Goal: Information Seeking & Learning: Find specific fact

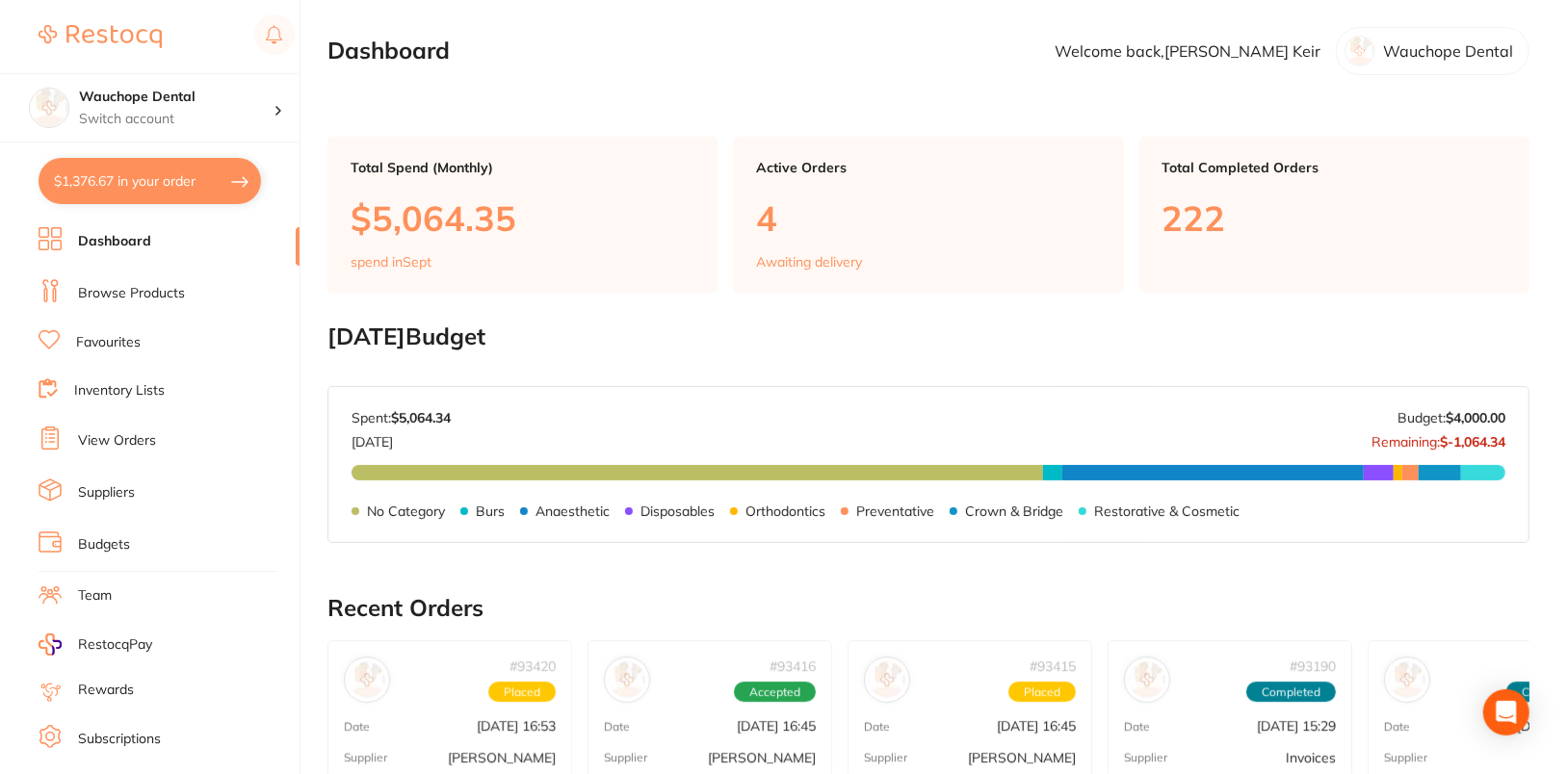
click at [111, 490] on link "Suppliers" at bounding box center [106, 493] width 57 height 20
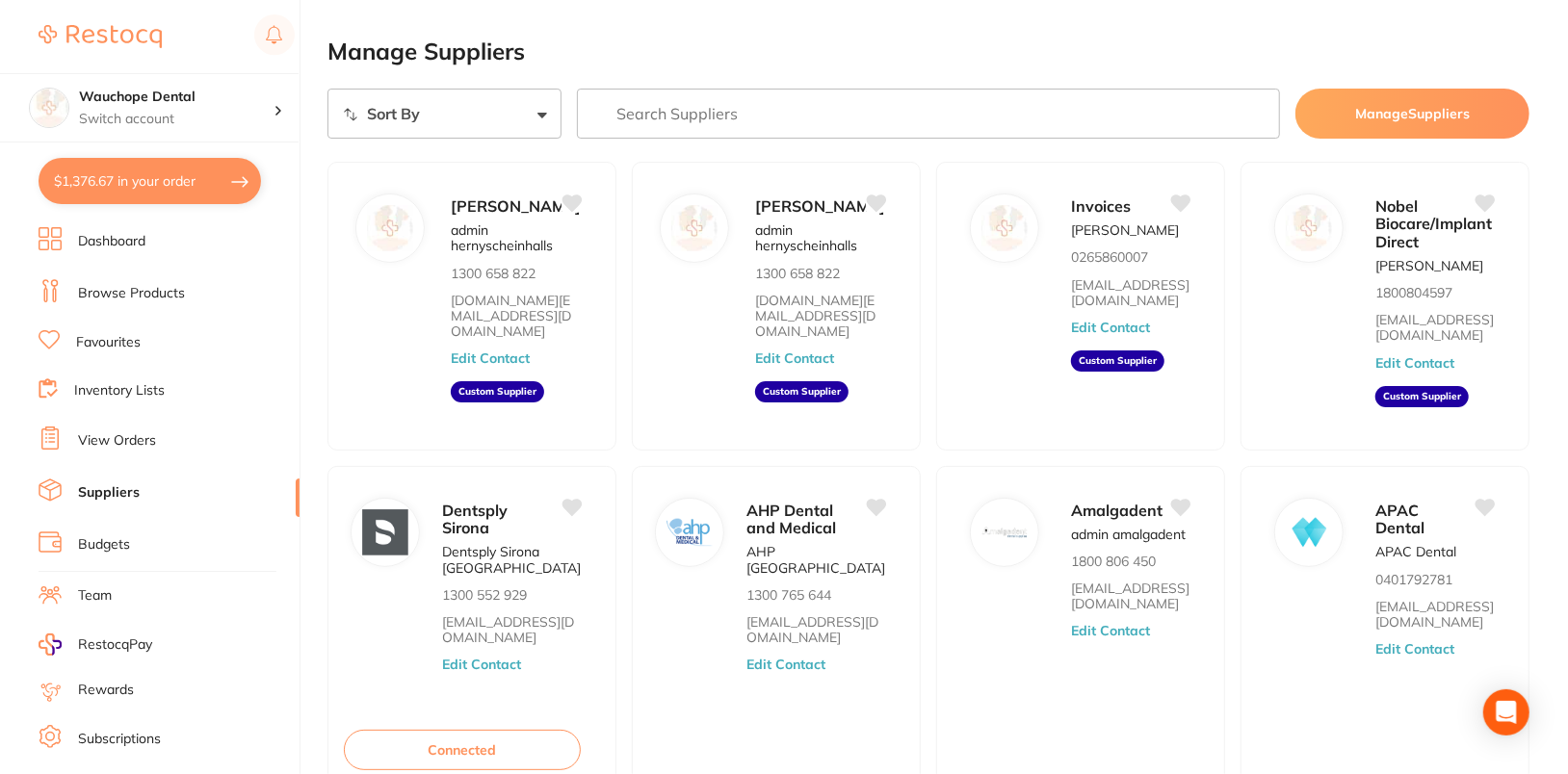
click at [1465, 121] on button "Manage Suppliers" at bounding box center [1412, 113] width 234 height 50
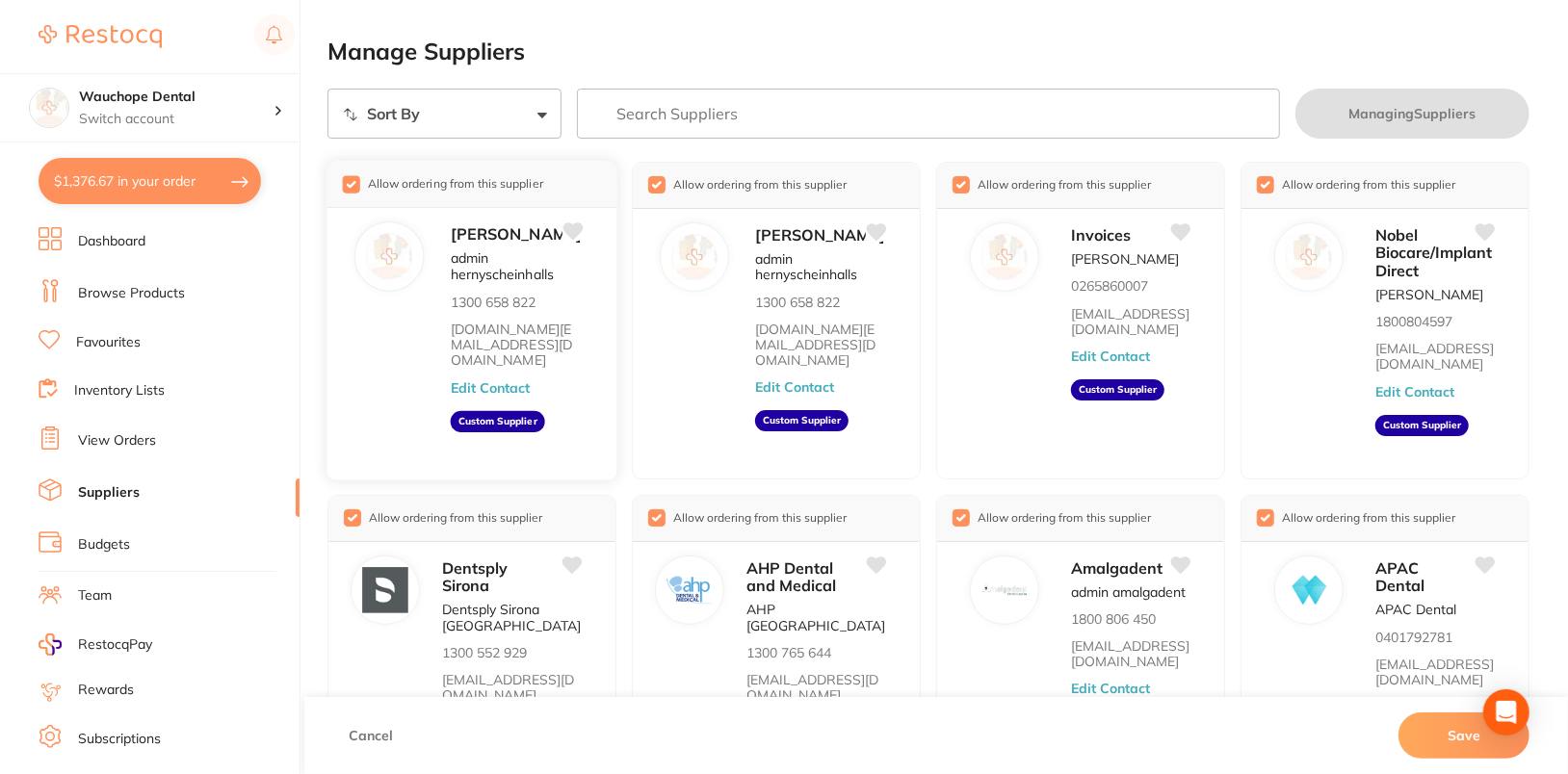
click at [346, 182] on input "checkbox" at bounding box center [352, 184] width 18 height 18
click at [653, 187] on input "checkbox" at bounding box center [656, 184] width 18 height 18
click at [1438, 739] on button "Save" at bounding box center [1463, 735] width 131 height 46
click at [1459, 735] on button "Save" at bounding box center [1463, 735] width 131 height 46
click at [118, 301] on link "Browse Products" at bounding box center [131, 294] width 107 height 20
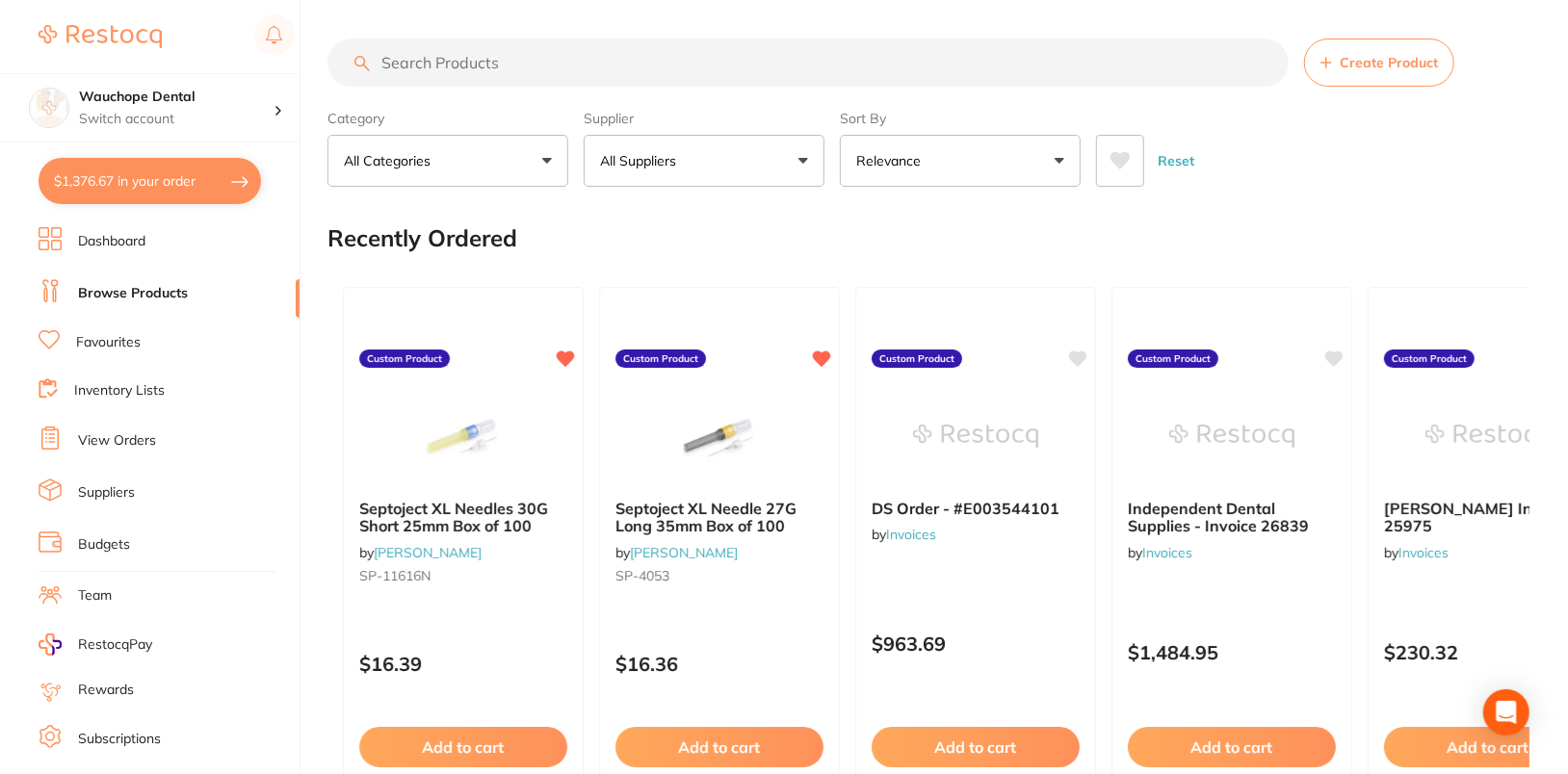
click at [90, 486] on link "Suppliers" at bounding box center [106, 493] width 57 height 20
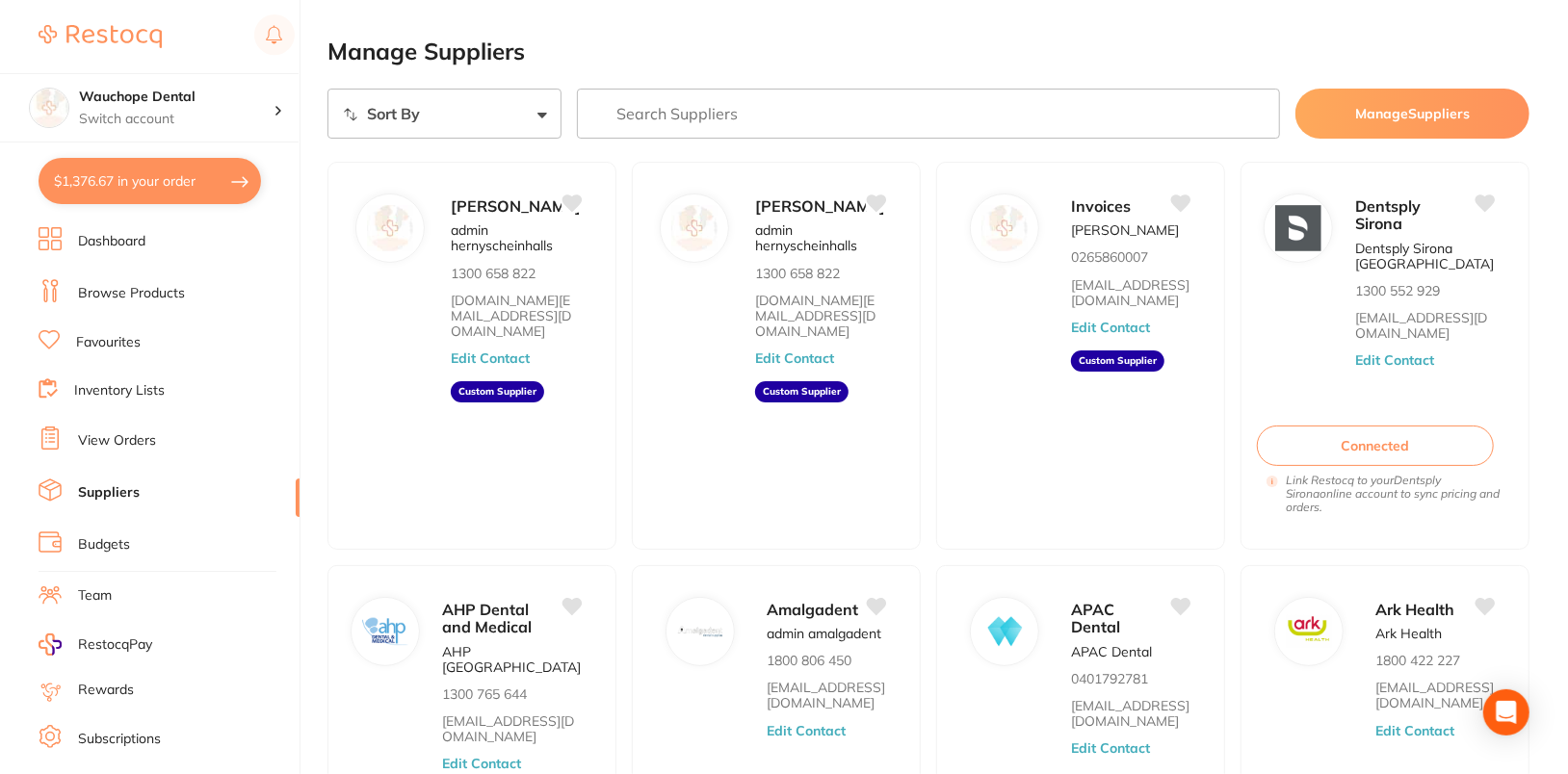
click at [1414, 111] on button "Manage Suppliers" at bounding box center [1412, 113] width 234 height 50
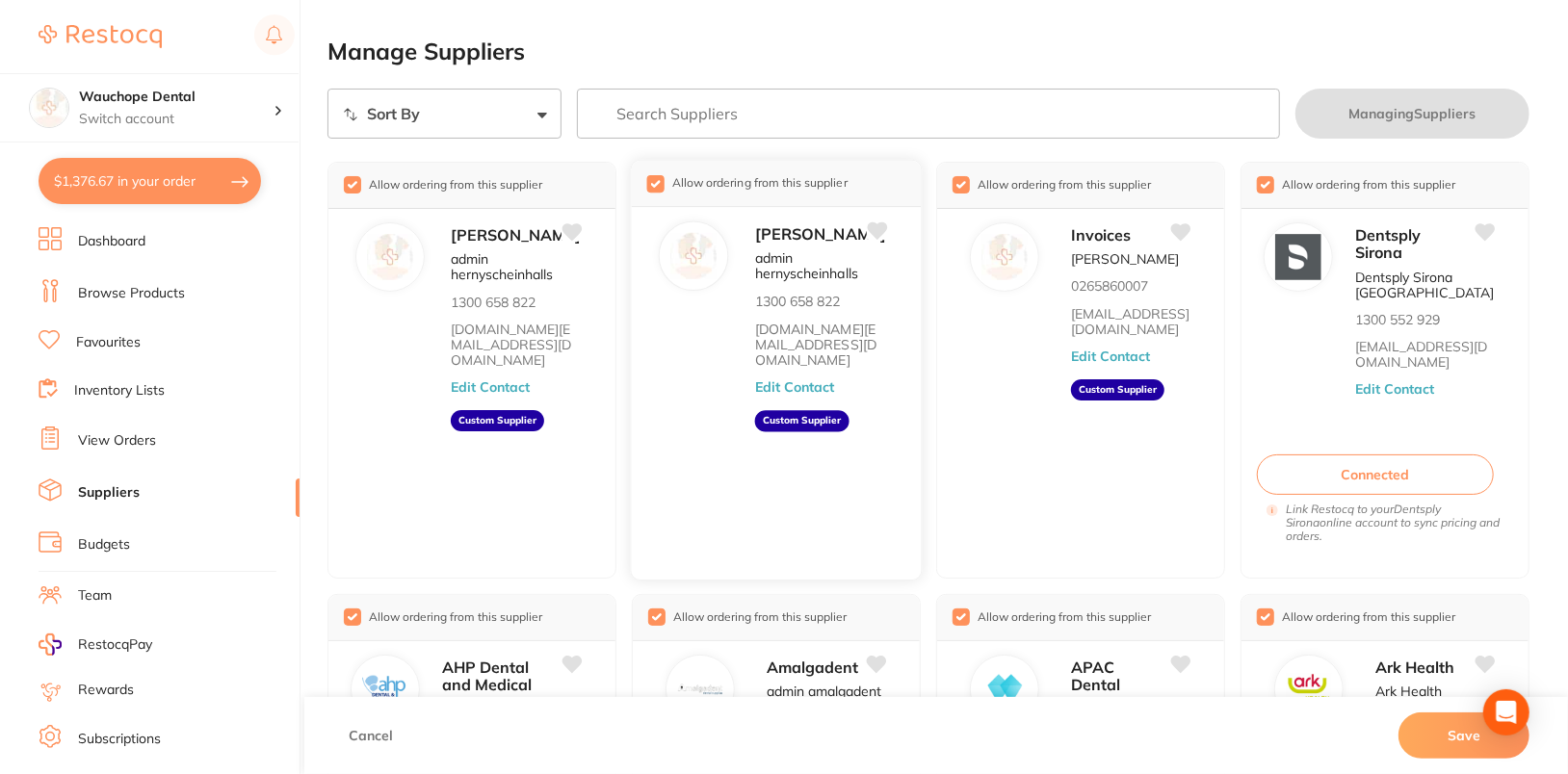
click at [655, 183] on input "checkbox" at bounding box center [656, 183] width 18 height 18
click at [348, 186] on input "checkbox" at bounding box center [352, 183] width 18 height 18
click at [1469, 733] on button "Save" at bounding box center [1463, 735] width 131 height 46
click at [1449, 741] on button "Save" at bounding box center [1463, 735] width 131 height 46
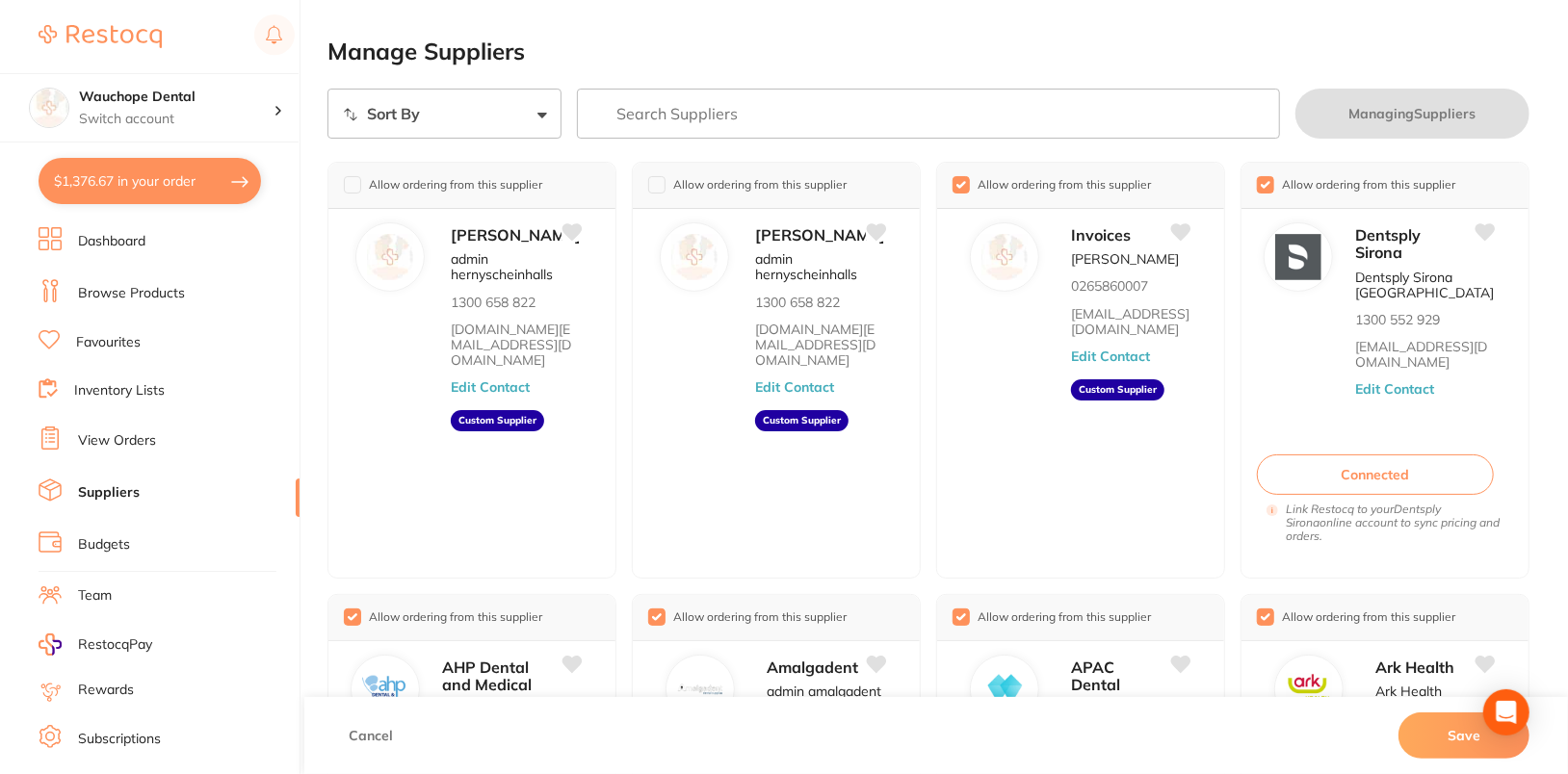
click at [1449, 741] on button "Save" at bounding box center [1463, 735] width 131 height 46
click at [1477, 739] on button "Save" at bounding box center [1463, 735] width 131 height 46
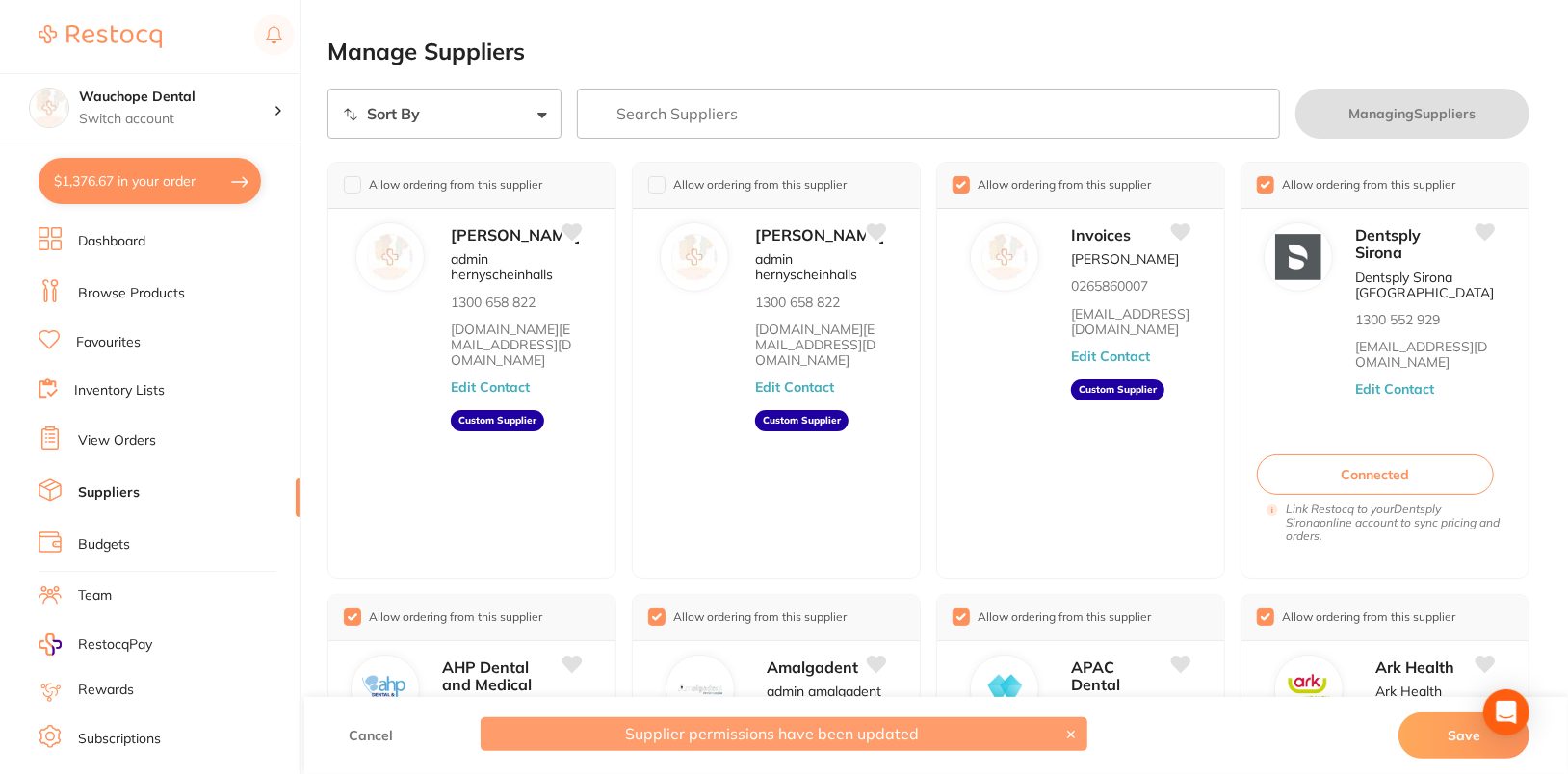
click at [1477, 739] on button "Save" at bounding box center [1463, 735] width 131 height 46
click at [111, 289] on link "Browse Products" at bounding box center [131, 294] width 107 height 20
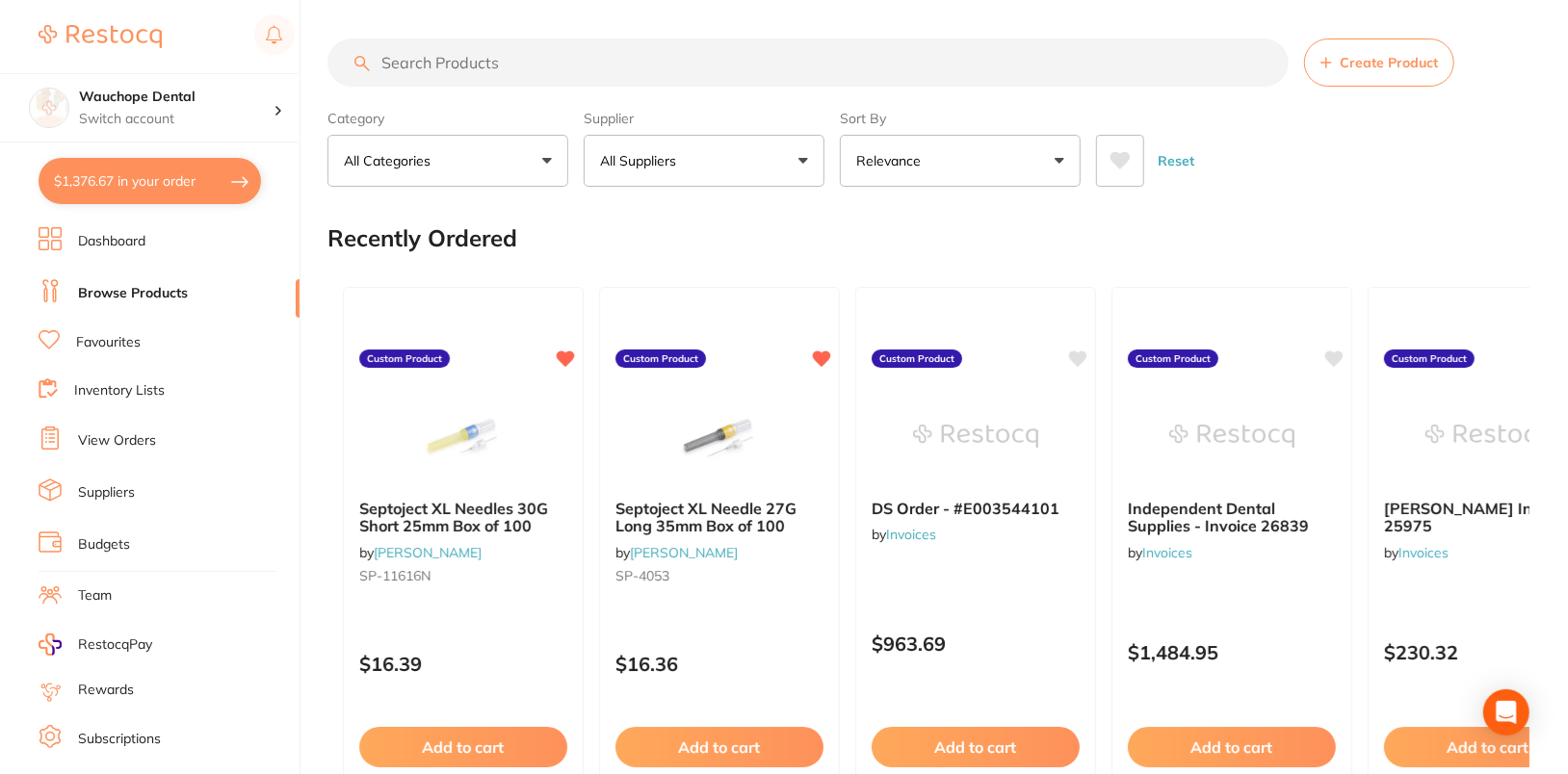
click at [115, 245] on link "Dashboard" at bounding box center [111, 242] width 68 height 20
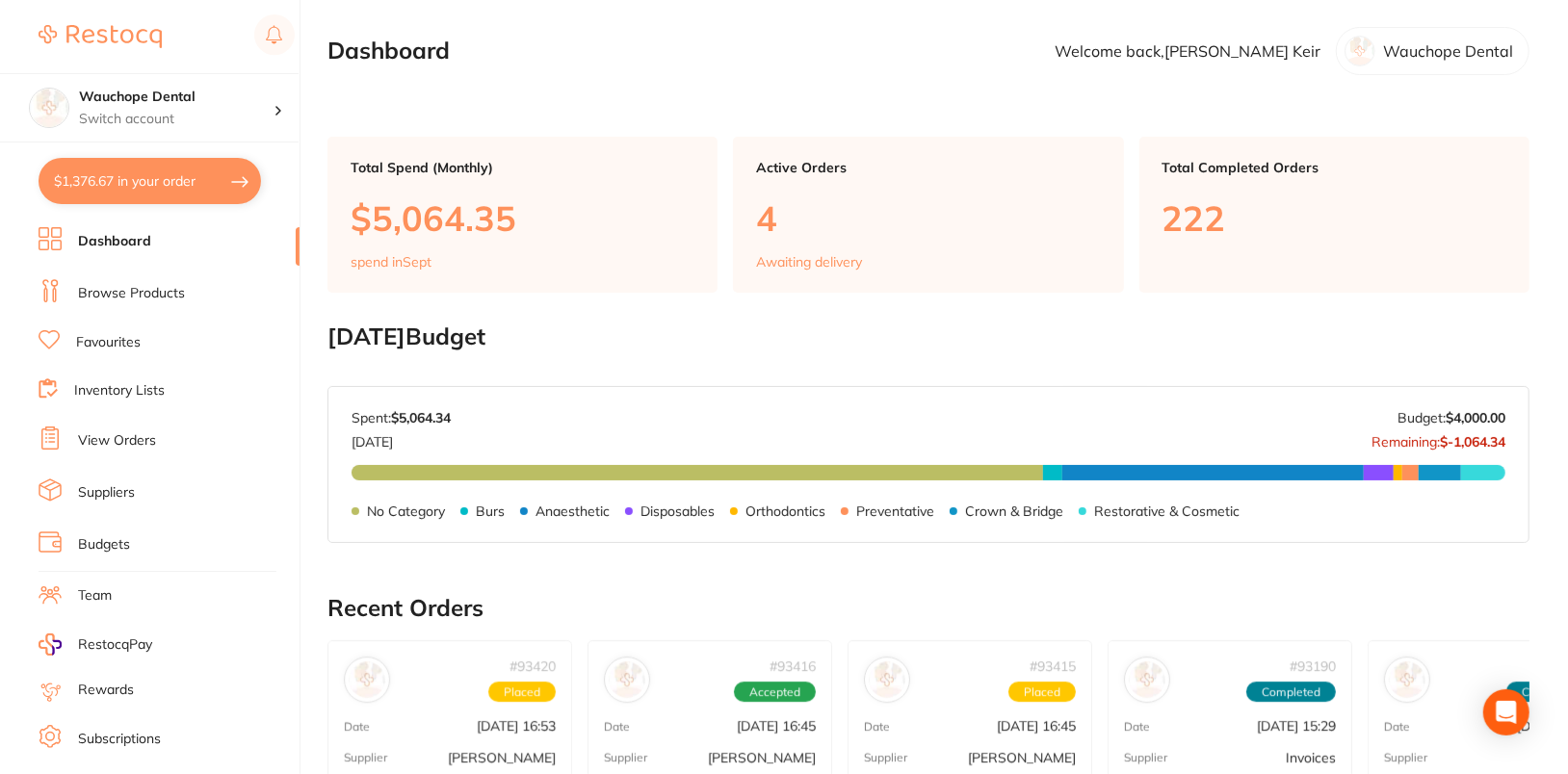
click at [122, 296] on link "Browse Products" at bounding box center [131, 294] width 107 height 20
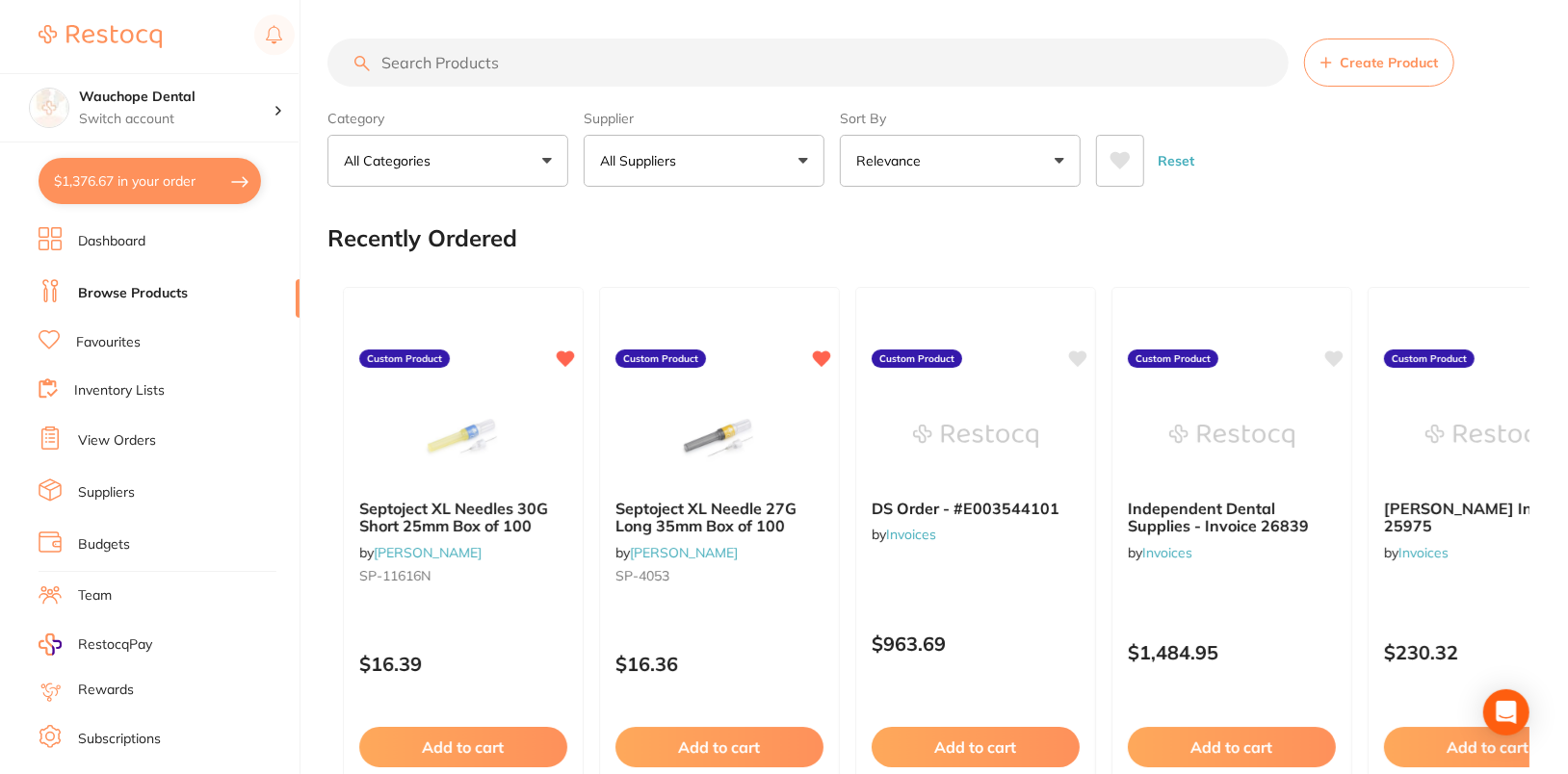
click at [111, 489] on link "Suppliers" at bounding box center [106, 493] width 57 height 20
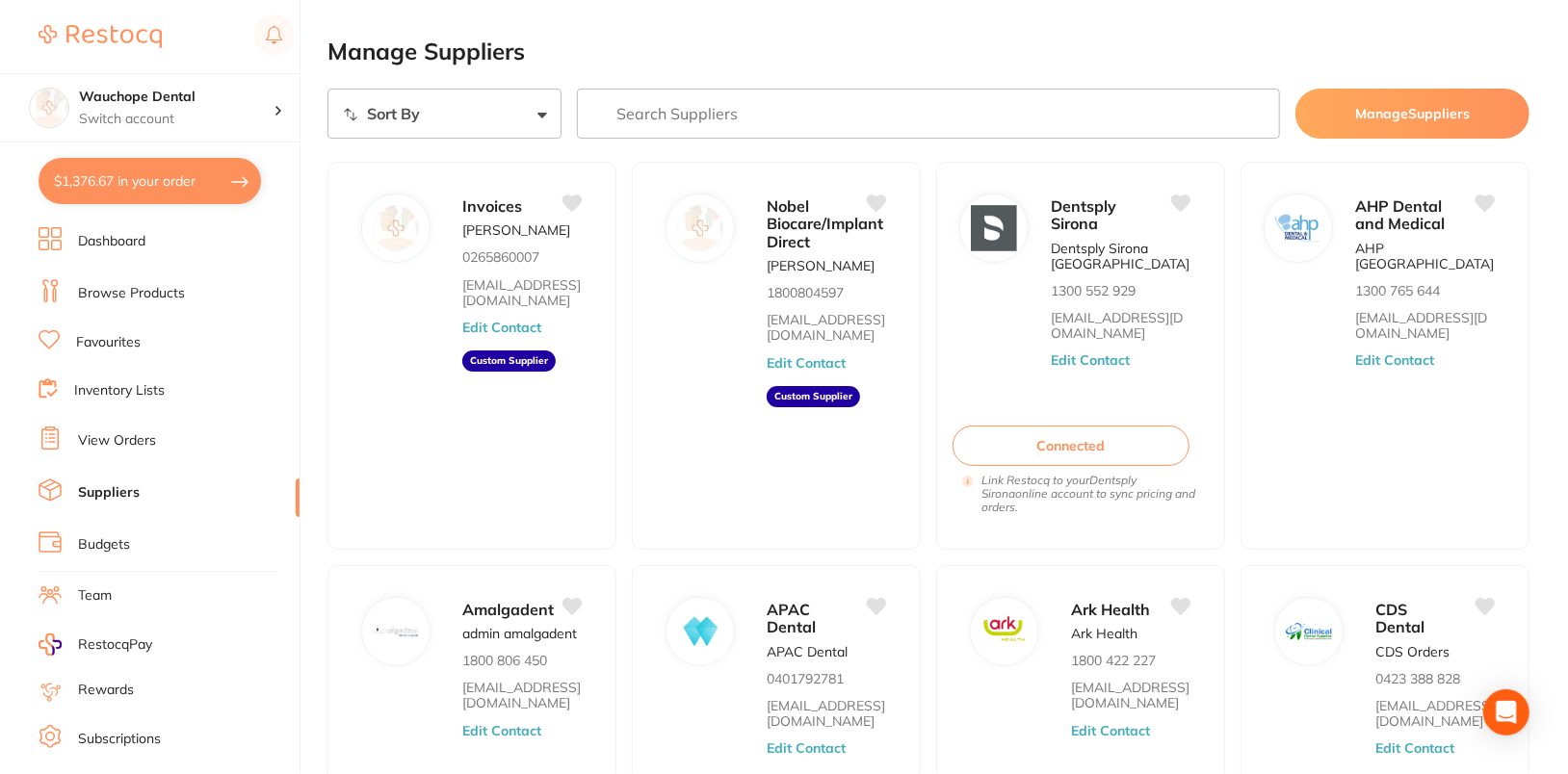
click at [118, 385] on link "Inventory Lists" at bounding box center [119, 391] width 90 height 20
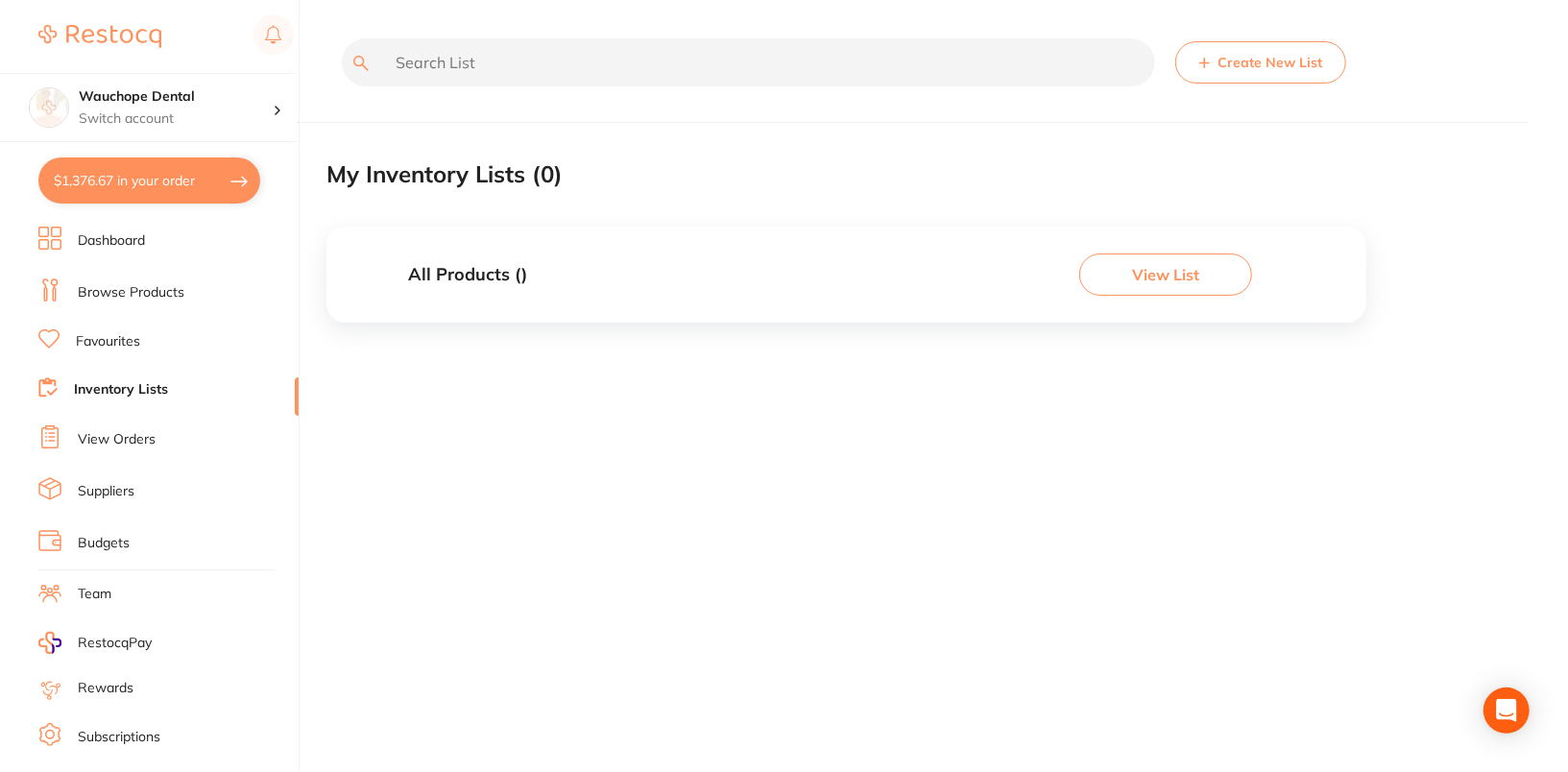
click at [136, 278] on li "Browse Products" at bounding box center [168, 292] width 261 height 28
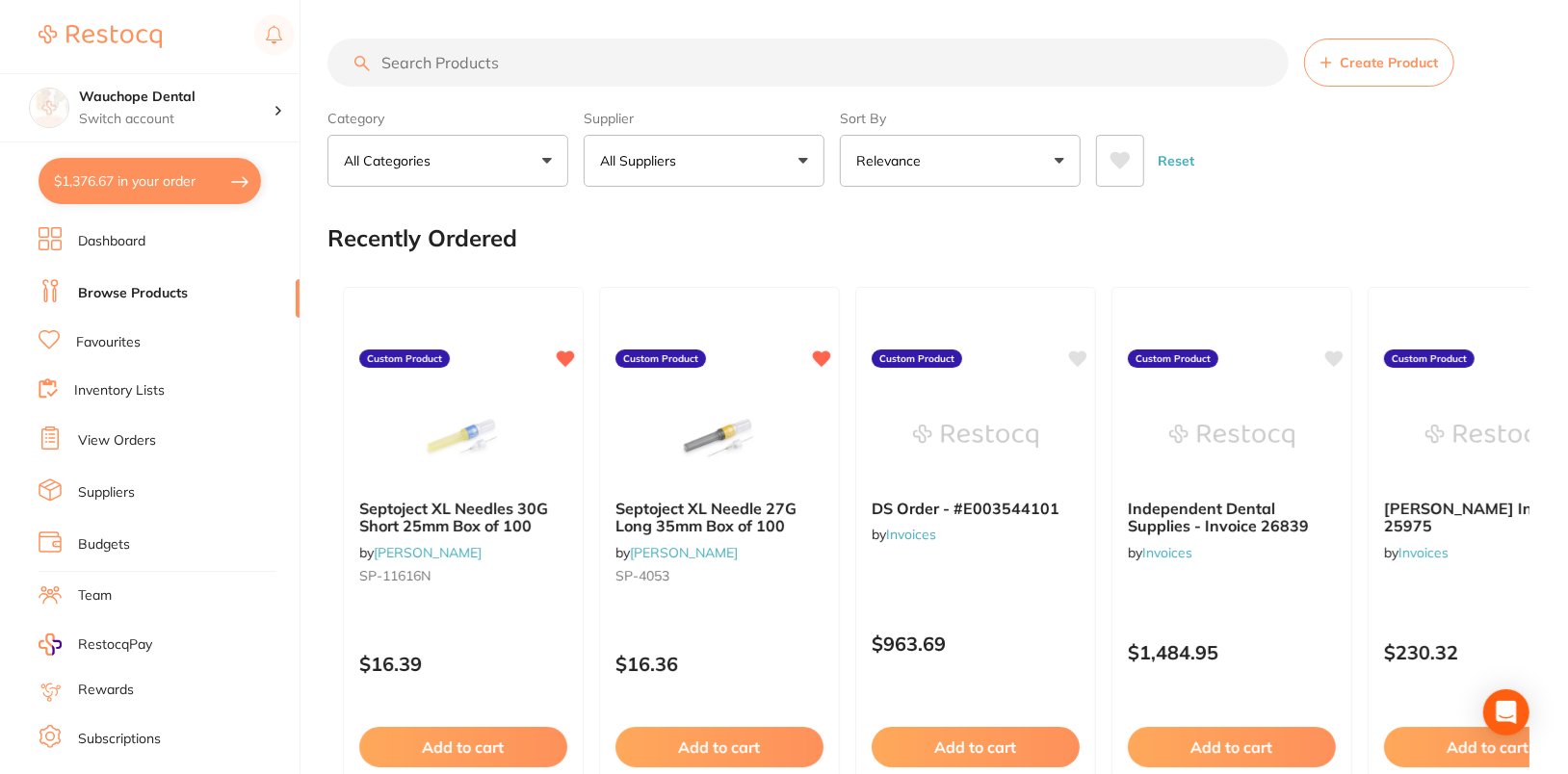
click at [1397, 147] on div "Reset" at bounding box center [1304, 153] width 418 height 68
click at [423, 450] on img at bounding box center [463, 434] width 126 height 97
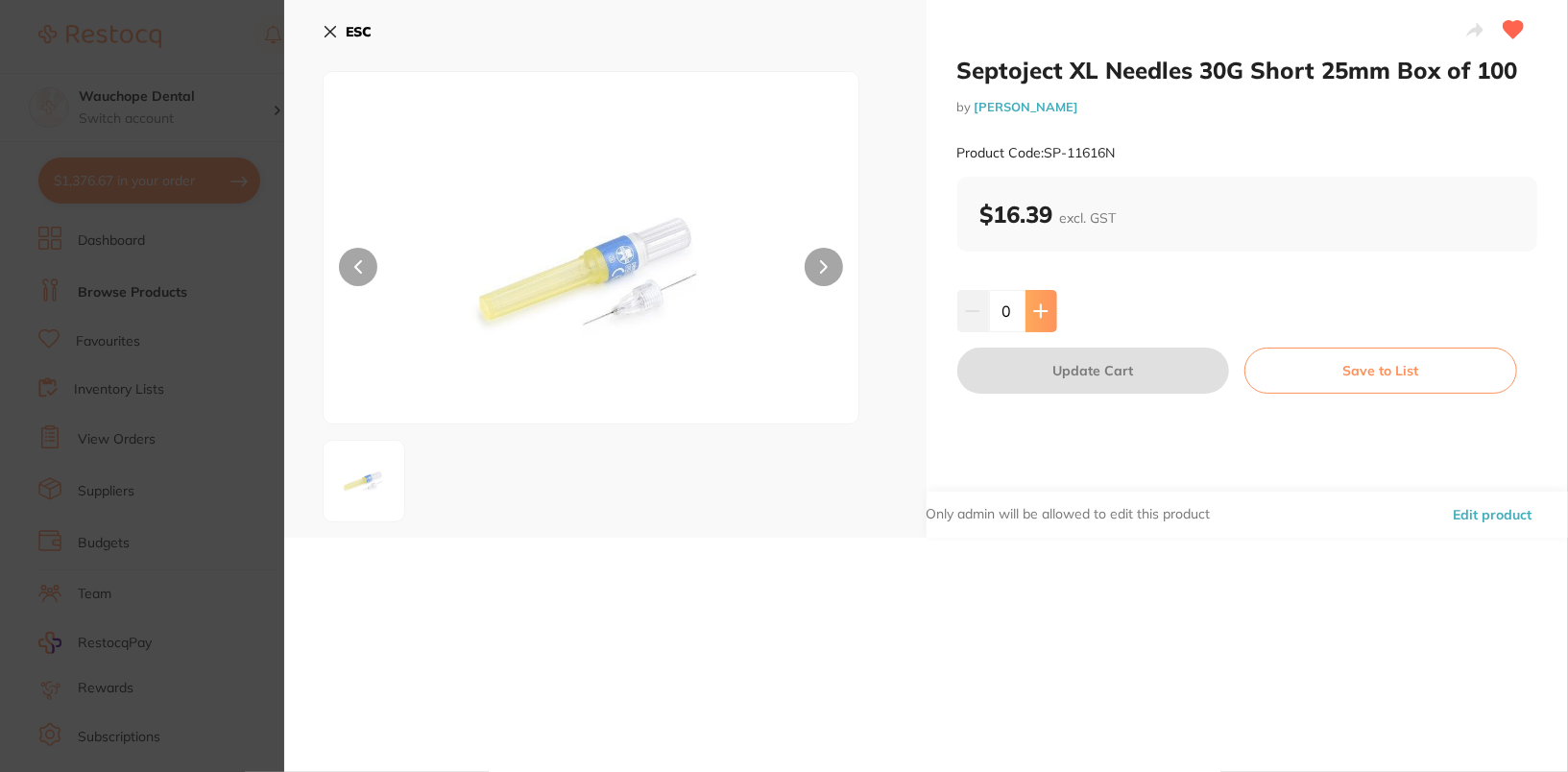
click at [1046, 295] on button at bounding box center [1041, 311] width 31 height 42
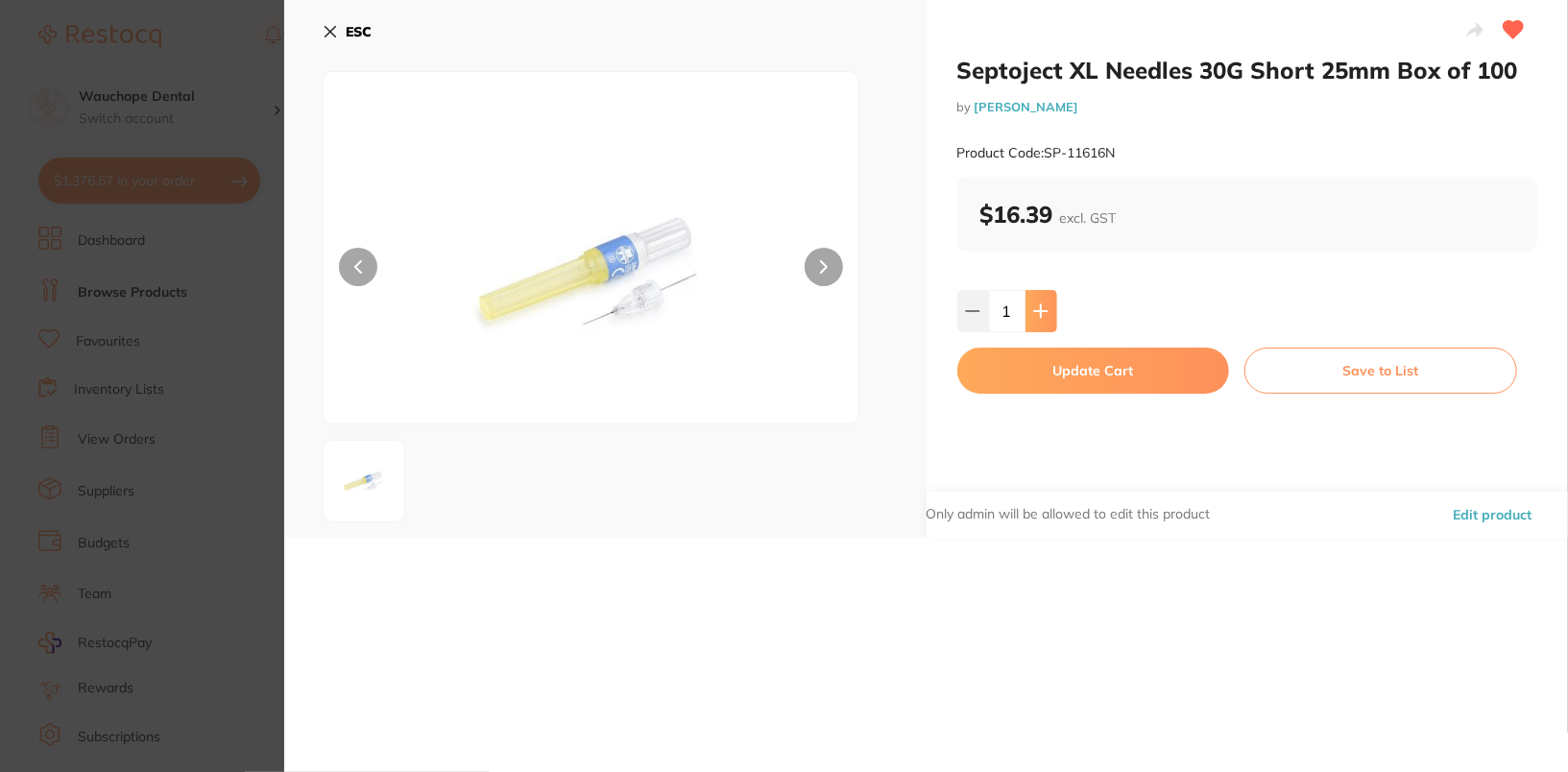
type input "1"
click at [1187, 284] on div "Septoject XL Needles 30G Short 25mm Box of 100 by Henry Schein Halas Product Co…" at bounding box center [1248, 268] width 642 height 538
click at [334, 29] on icon at bounding box center [330, 32] width 16 height 16
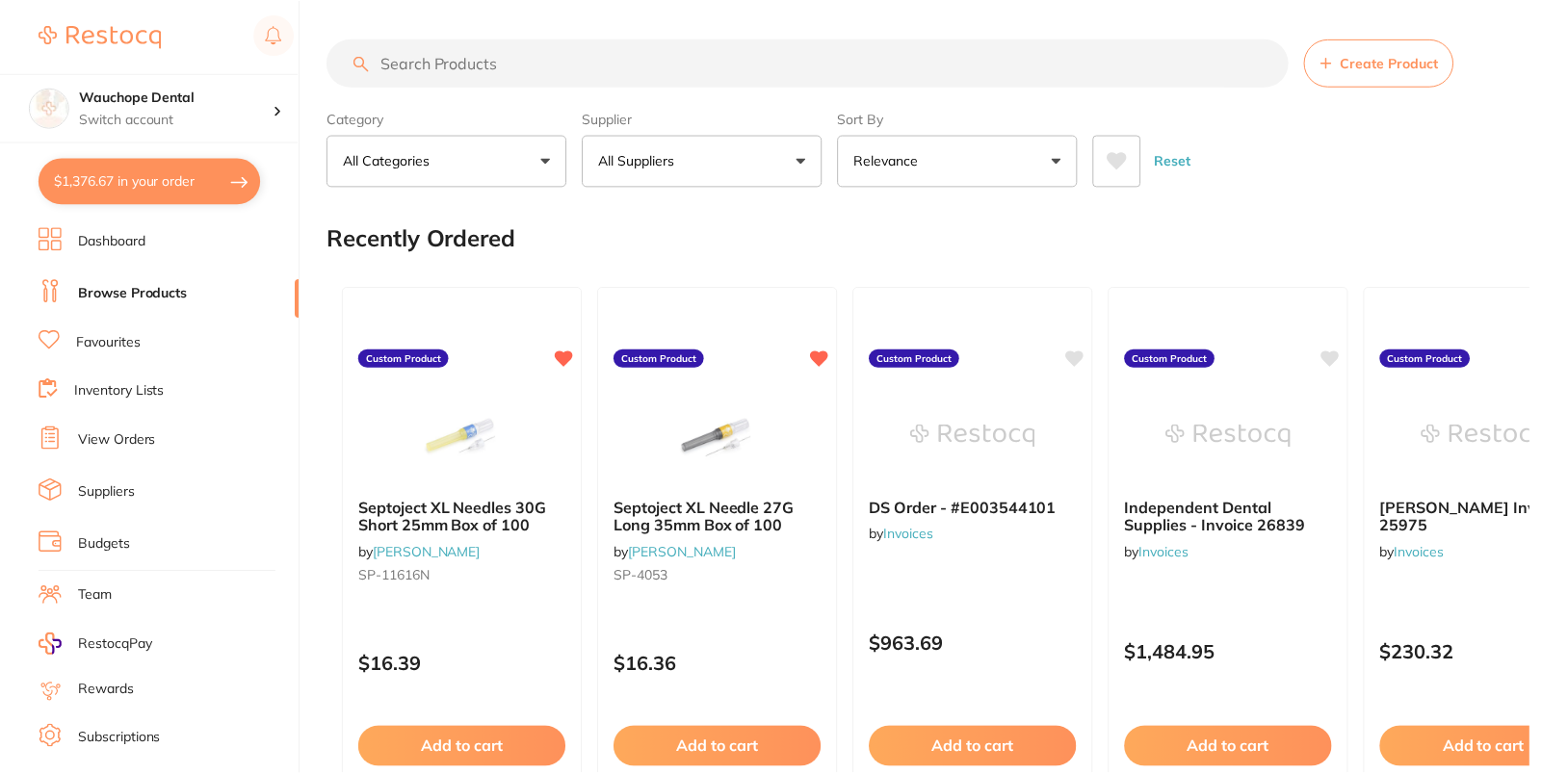
scroll to position [28, 0]
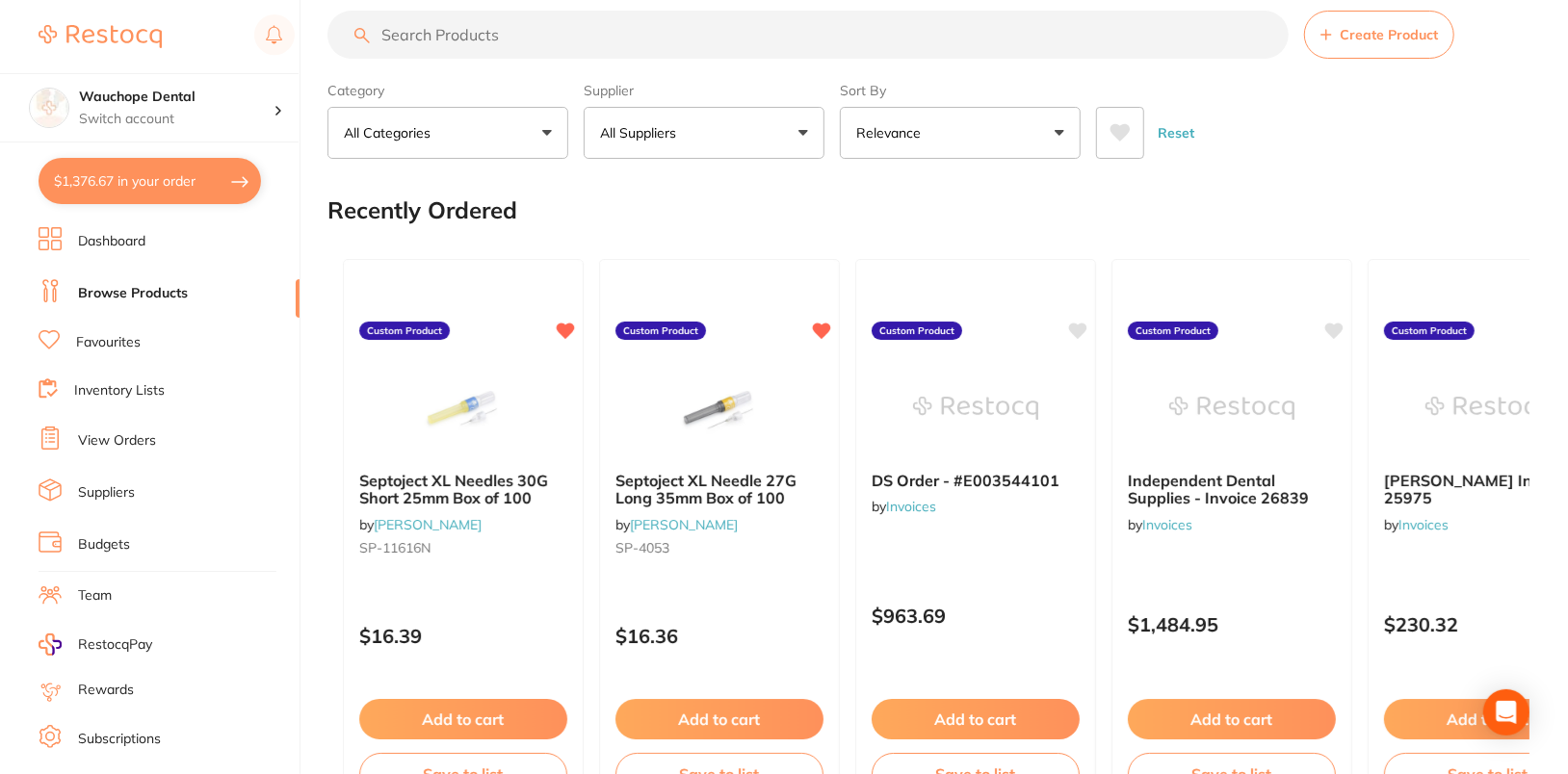
click at [91, 247] on link "Dashboard" at bounding box center [111, 242] width 68 height 20
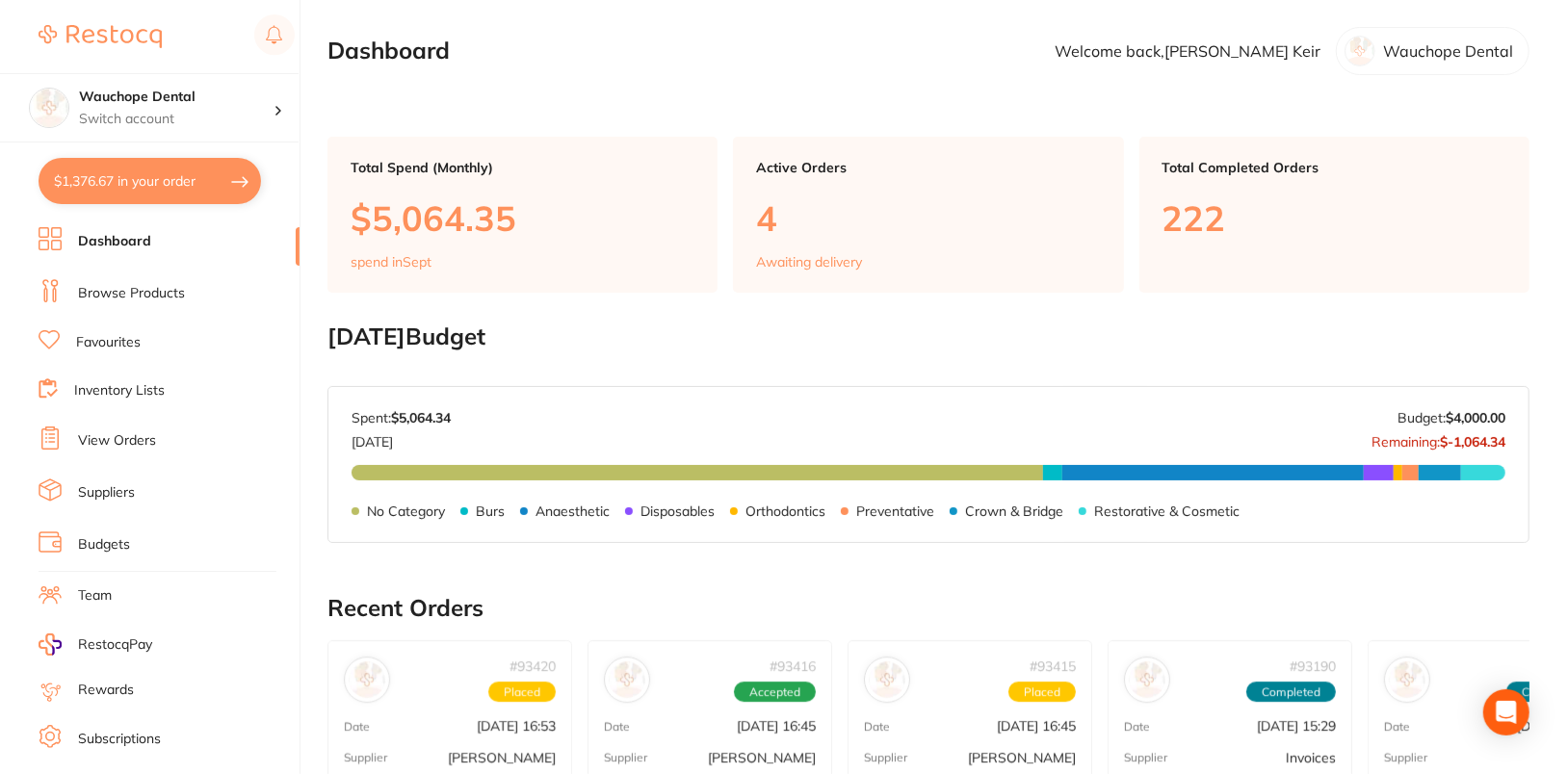
click at [130, 302] on li "Browse Products" at bounding box center [169, 293] width 261 height 28
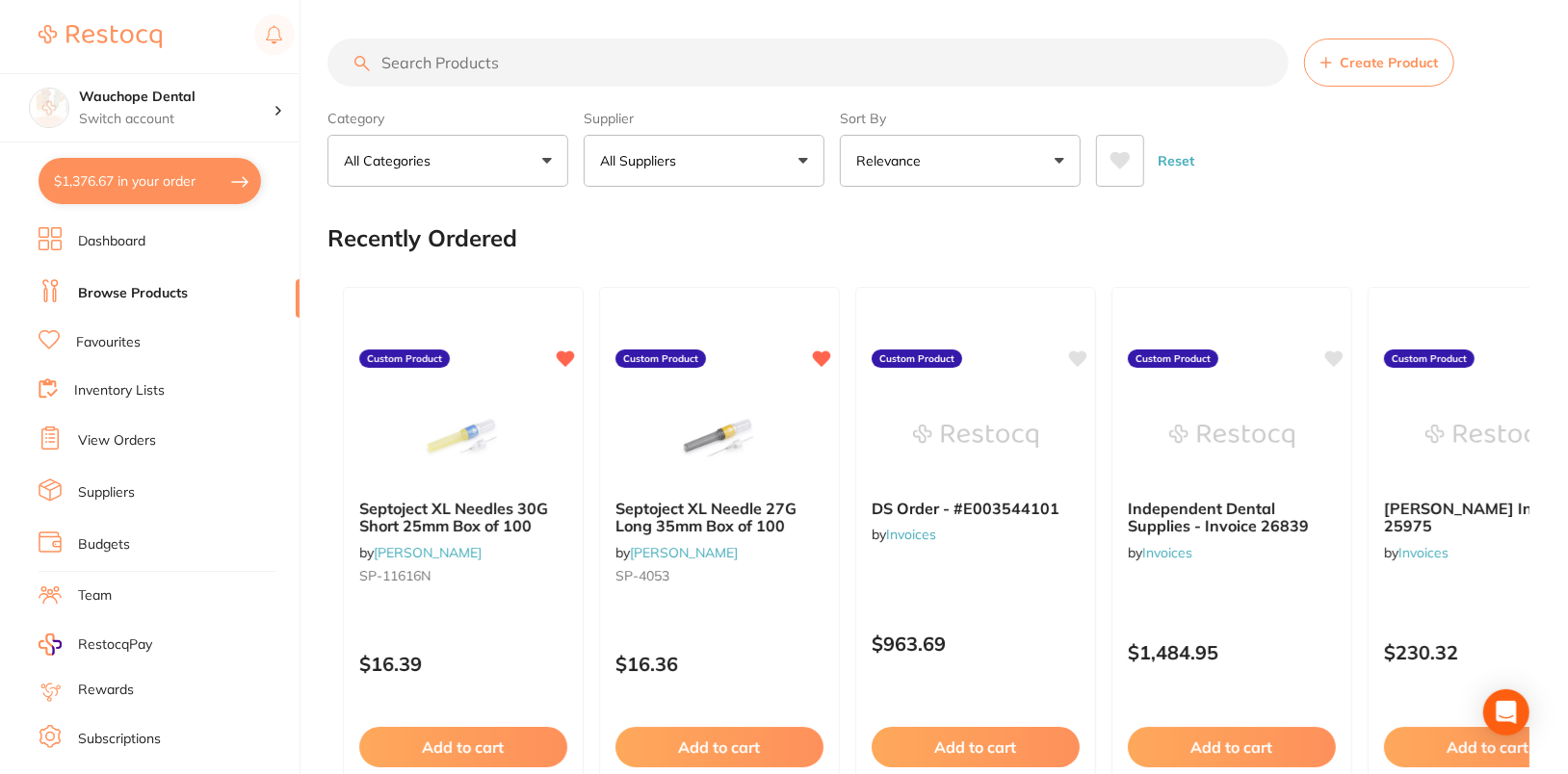
click at [1371, 181] on div "Reset" at bounding box center [1304, 153] width 418 height 68
click at [536, 61] on input "search" at bounding box center [808, 62] width 961 height 48
click at [669, 78] on input "search" at bounding box center [808, 62] width 961 height 48
paste input "SP-12073B"
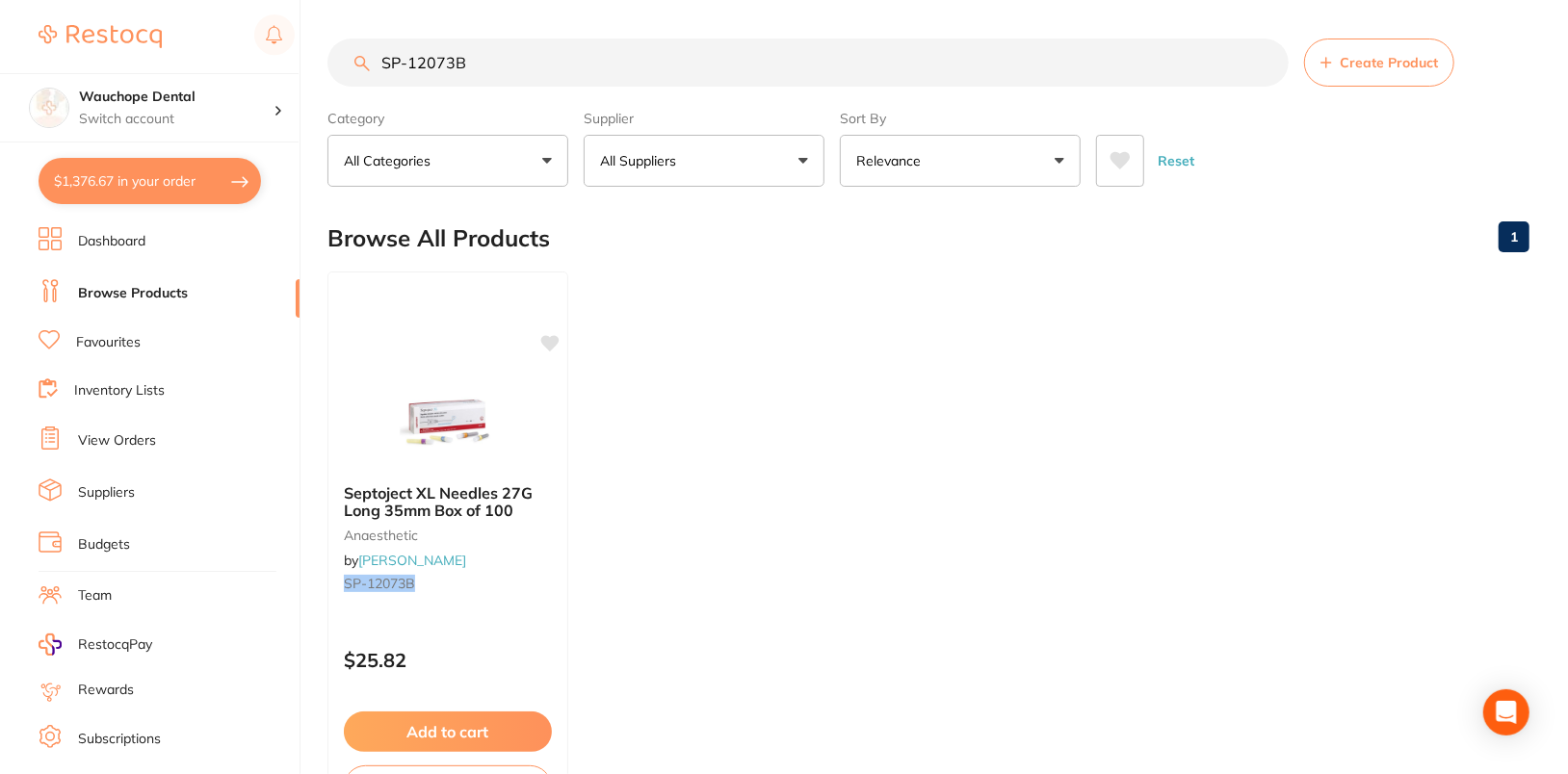
type input "SP-12073B"
click at [549, 343] on icon at bounding box center [550, 343] width 19 height 16
click at [873, 329] on ul "Septoject XL Needles 27G Long 35mm Box of 100 anaesthetic by Henry Schein Halas…" at bounding box center [927, 548] width 1202 height 554
click at [1266, 68] on input "SP-12073B" at bounding box center [808, 62] width 961 height 48
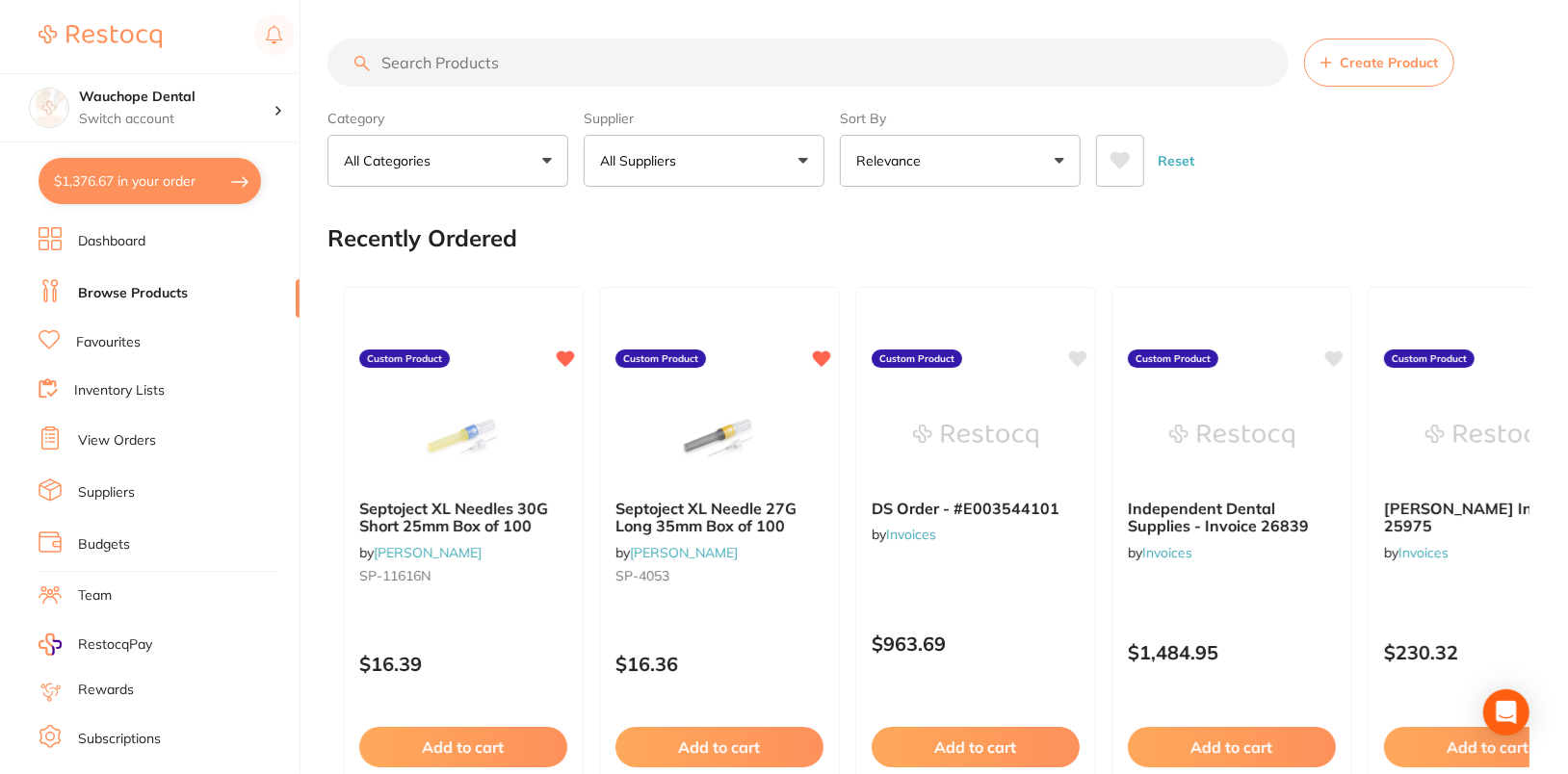
click at [799, 49] on input "search" at bounding box center [808, 62] width 961 height 48
paste input "SP-12421K"
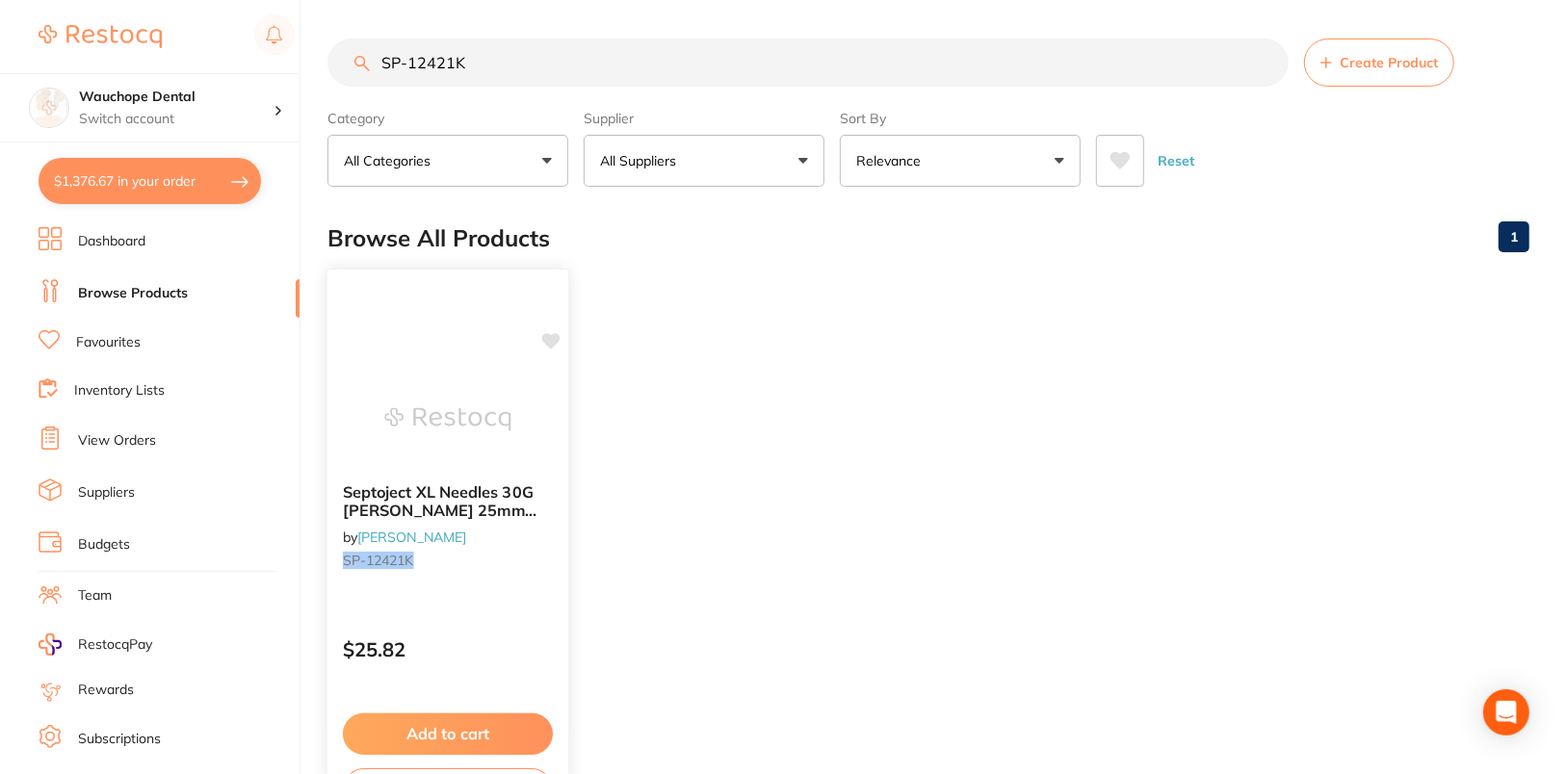
type input "SP-12421K"
click at [554, 335] on icon at bounding box center [551, 341] width 19 height 17
click at [962, 345] on ul "Septoject XL Needles 30G Opal Short 25mm Box of 100 by Henry Schein Halas SP-12…" at bounding box center [927, 548] width 1202 height 554
click at [752, 409] on ul "Septoject XL Needles 30G Opal Short 25mm Box of 100 by Henry Schein Halas SP-12…" at bounding box center [927, 548] width 1202 height 554
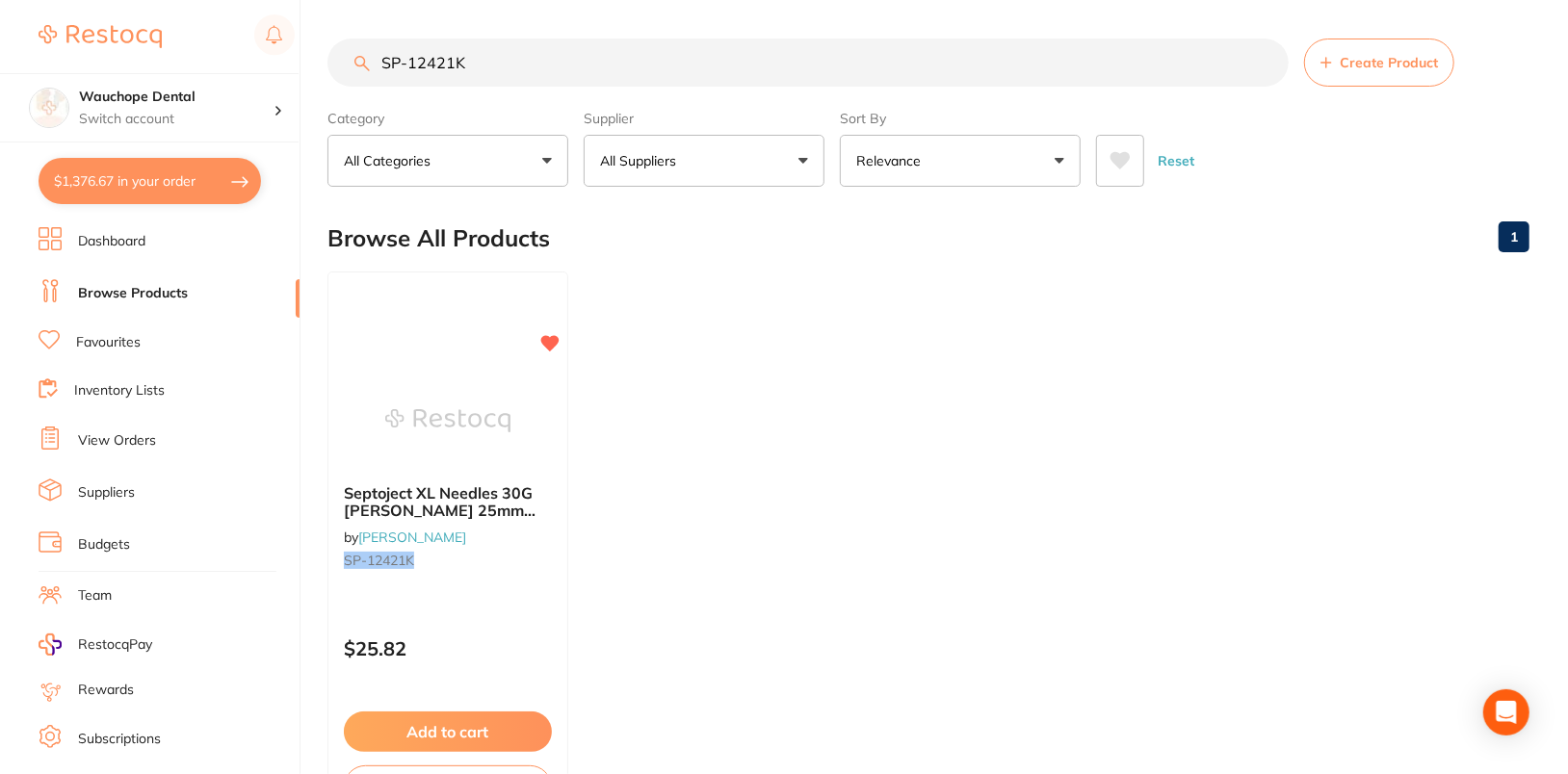
click at [1264, 65] on input "SP-12421K" at bounding box center [808, 62] width 961 height 48
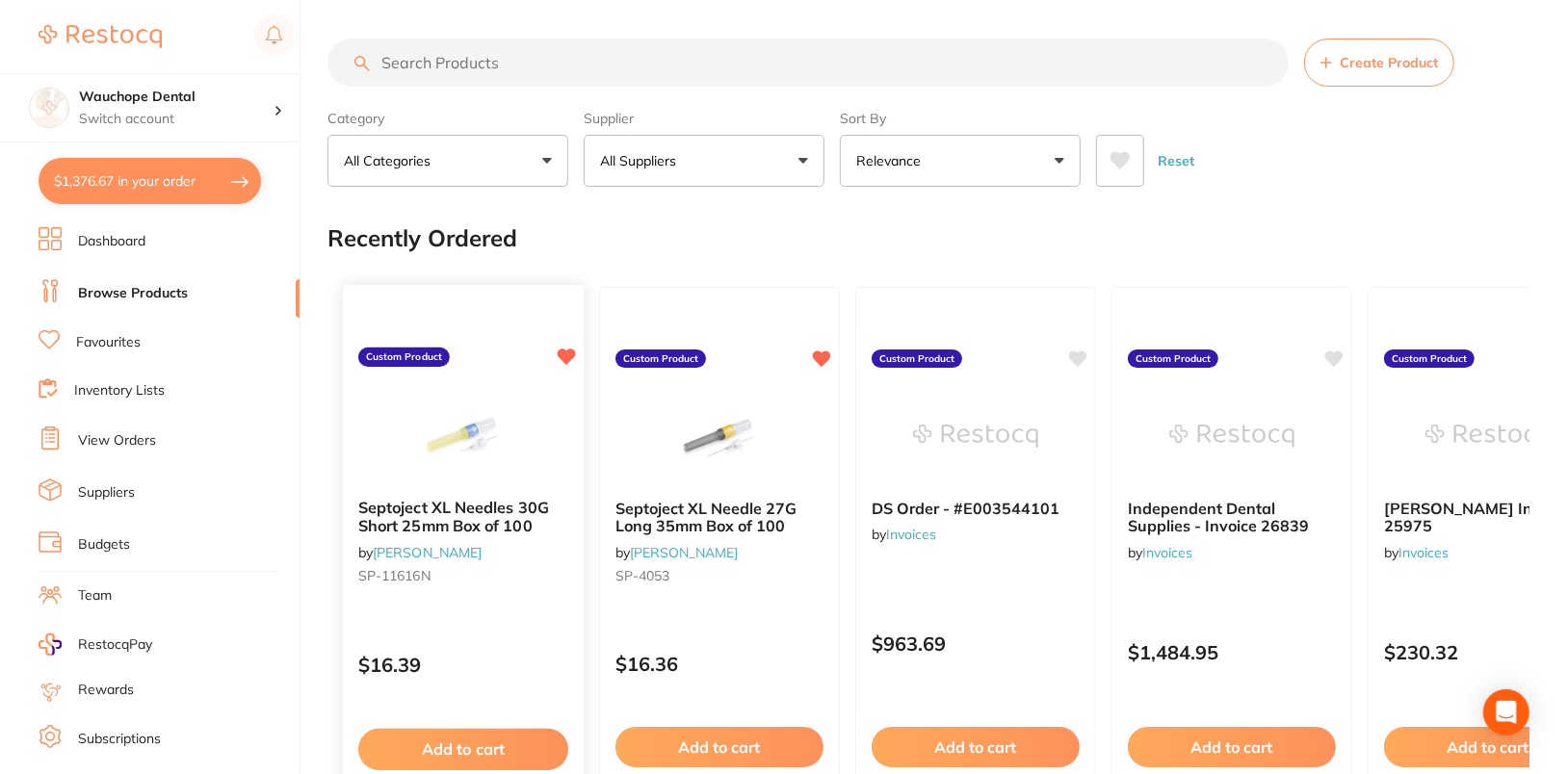
click at [553, 586] on div "Septoject XL Needles 30G Short 25mm Box of 100 by [PERSON_NAME] [PERSON_NAME]-1…" at bounding box center [463, 545] width 241 height 124
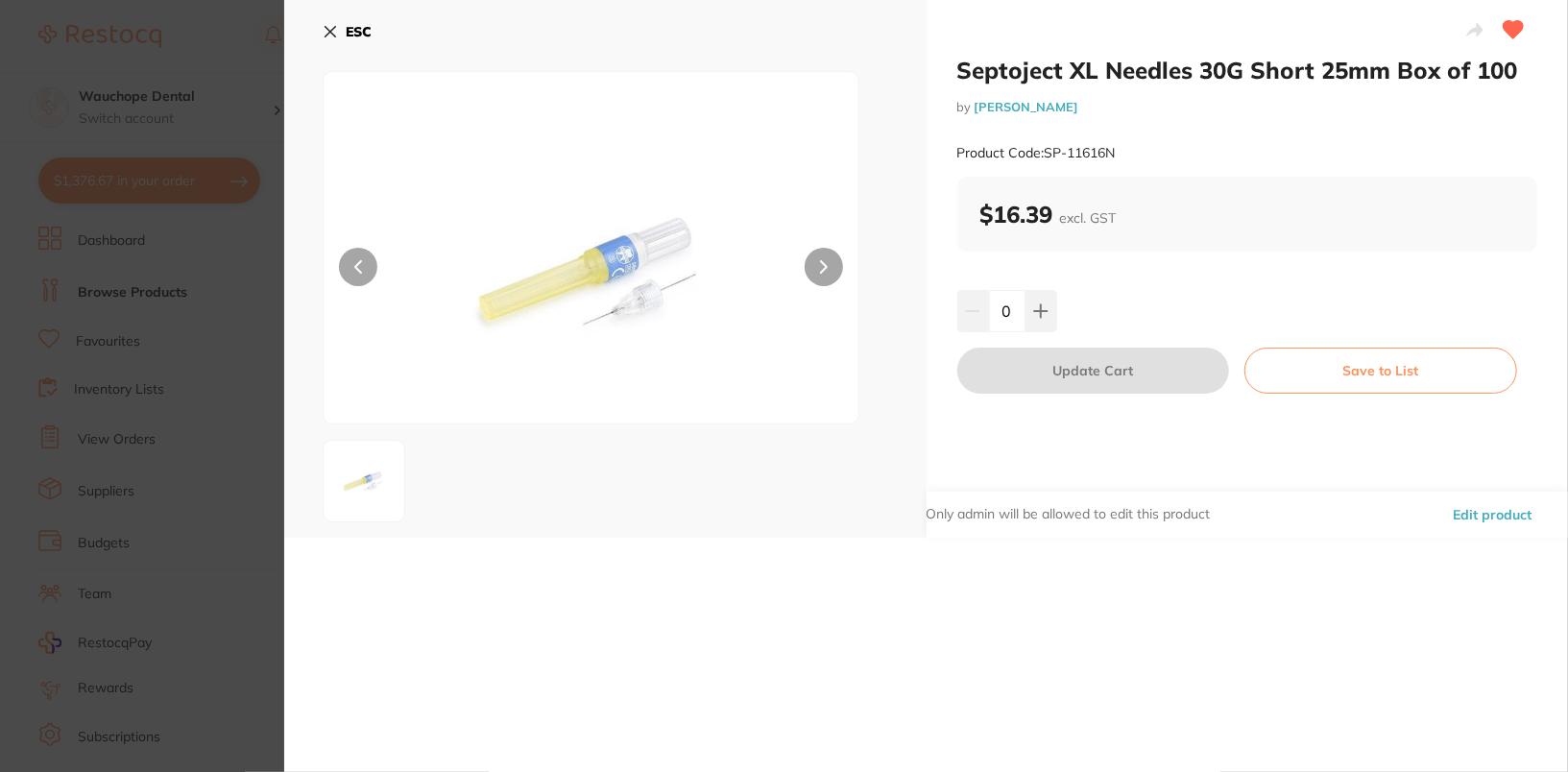
click at [1510, 524] on button "Edit product" at bounding box center [1492, 514] width 90 height 46
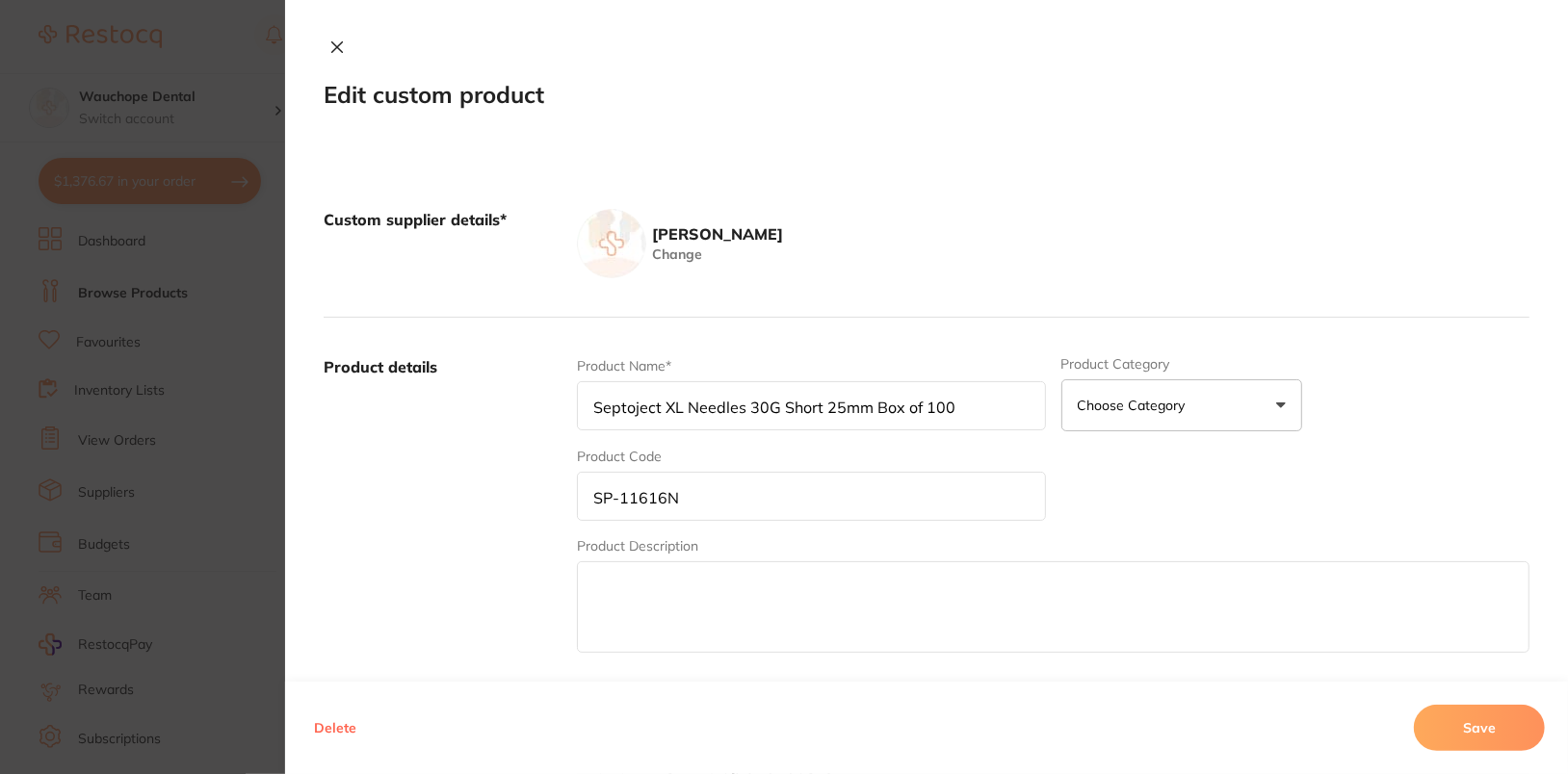
click at [330, 731] on button "Delete" at bounding box center [335, 728] width 54 height 46
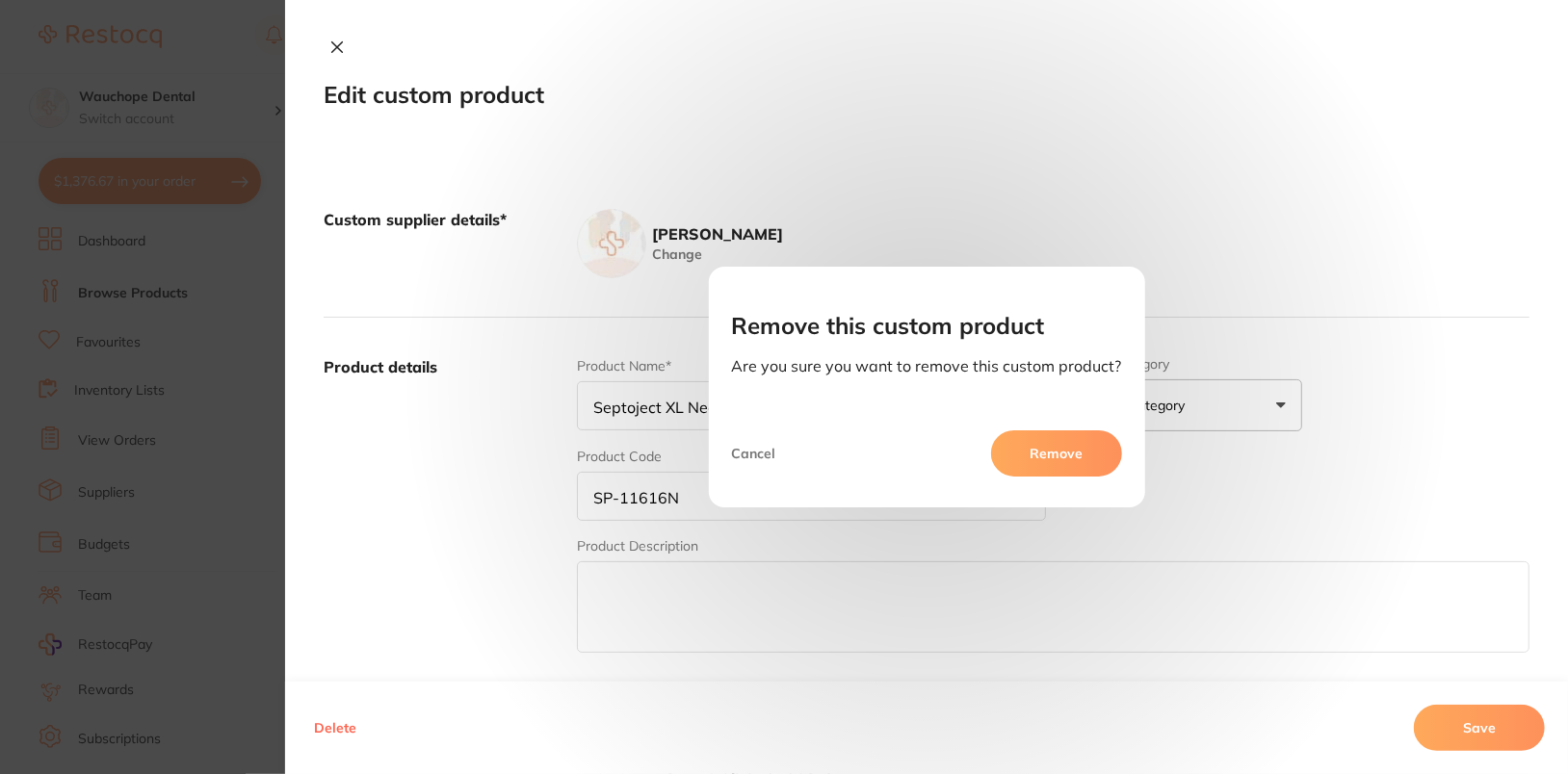
click at [1078, 437] on button "Remove" at bounding box center [1056, 453] width 131 height 46
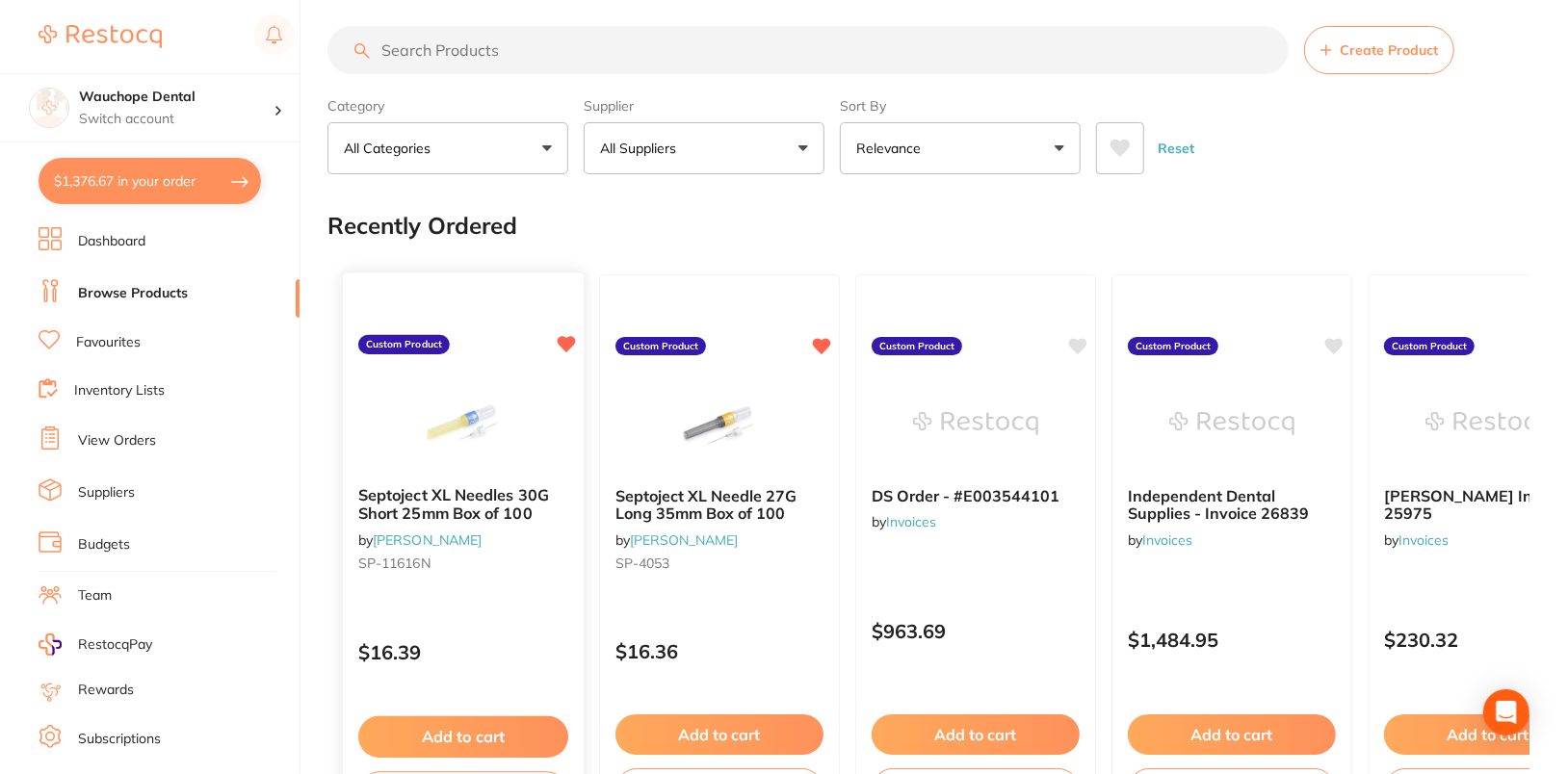
click at [568, 338] on icon at bounding box center [567, 344] width 19 height 17
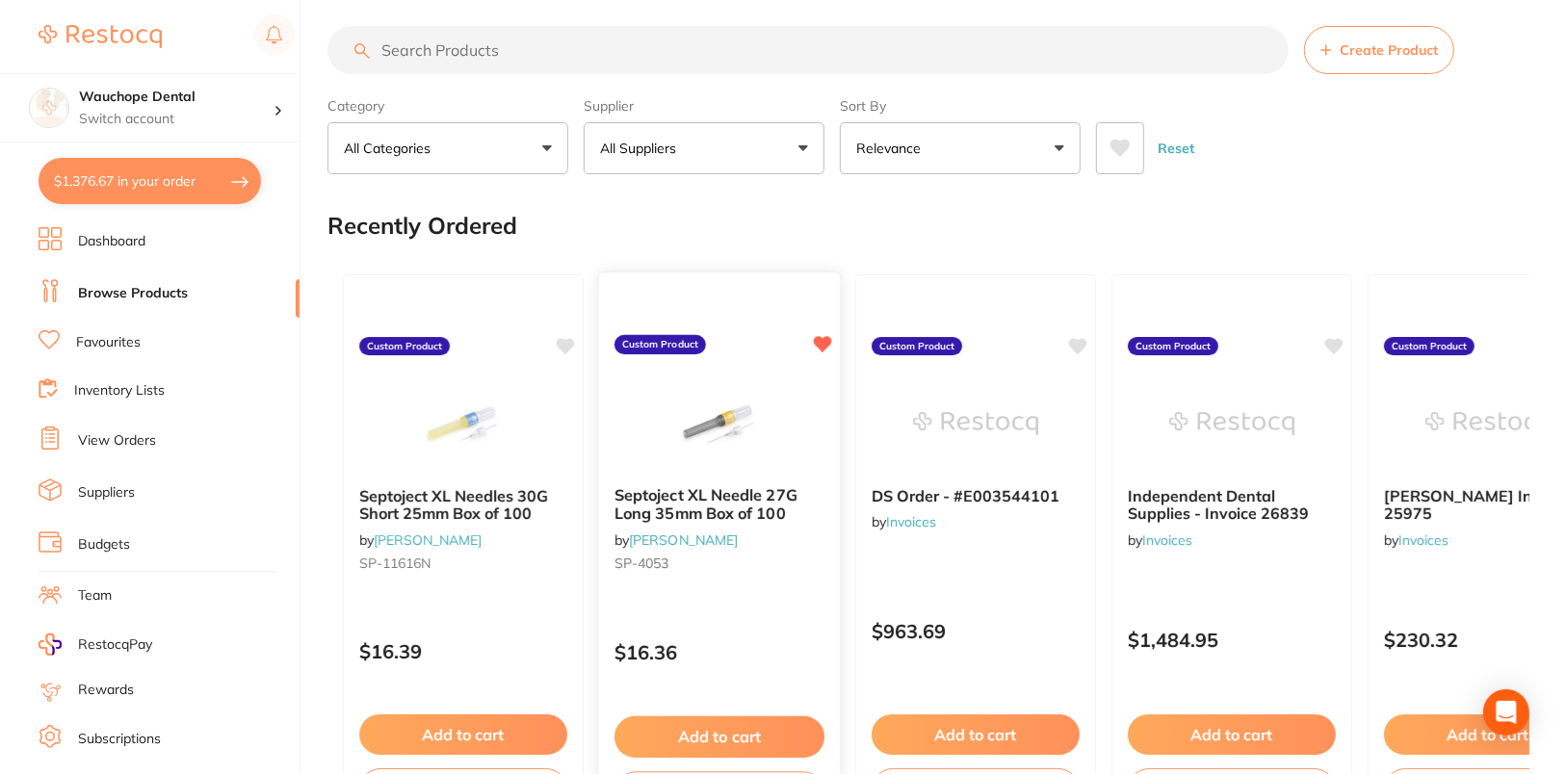
click at [828, 341] on icon at bounding box center [822, 344] width 19 height 17
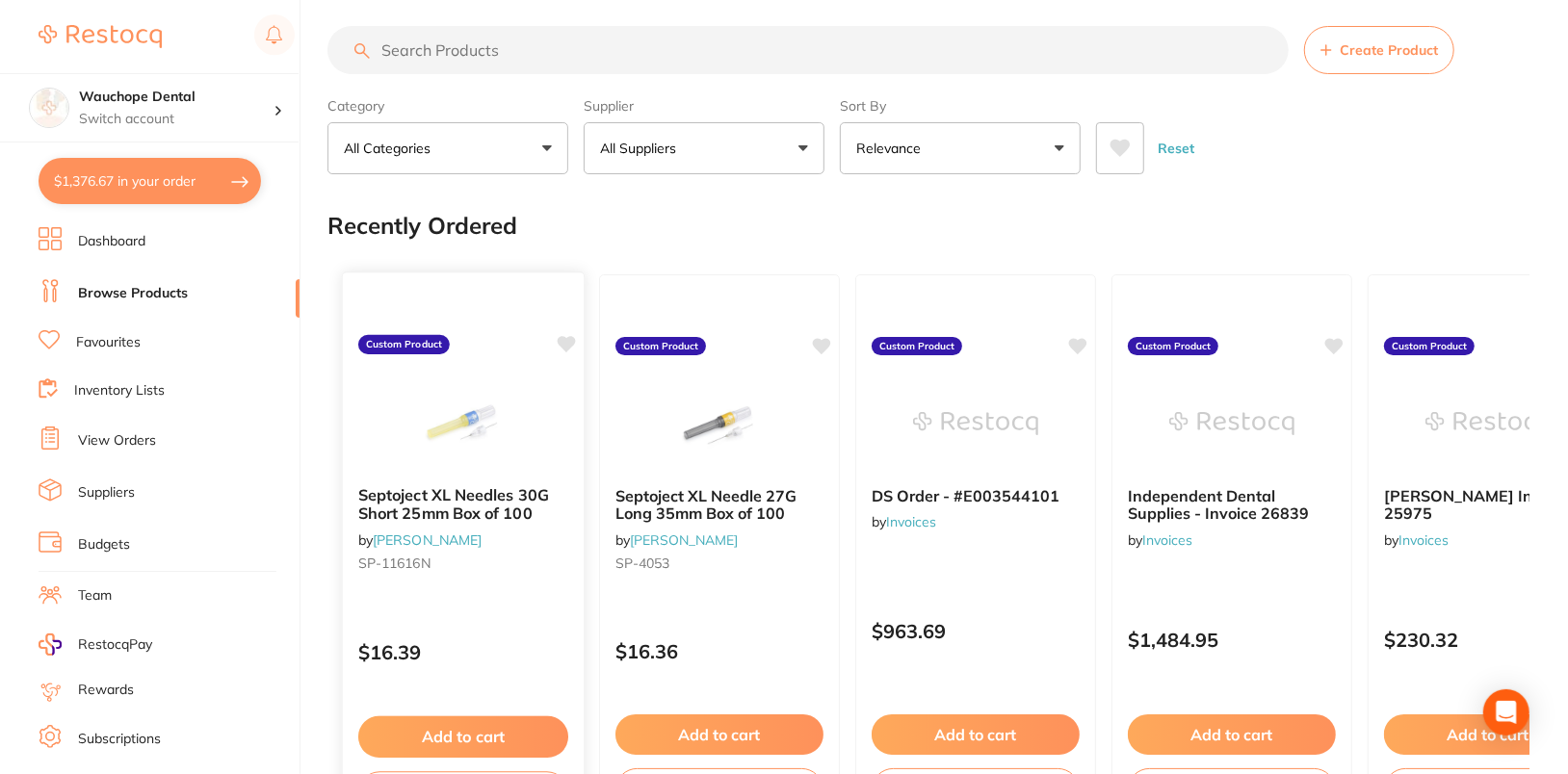
click at [502, 581] on div "Septoject XL Needles 30G Short 25mm Box of 100 by [PERSON_NAME] [PERSON_NAME]-1…" at bounding box center [463, 532] width 241 height 124
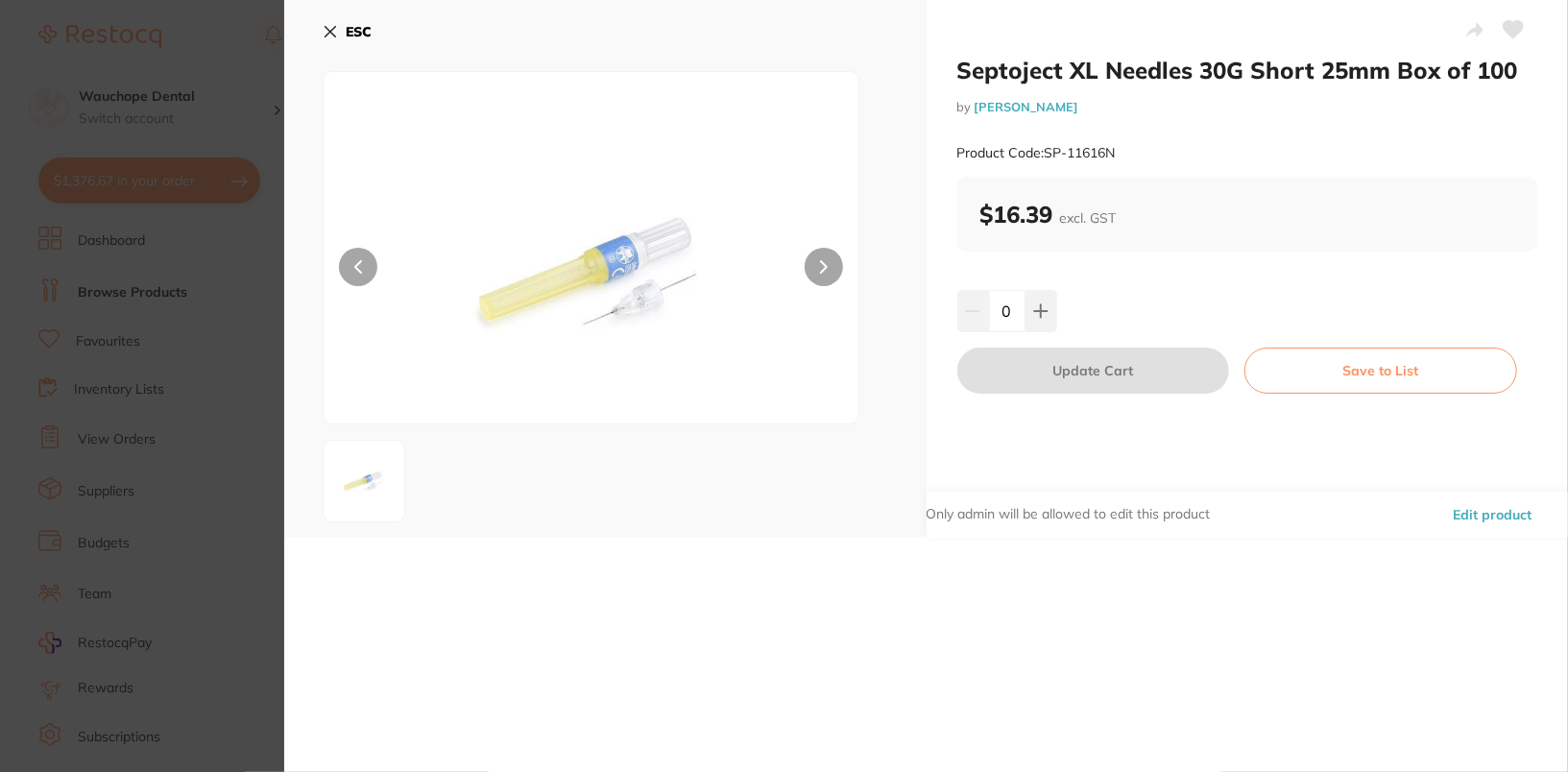
click at [1501, 522] on button "Edit product" at bounding box center [1492, 514] width 90 height 46
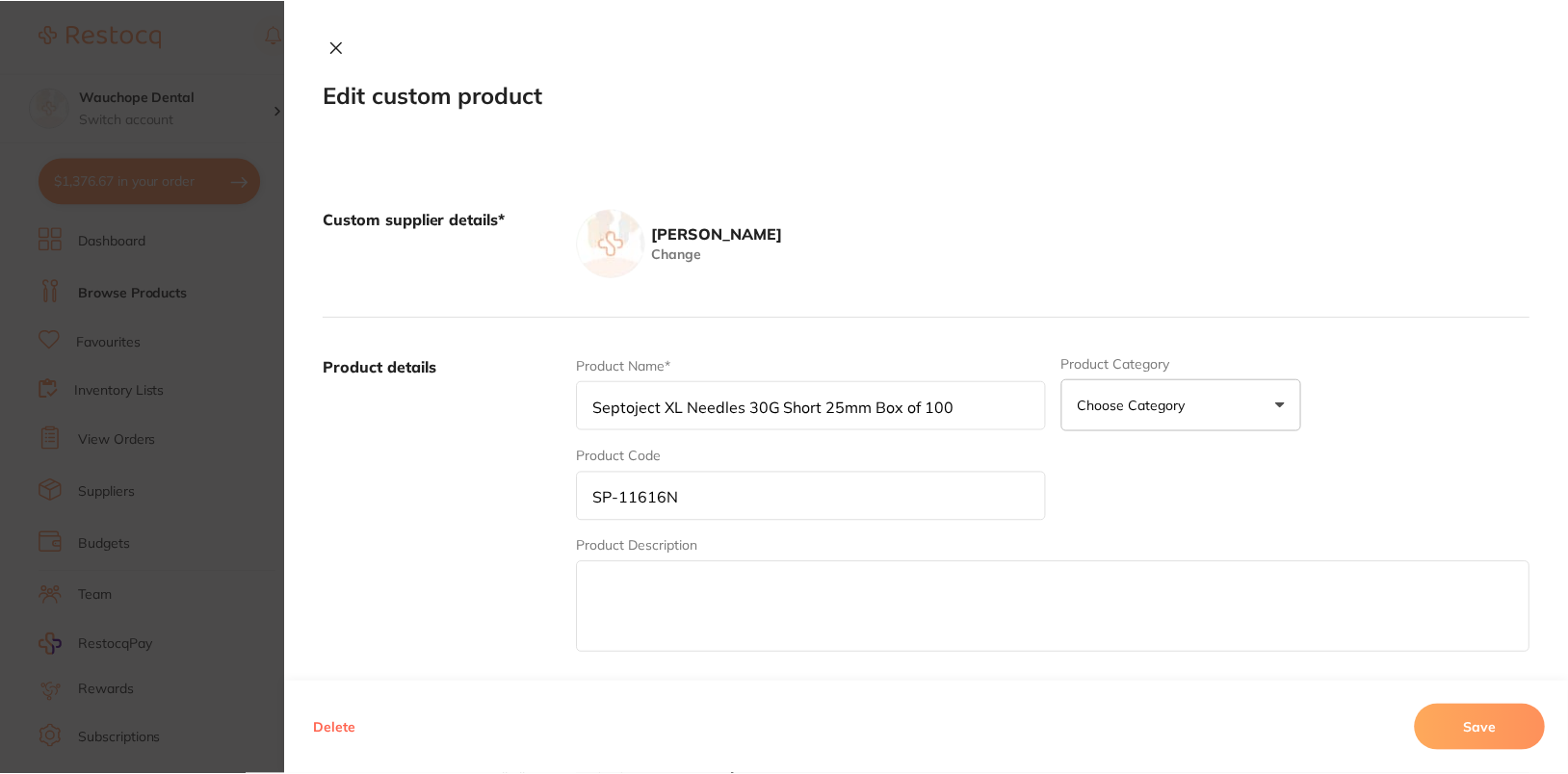
scroll to position [13, 0]
click at [316, 735] on button "Delete" at bounding box center [335, 728] width 54 height 46
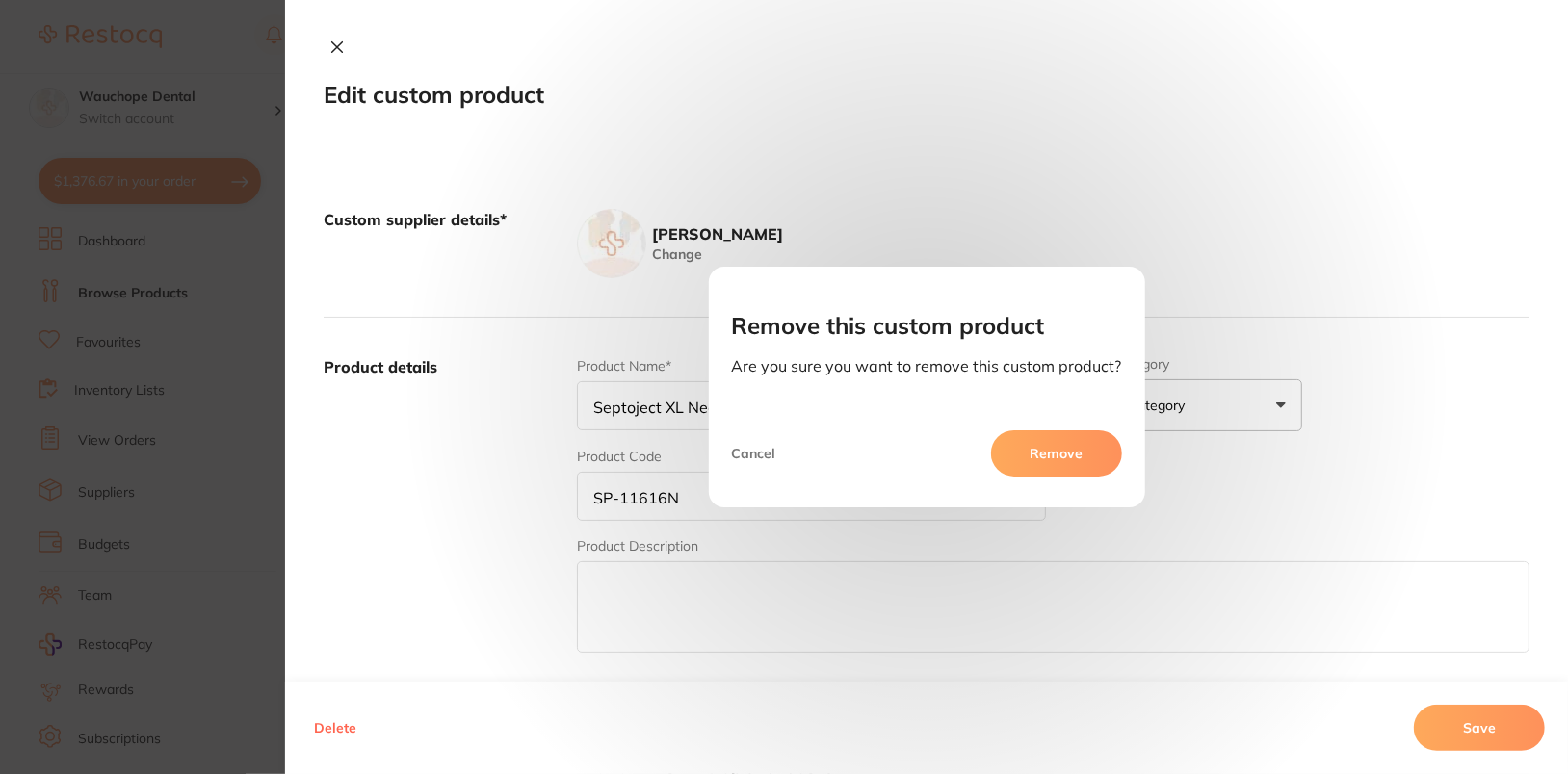
click at [1064, 438] on button "Remove" at bounding box center [1056, 453] width 131 height 46
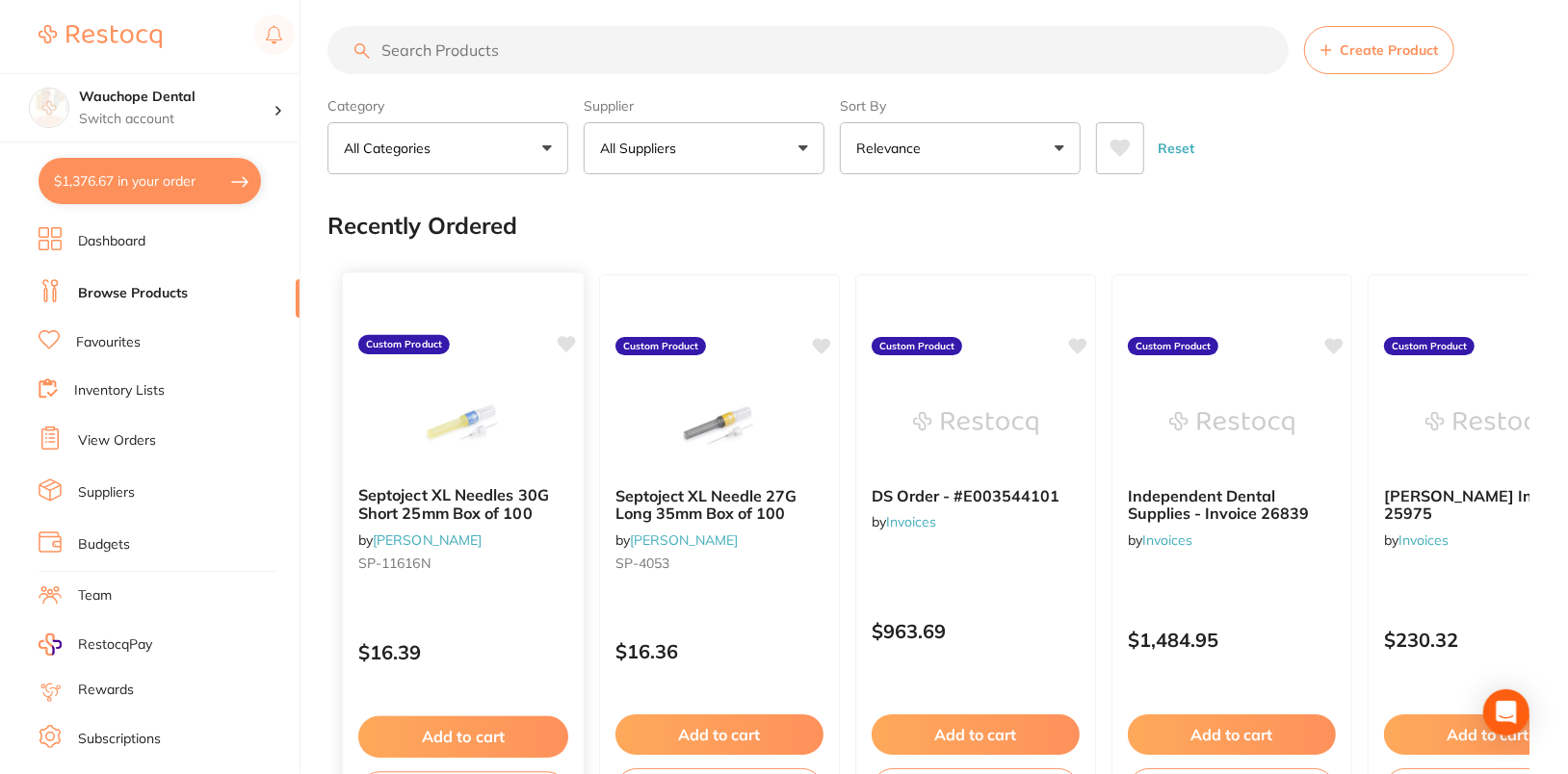
click at [490, 430] on img at bounding box center [463, 421] width 126 height 97
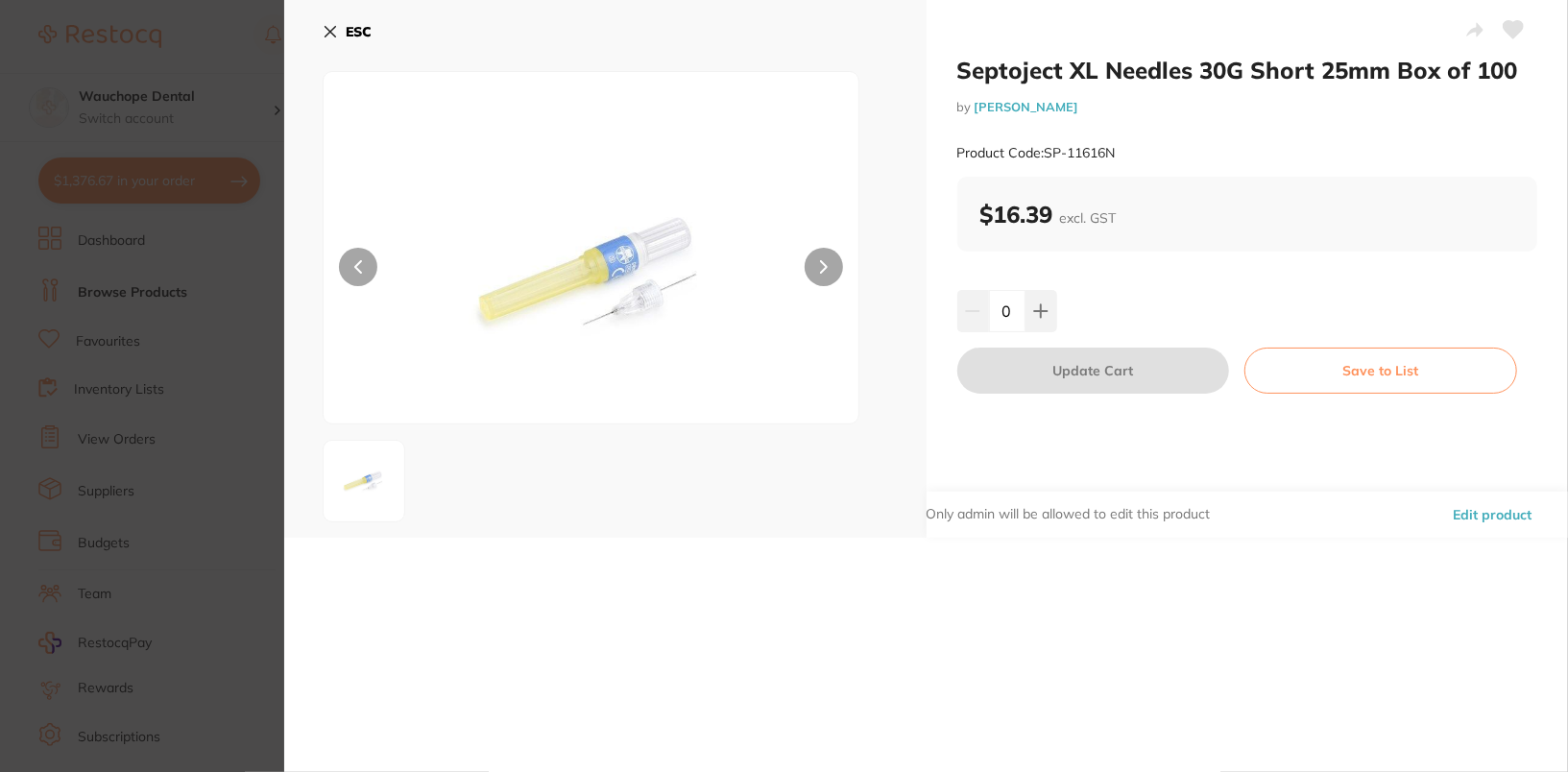
click at [1501, 514] on button "Edit product" at bounding box center [1492, 514] width 90 height 46
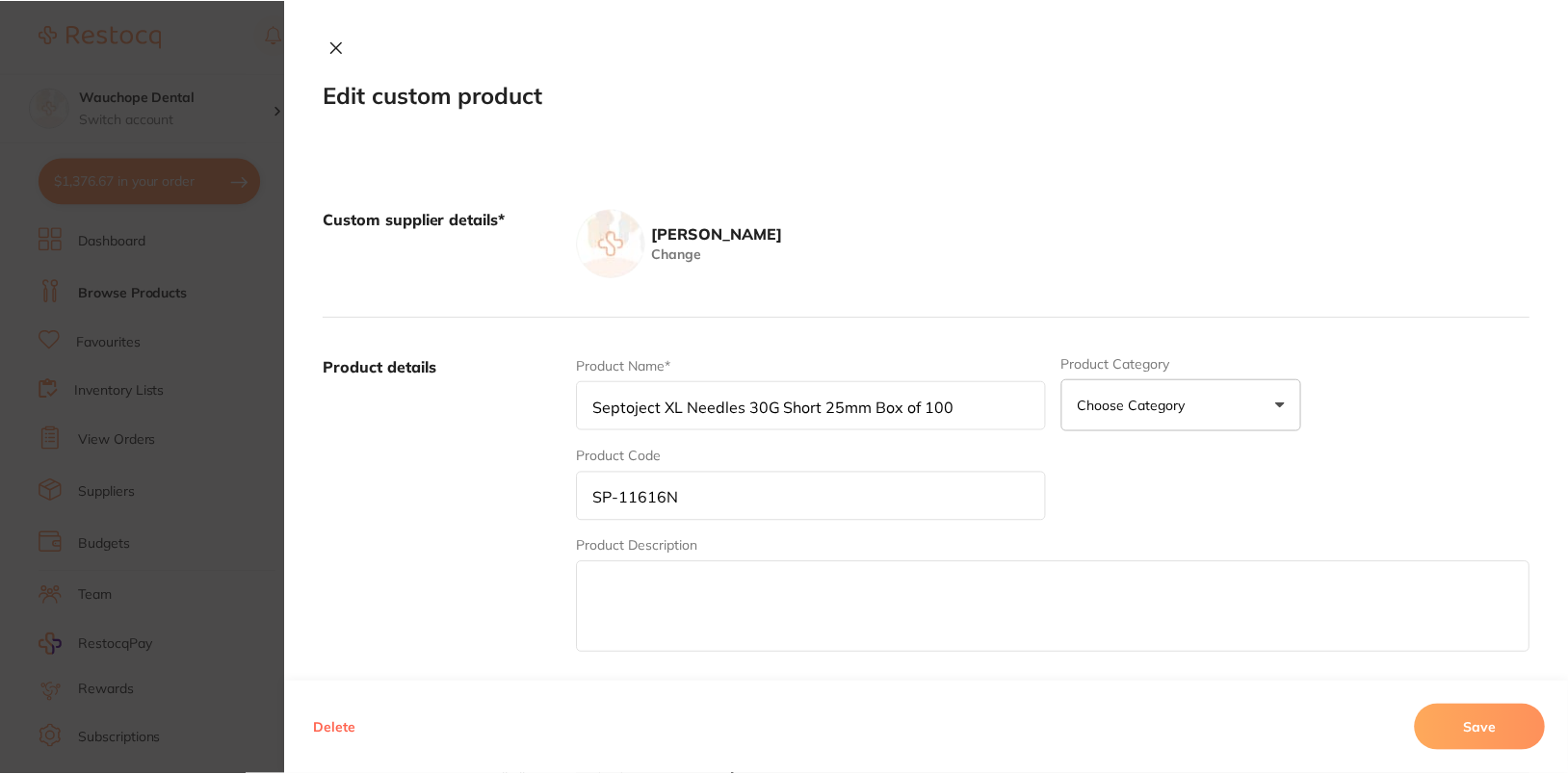
scroll to position [13, 0]
click at [334, 729] on button "Delete" at bounding box center [335, 728] width 54 height 46
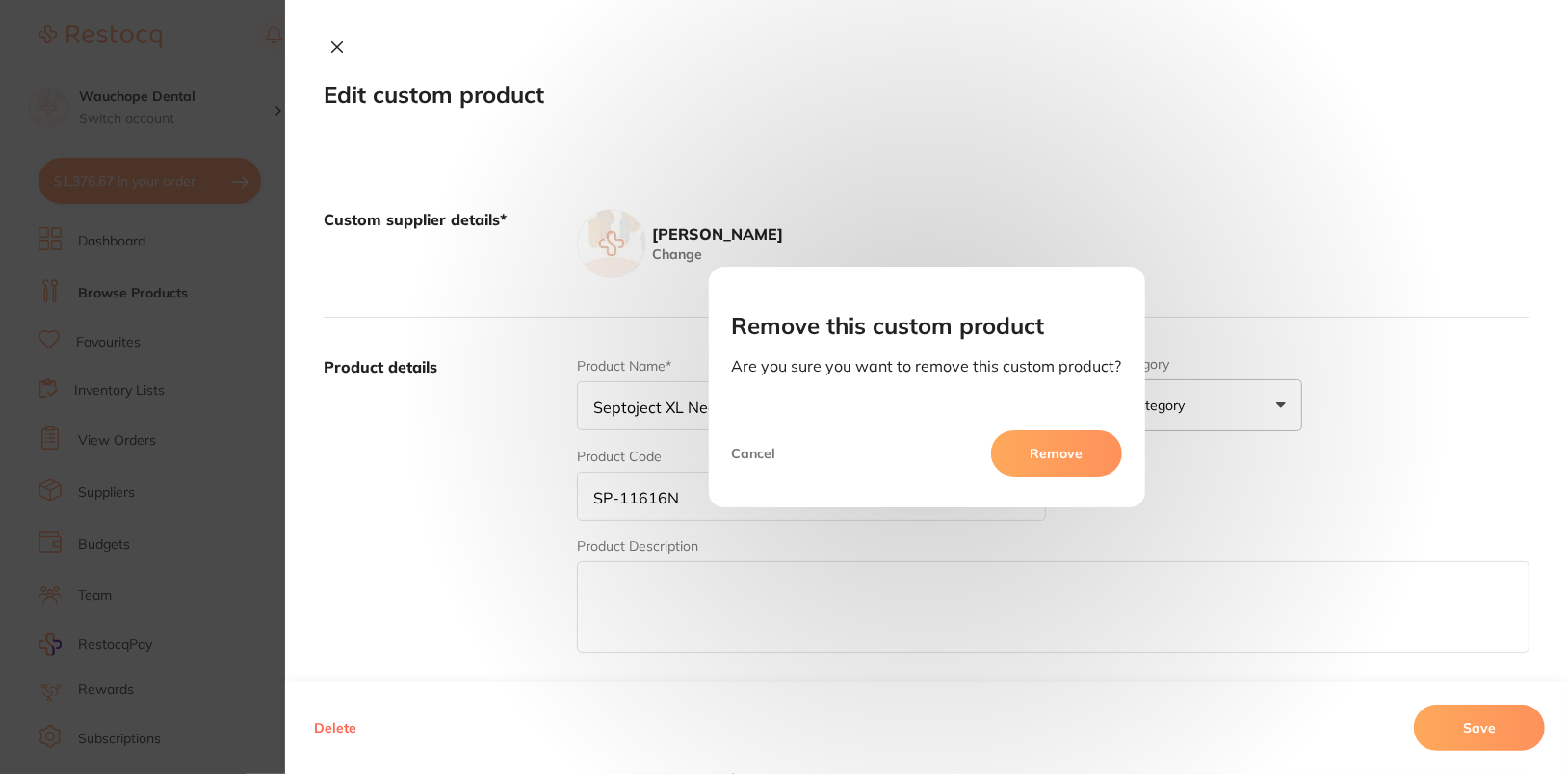
click at [1049, 447] on button "Remove" at bounding box center [1056, 453] width 131 height 46
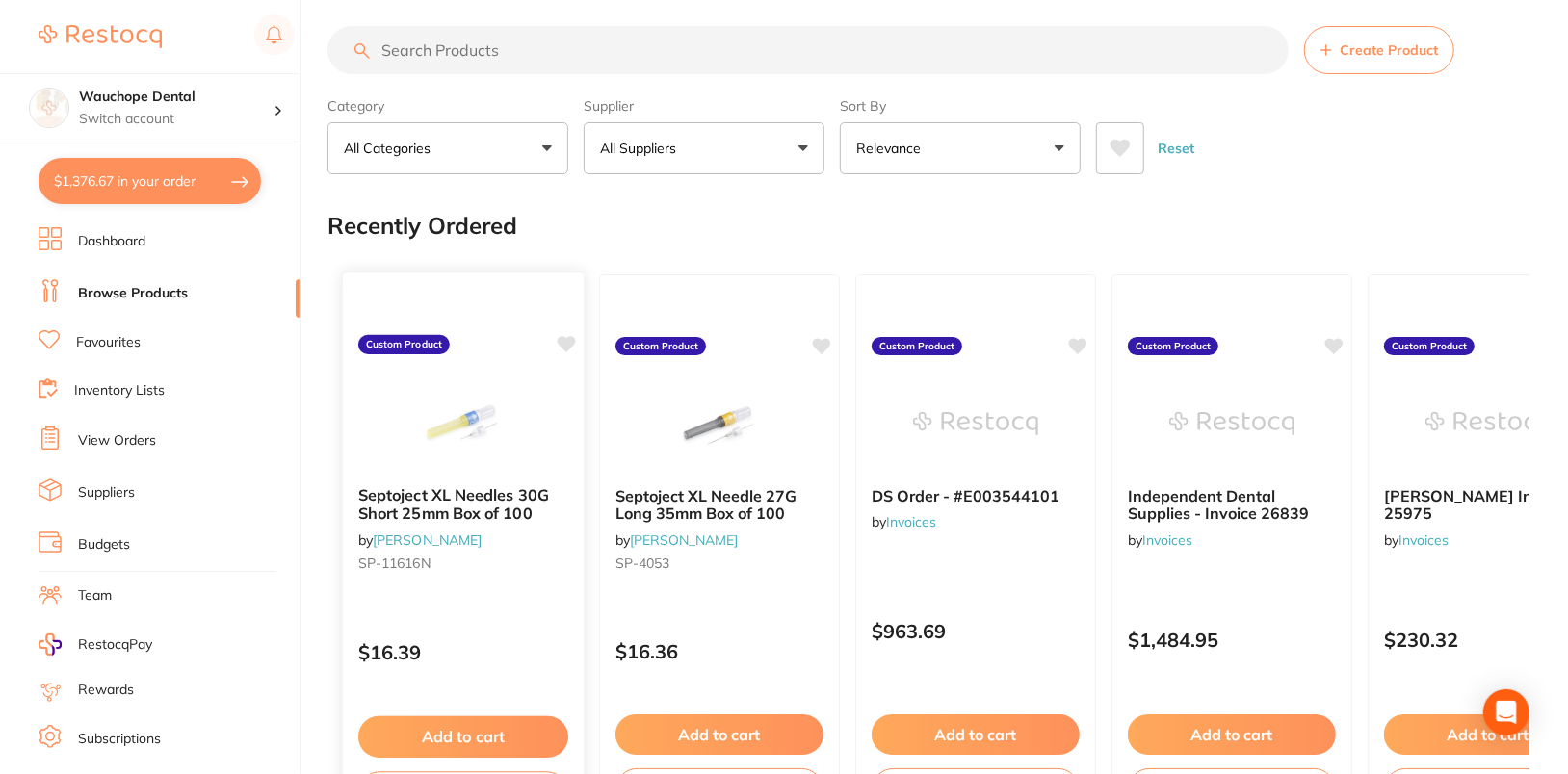
click at [436, 425] on img at bounding box center [463, 421] width 126 height 97
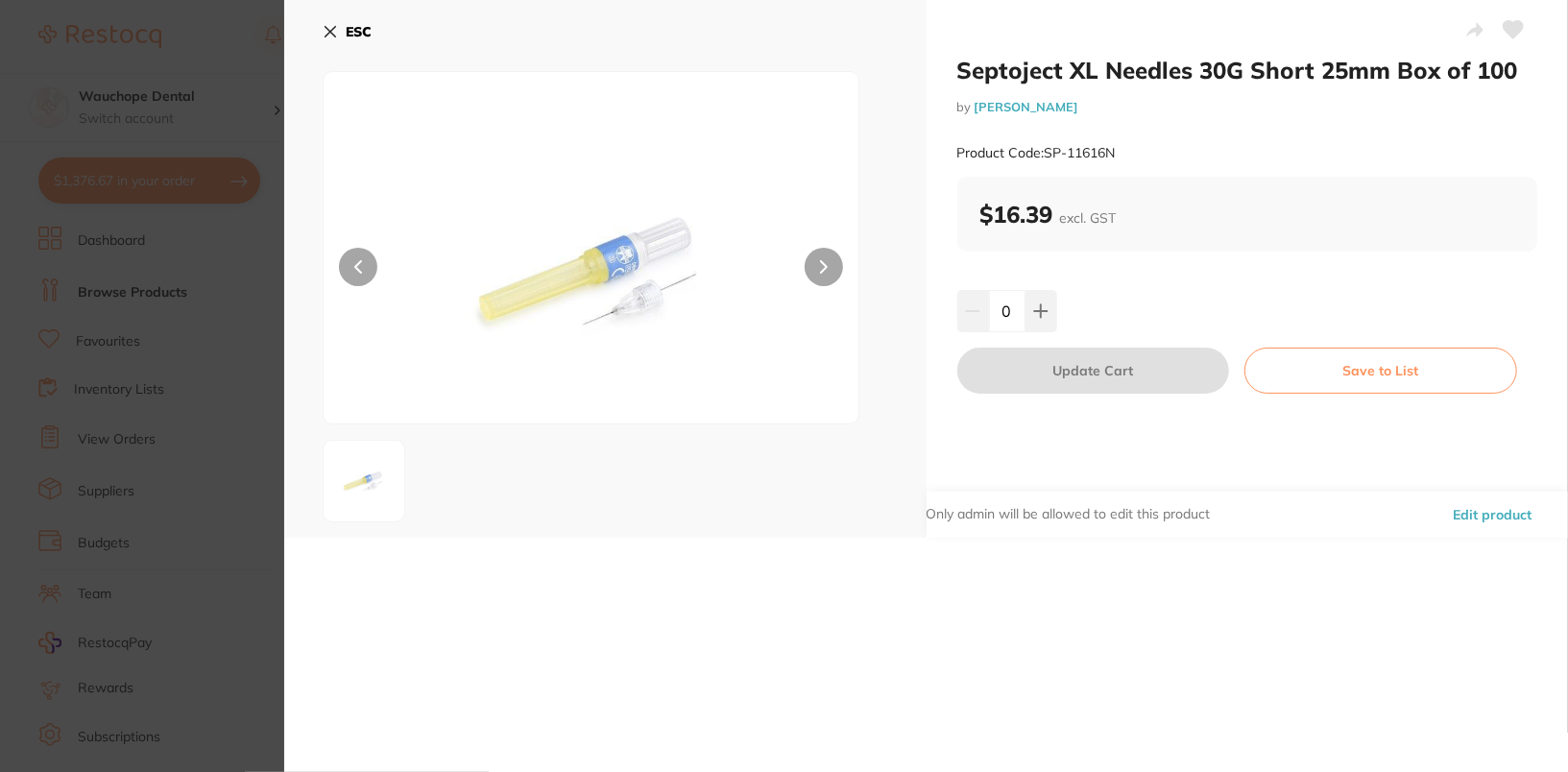
click at [1481, 509] on button "Edit product" at bounding box center [1492, 514] width 90 height 46
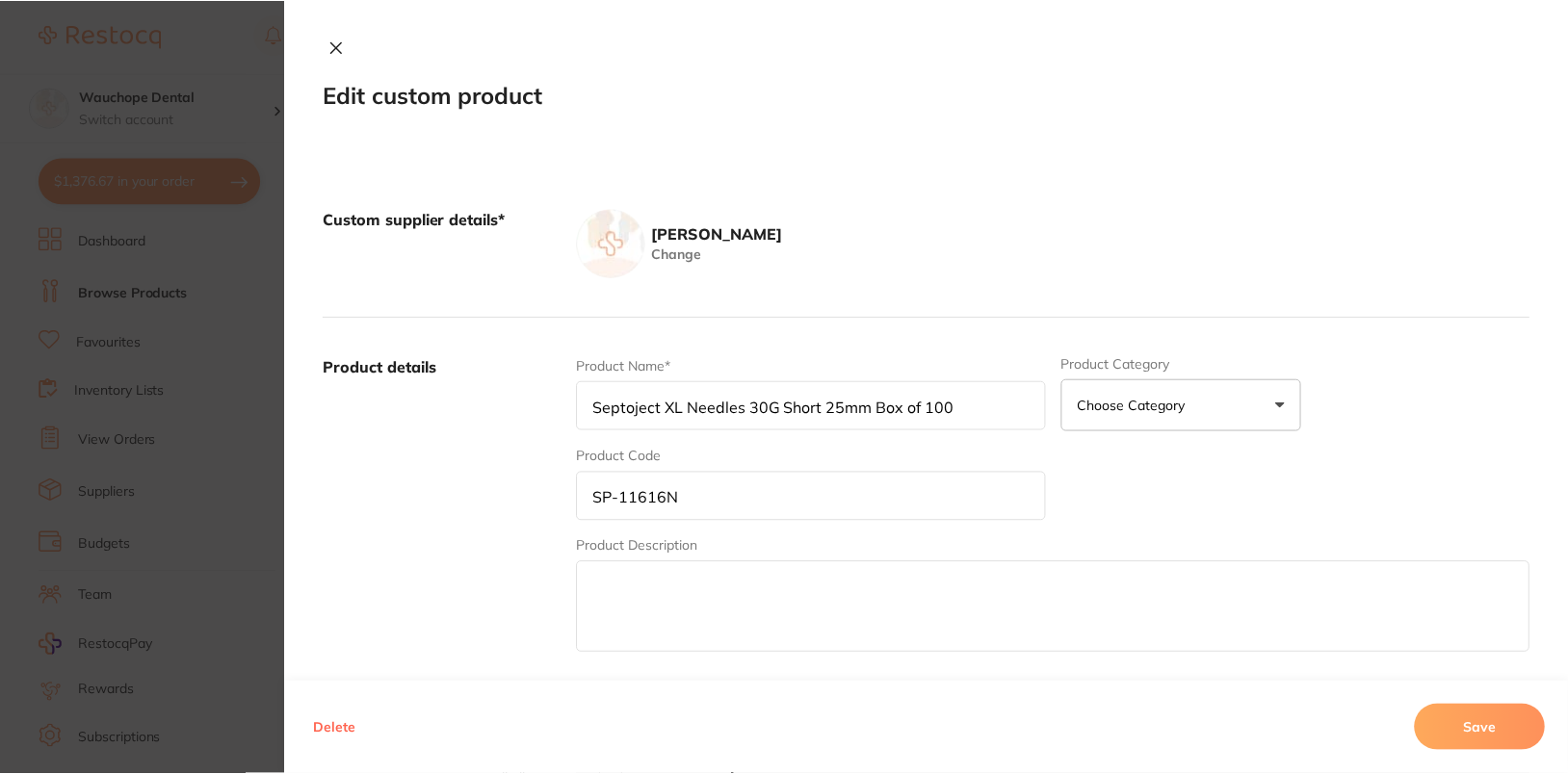
scroll to position [13, 0]
click at [337, 726] on button "Delete" at bounding box center [335, 728] width 54 height 46
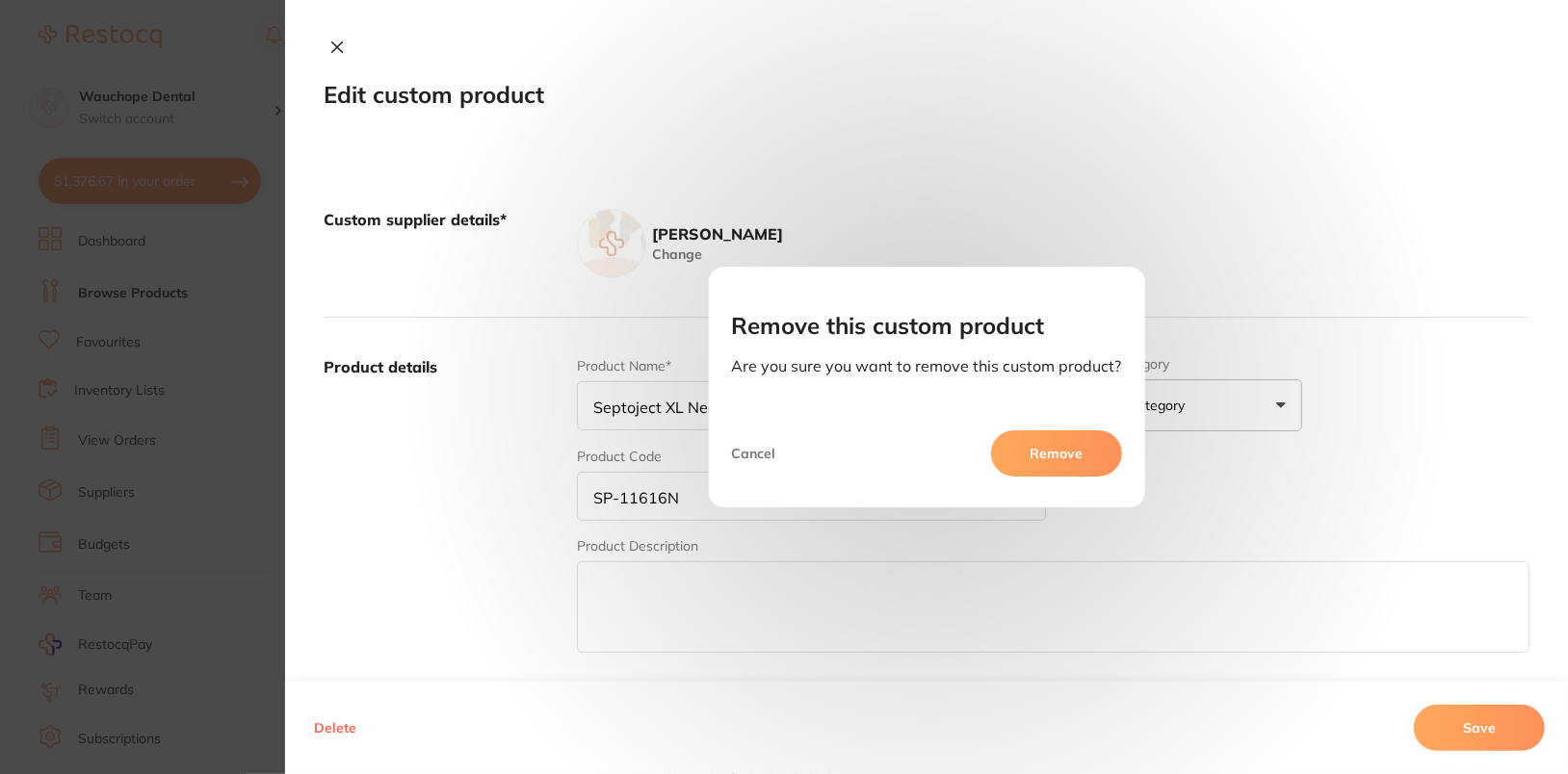
click at [1030, 461] on button "Remove" at bounding box center [1056, 453] width 131 height 46
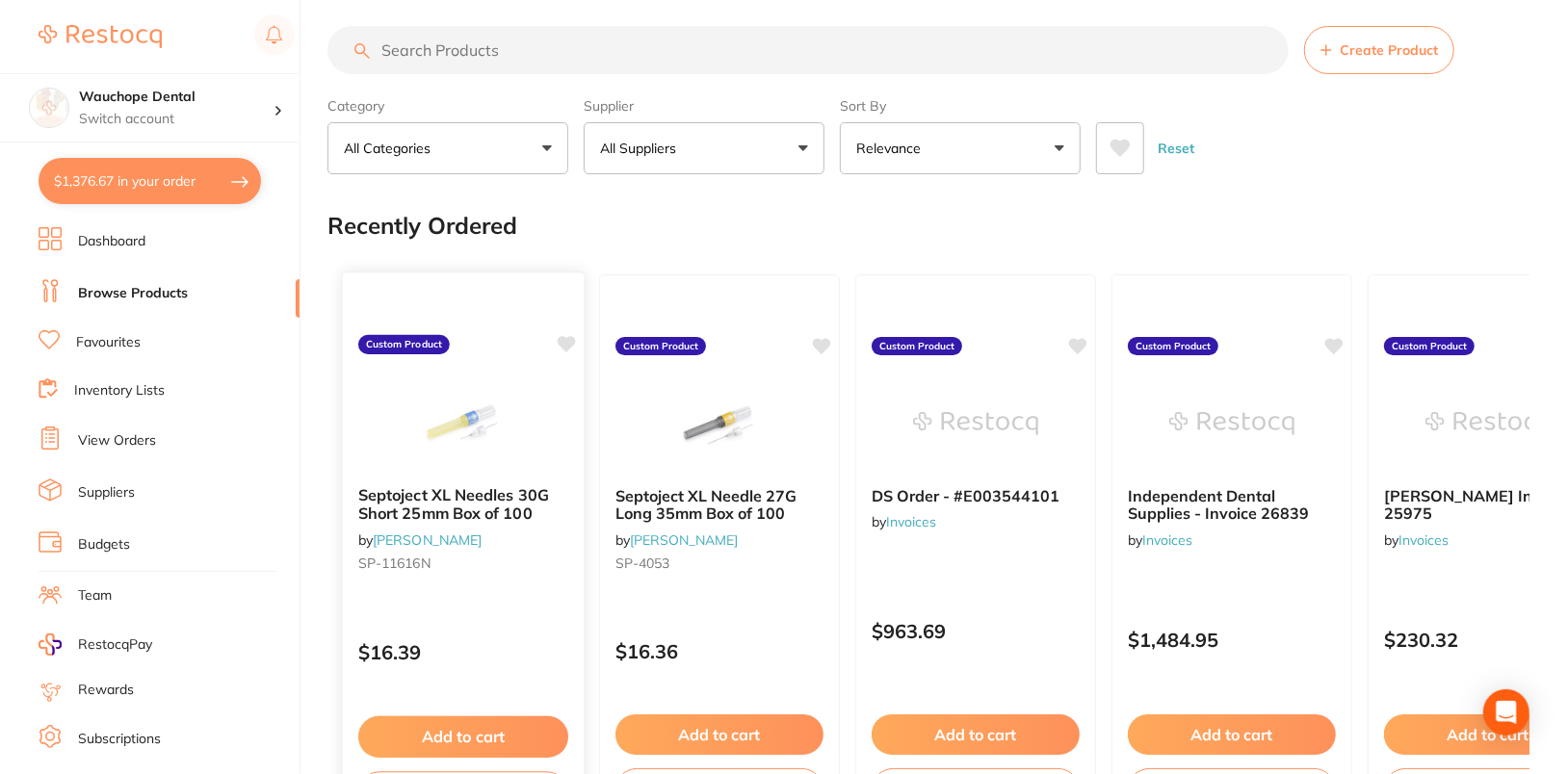
click at [476, 429] on img at bounding box center [463, 421] width 126 height 97
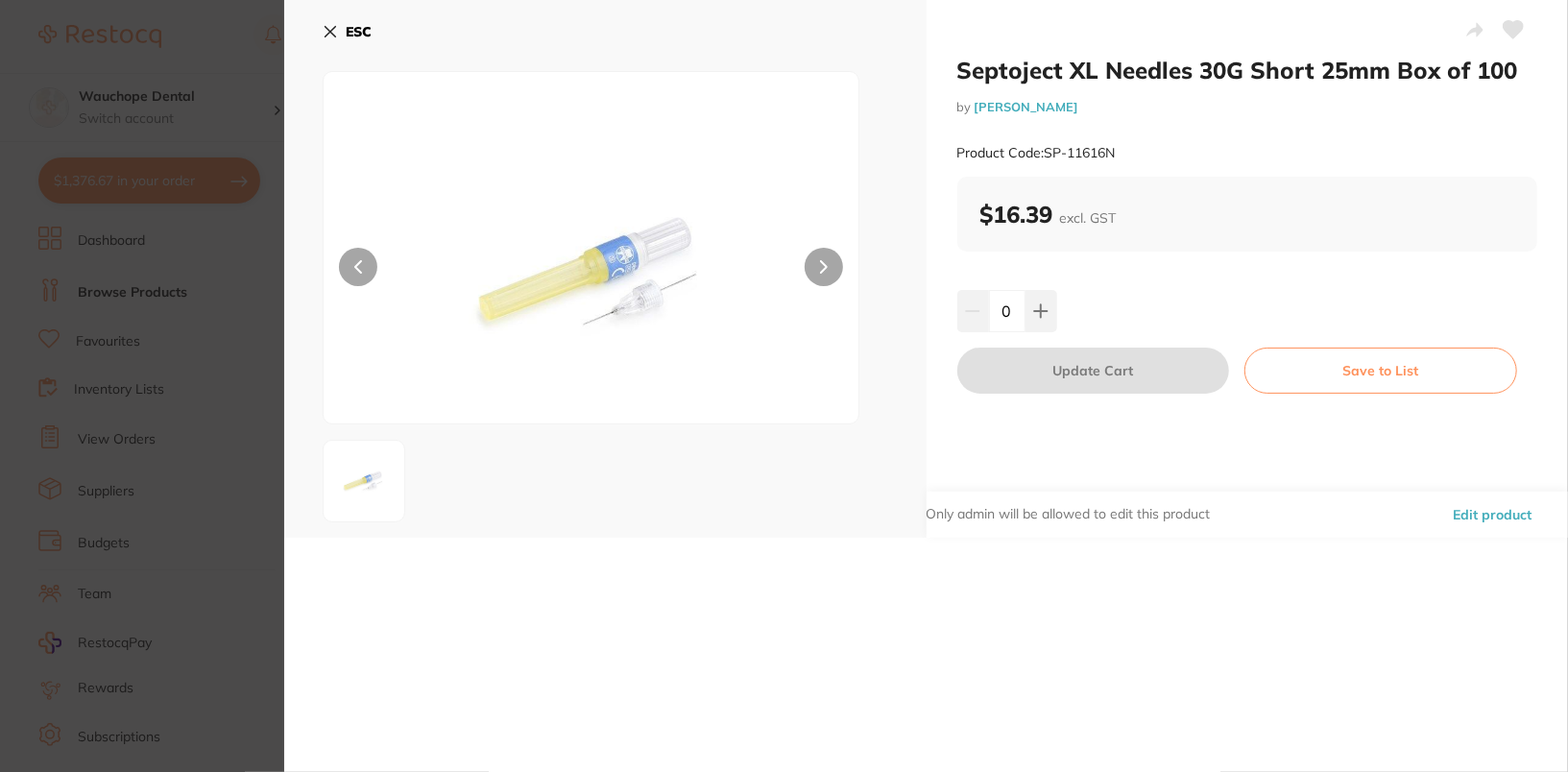
click at [1493, 513] on button "Edit product" at bounding box center [1492, 514] width 90 height 46
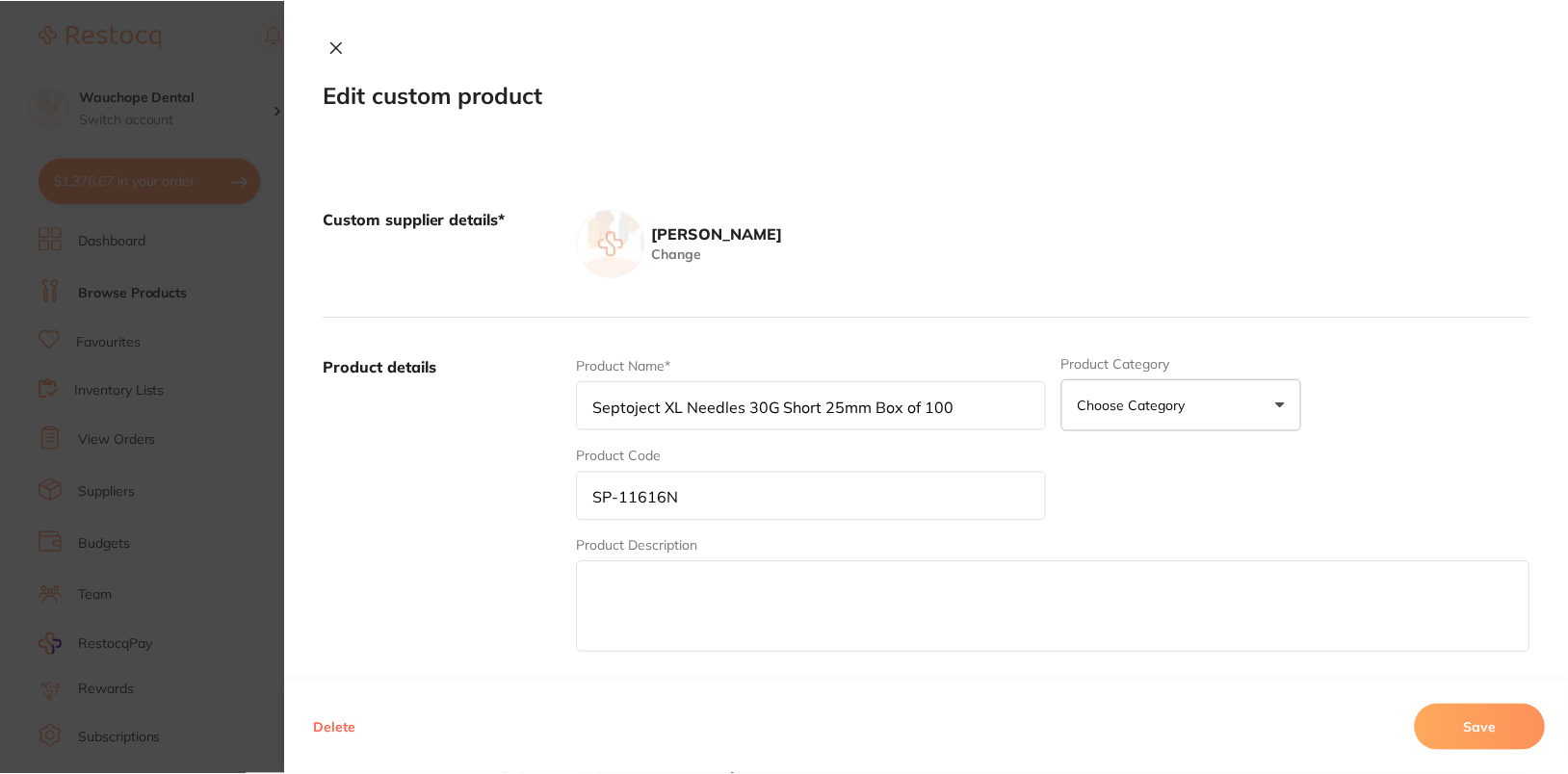
scroll to position [13, 0]
click at [312, 740] on button "Delete" at bounding box center [335, 728] width 54 height 46
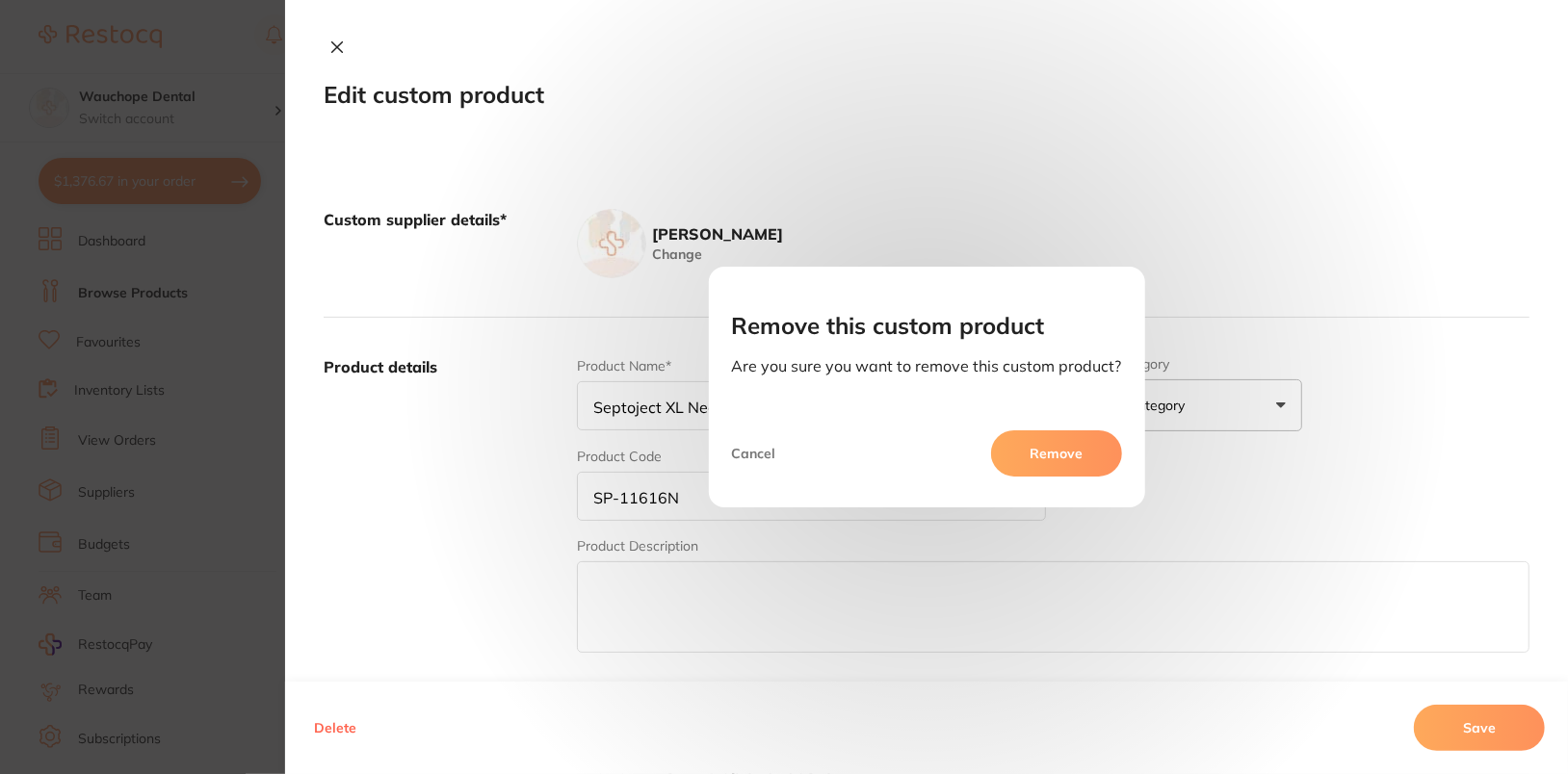
click at [1063, 462] on button "Remove" at bounding box center [1056, 453] width 131 height 46
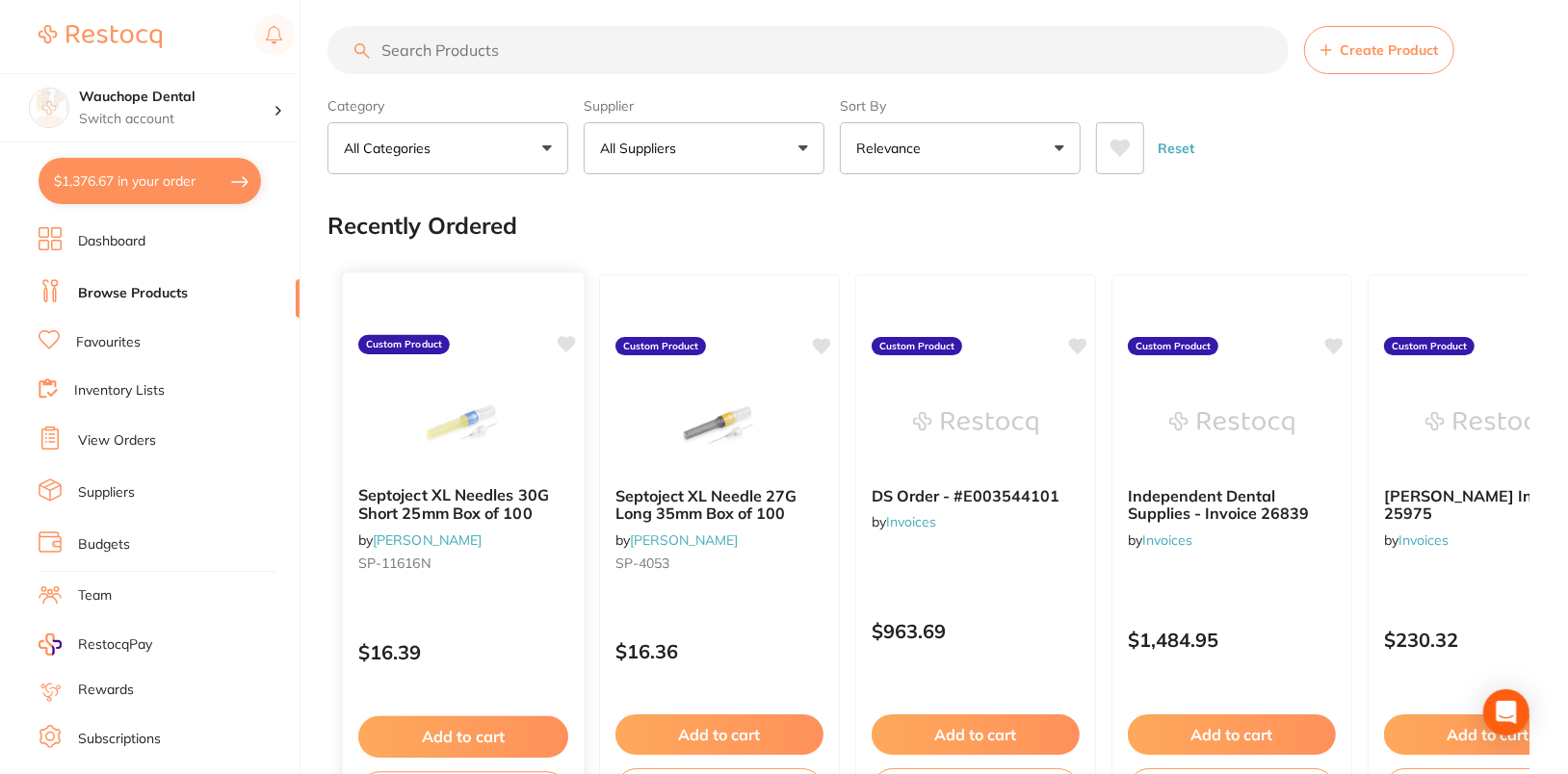
click at [426, 424] on img at bounding box center [463, 421] width 126 height 97
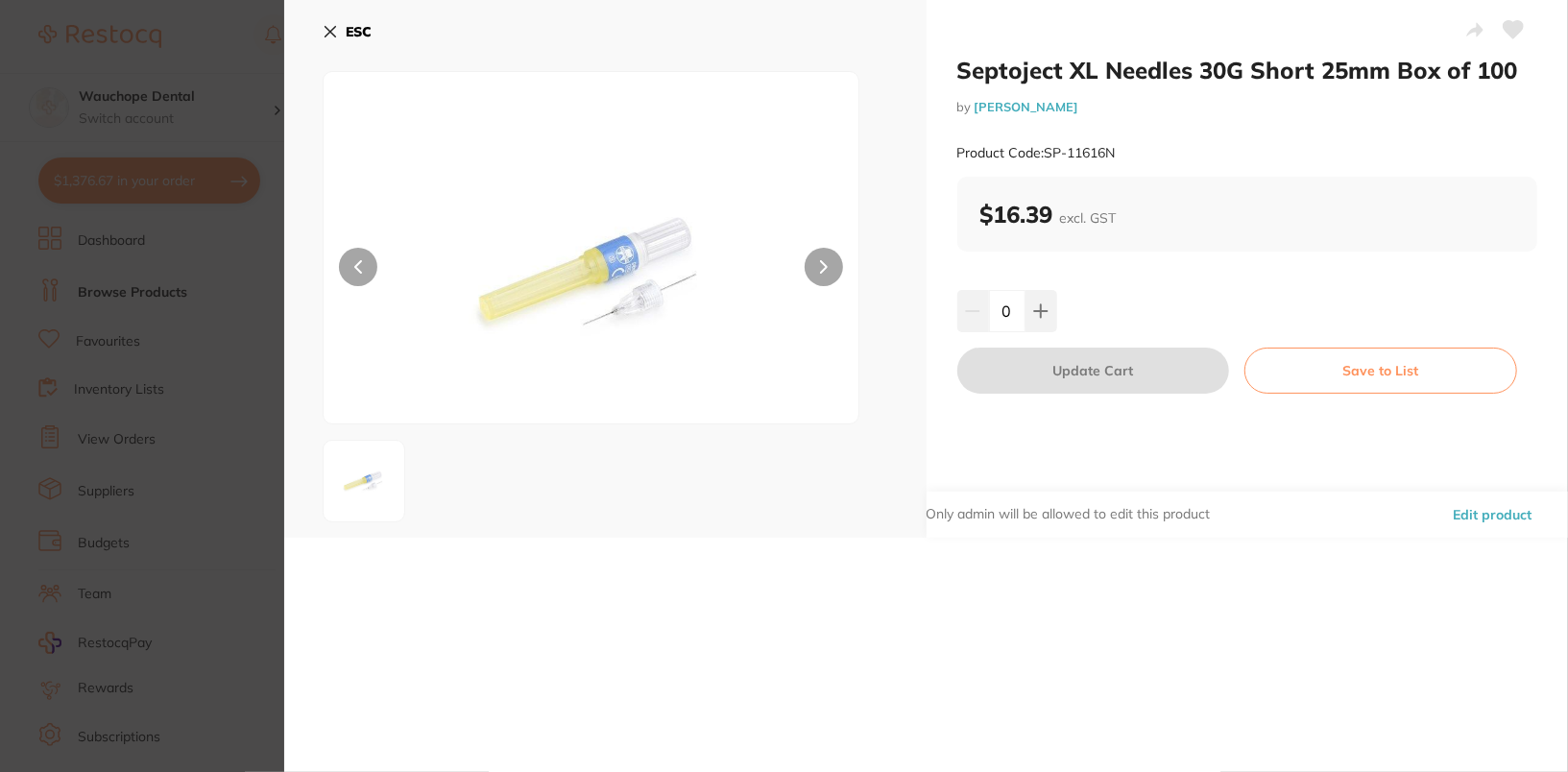
click at [1513, 522] on button "Edit product" at bounding box center [1492, 514] width 90 height 46
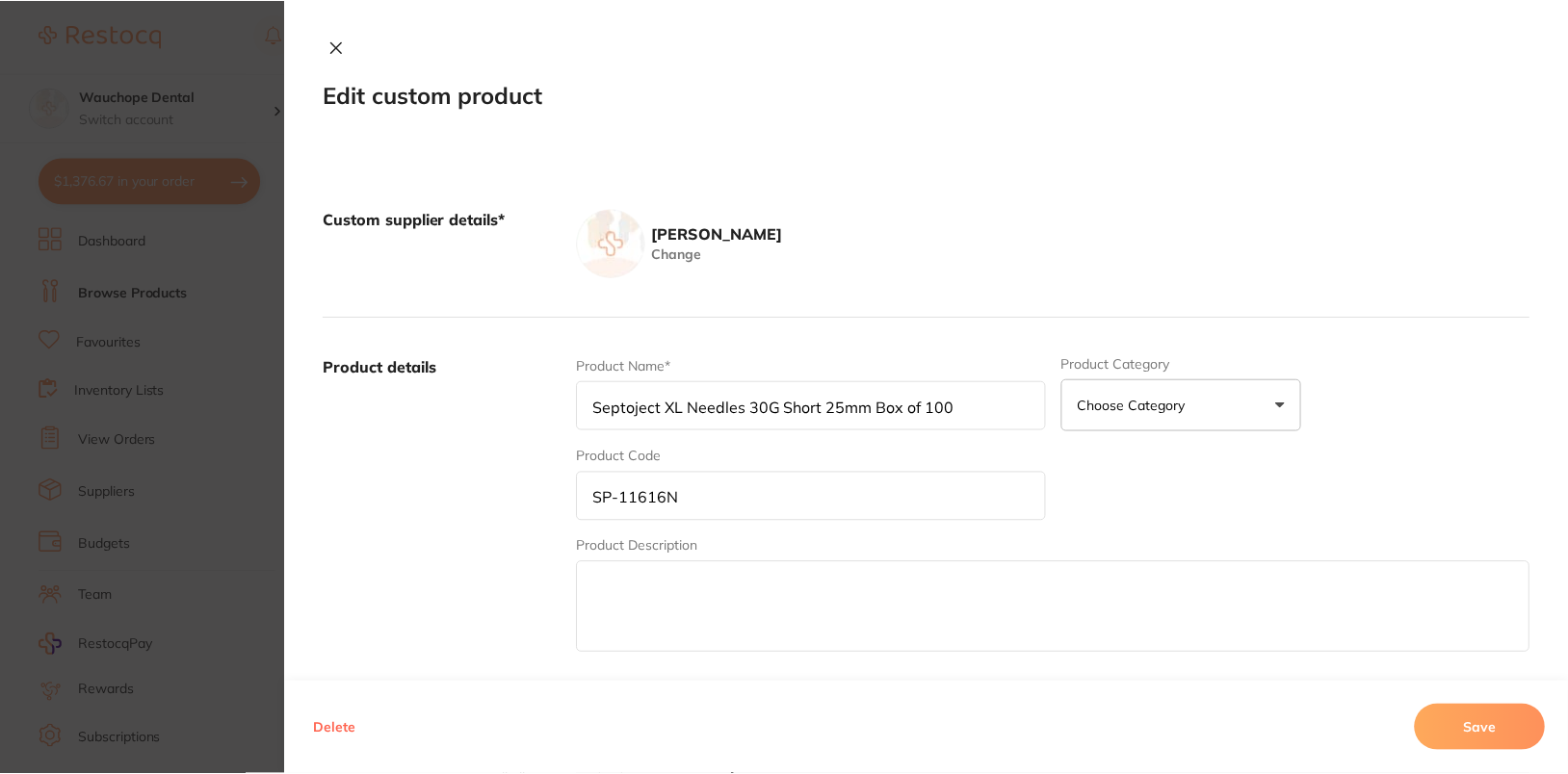
scroll to position [13, 0]
click at [308, 727] on button "Delete" at bounding box center [335, 728] width 54 height 46
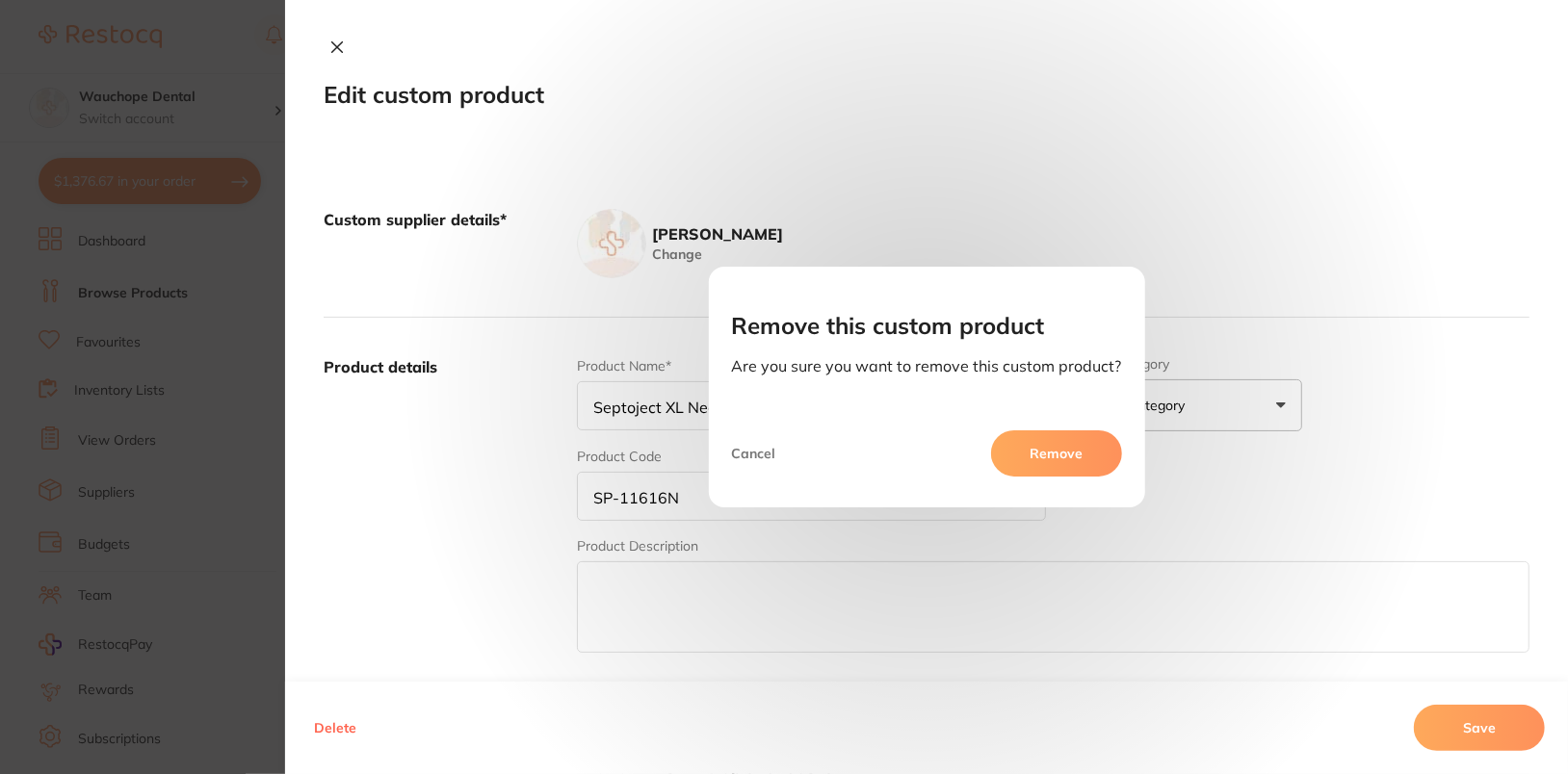
click at [1082, 430] on button "Remove" at bounding box center [1056, 453] width 131 height 46
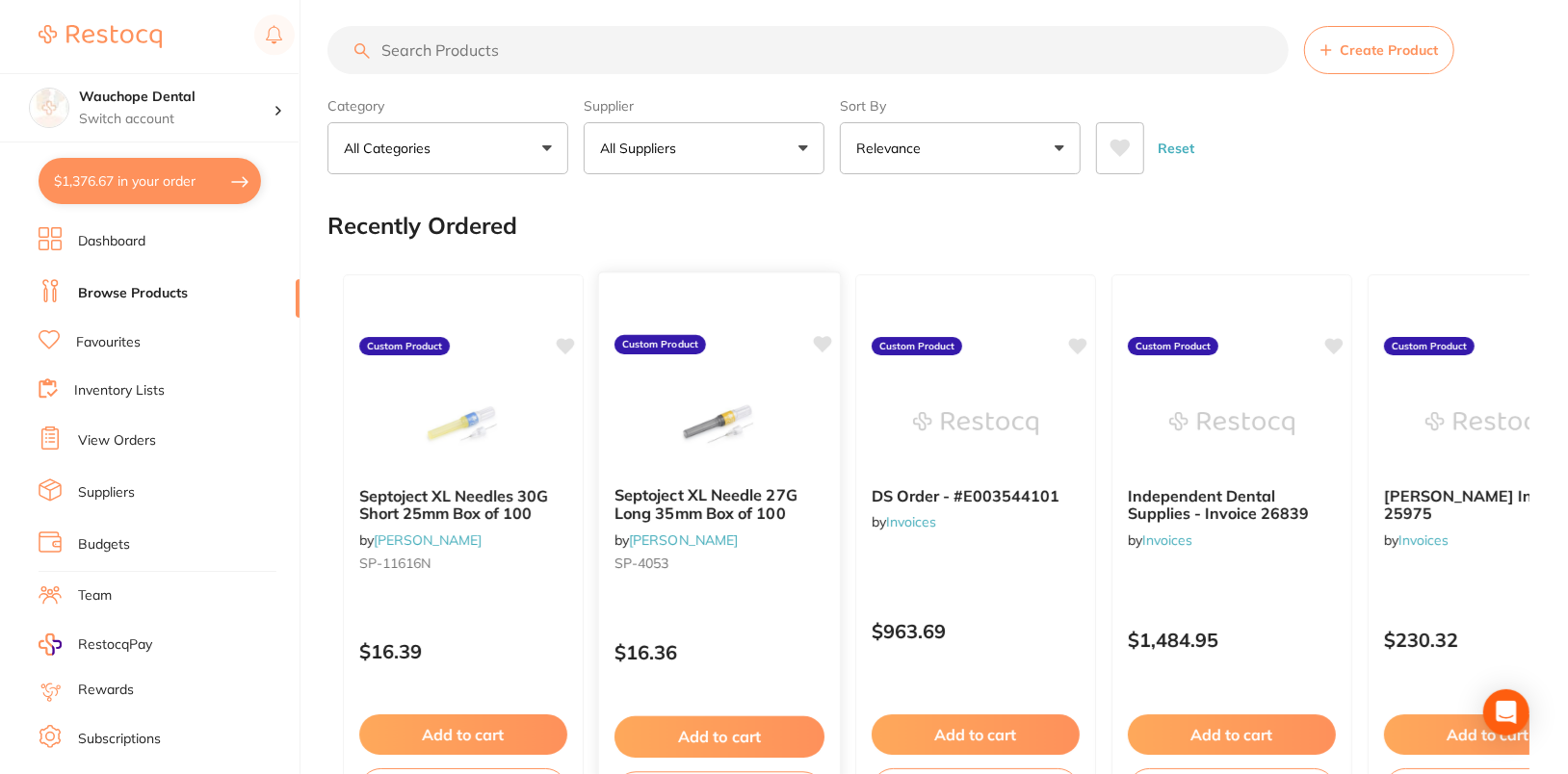
click at [728, 417] on img at bounding box center [719, 421] width 126 height 97
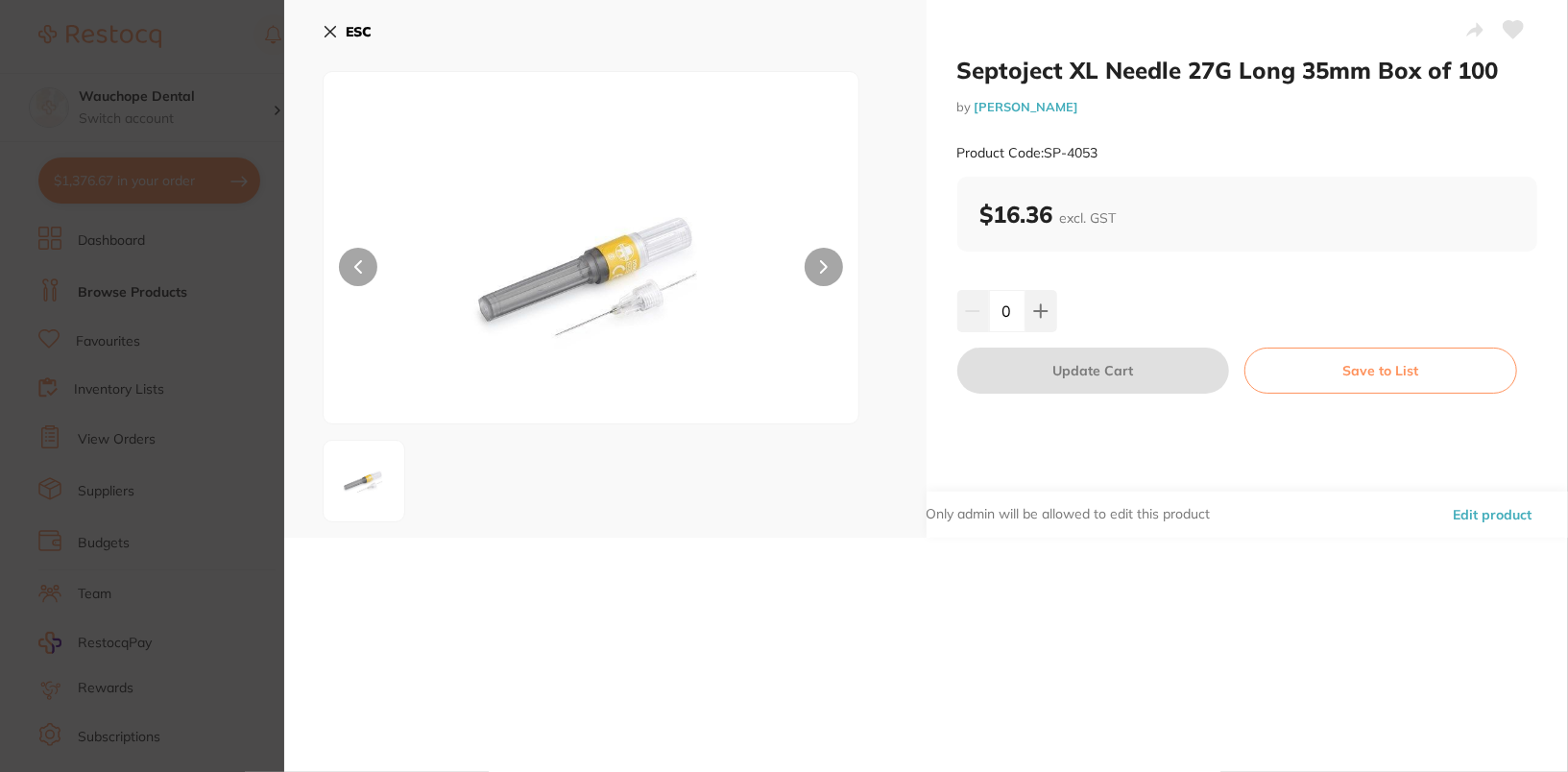
click at [1482, 517] on button "Edit product" at bounding box center [1492, 514] width 90 height 46
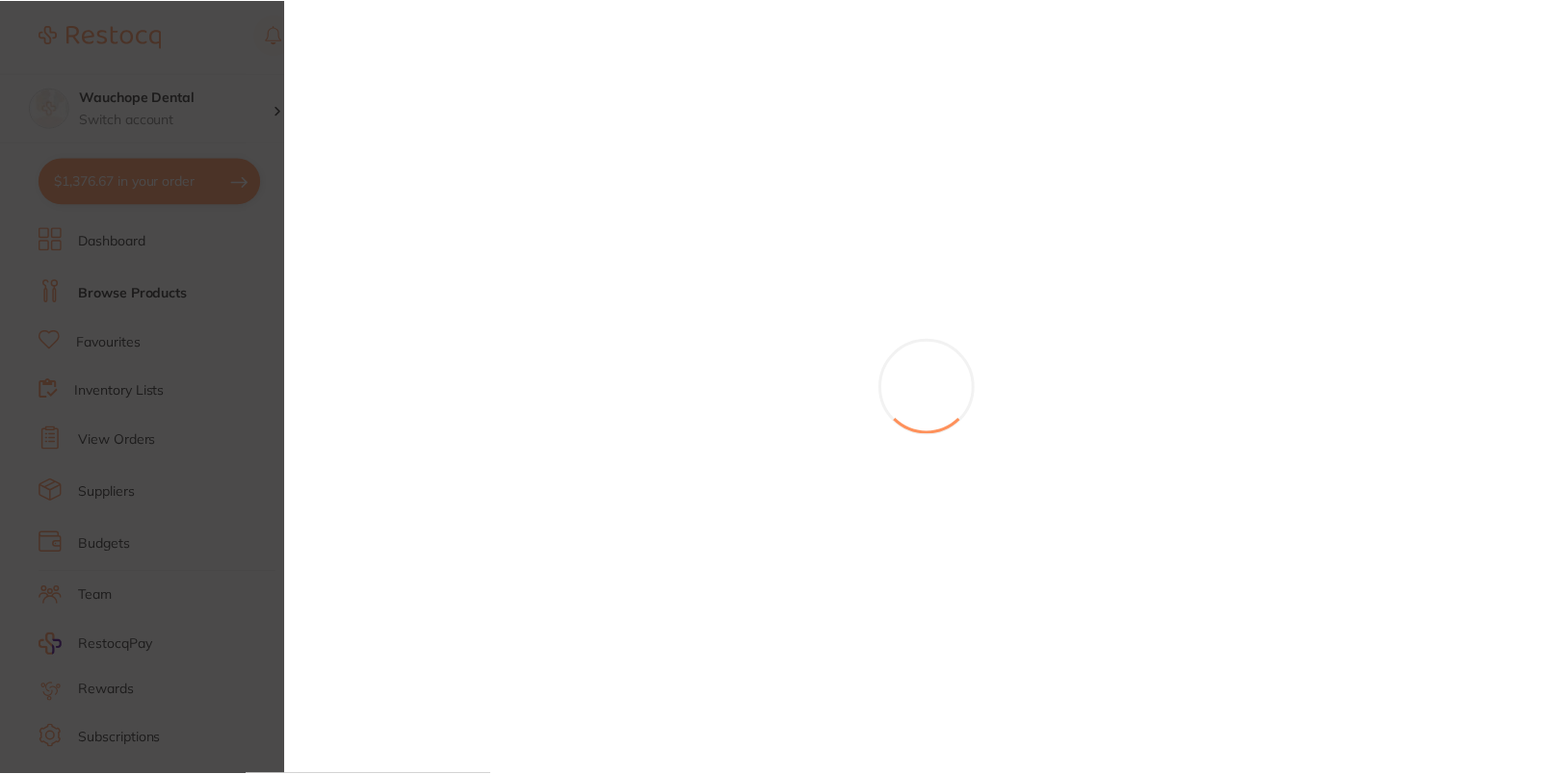
scroll to position [13, 0]
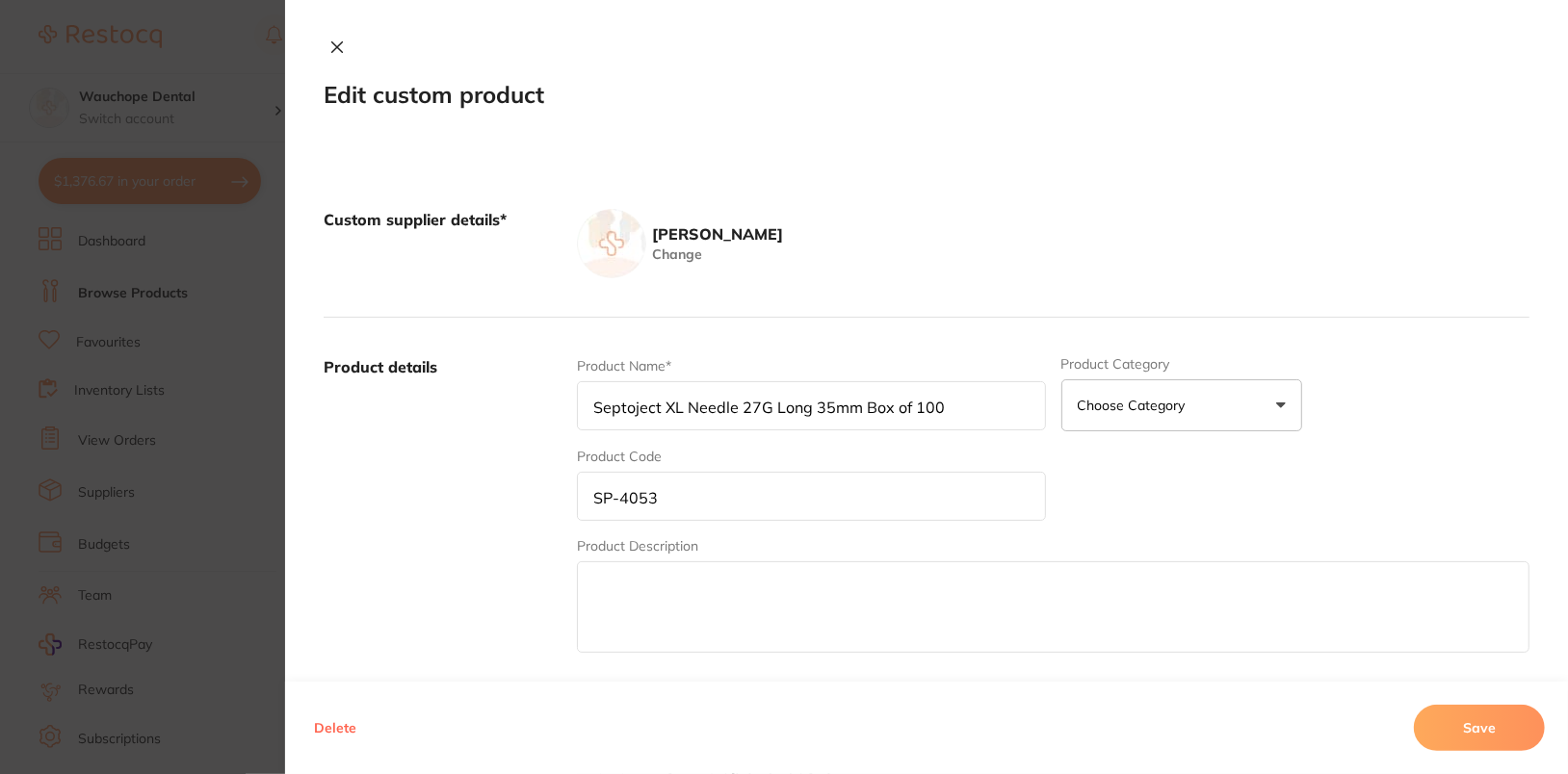
click at [330, 736] on button "Delete" at bounding box center [335, 728] width 54 height 46
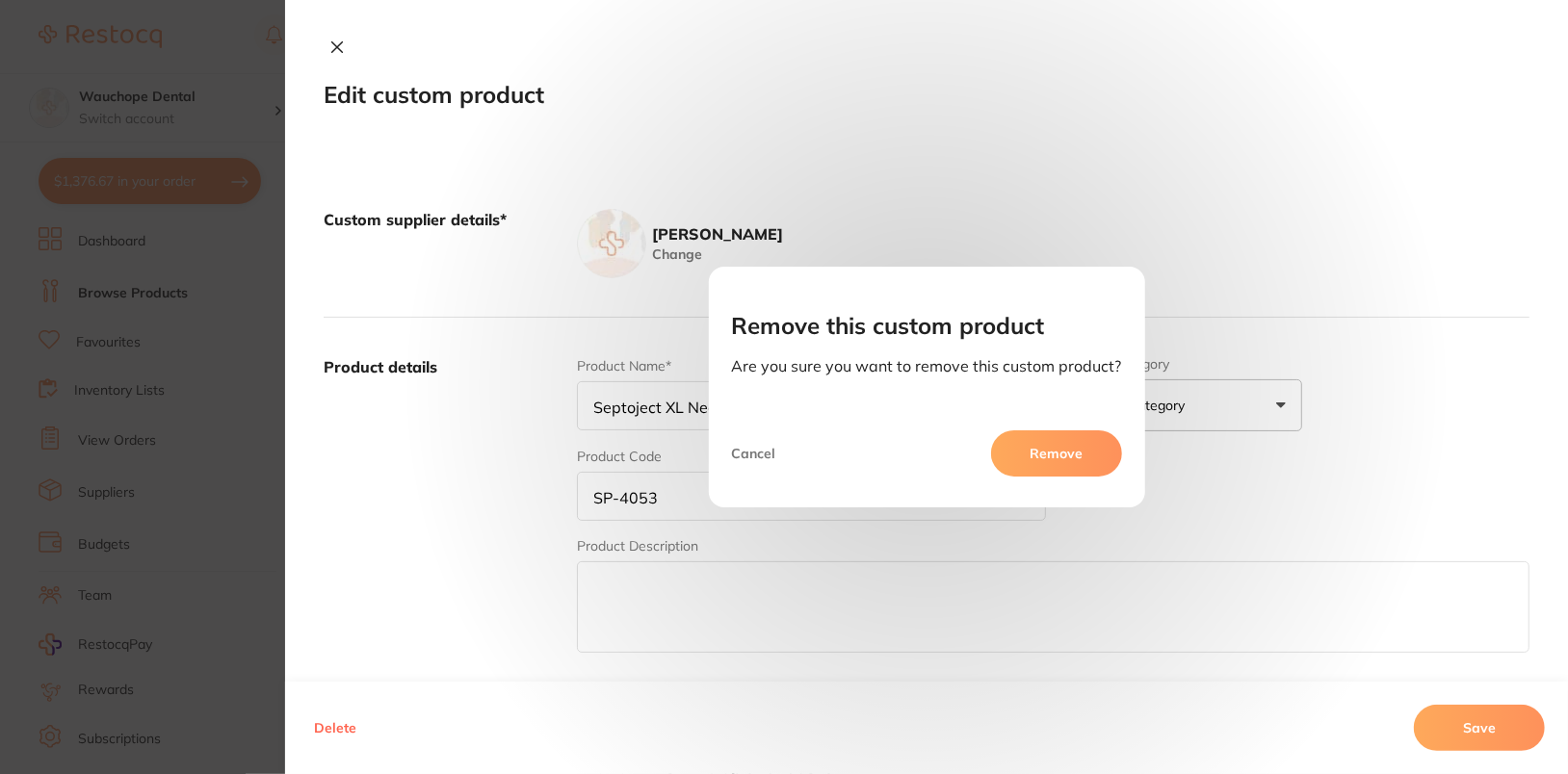
click at [1072, 451] on button "Remove" at bounding box center [1056, 453] width 131 height 46
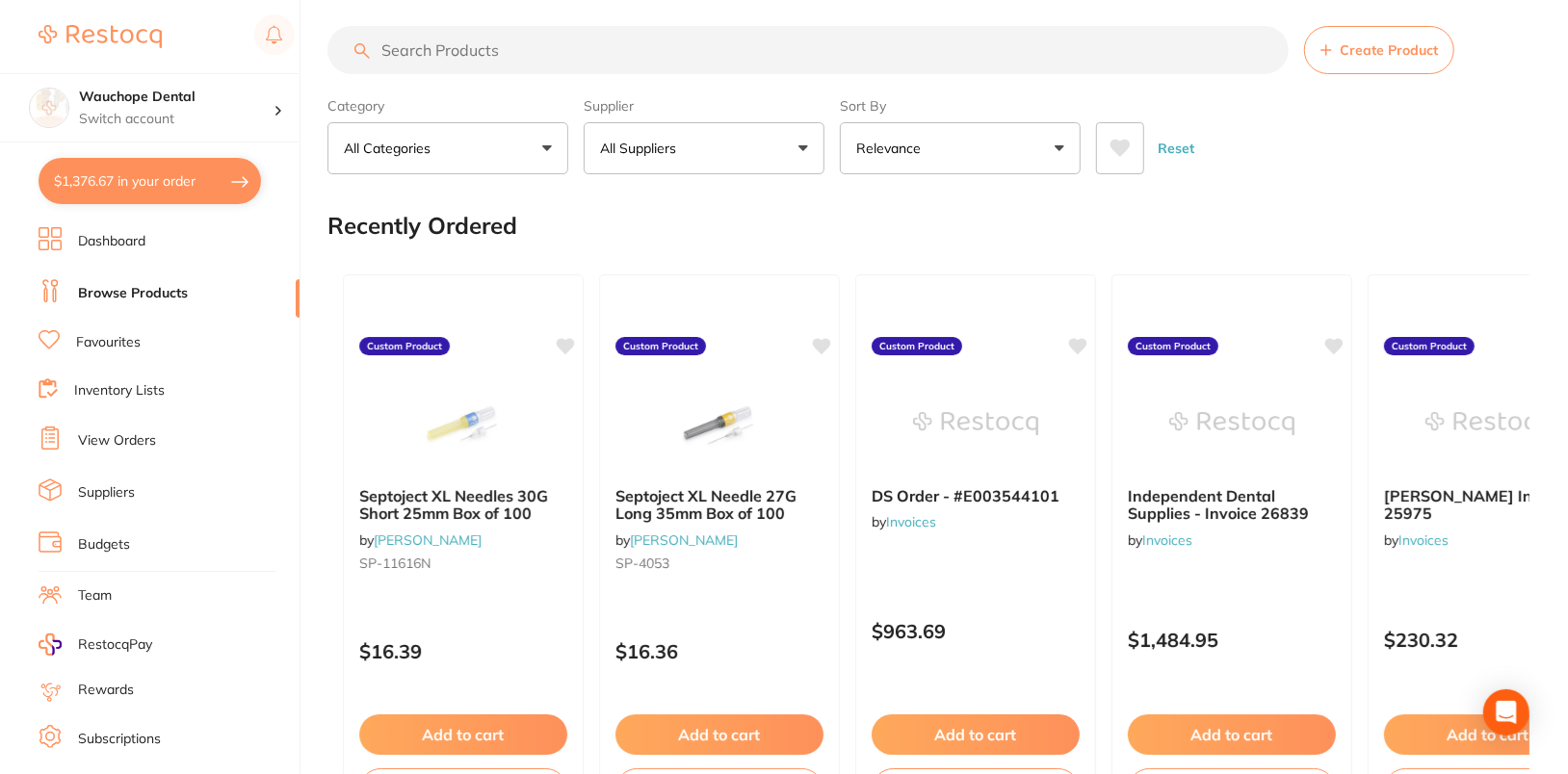
click at [132, 252] on li "Dashboard" at bounding box center [169, 241] width 261 height 28
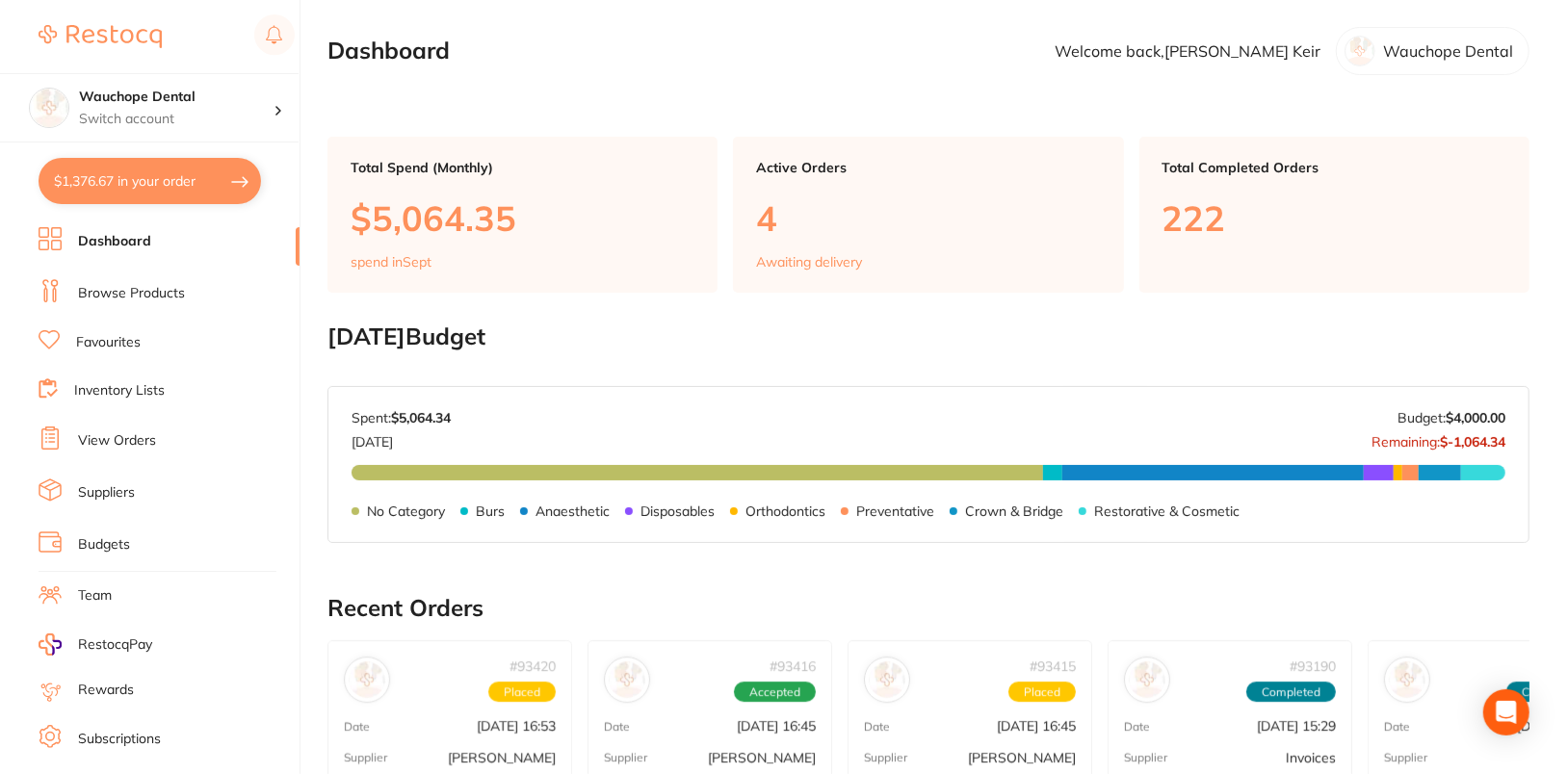
click at [111, 290] on link "Browse Products" at bounding box center [131, 294] width 107 height 20
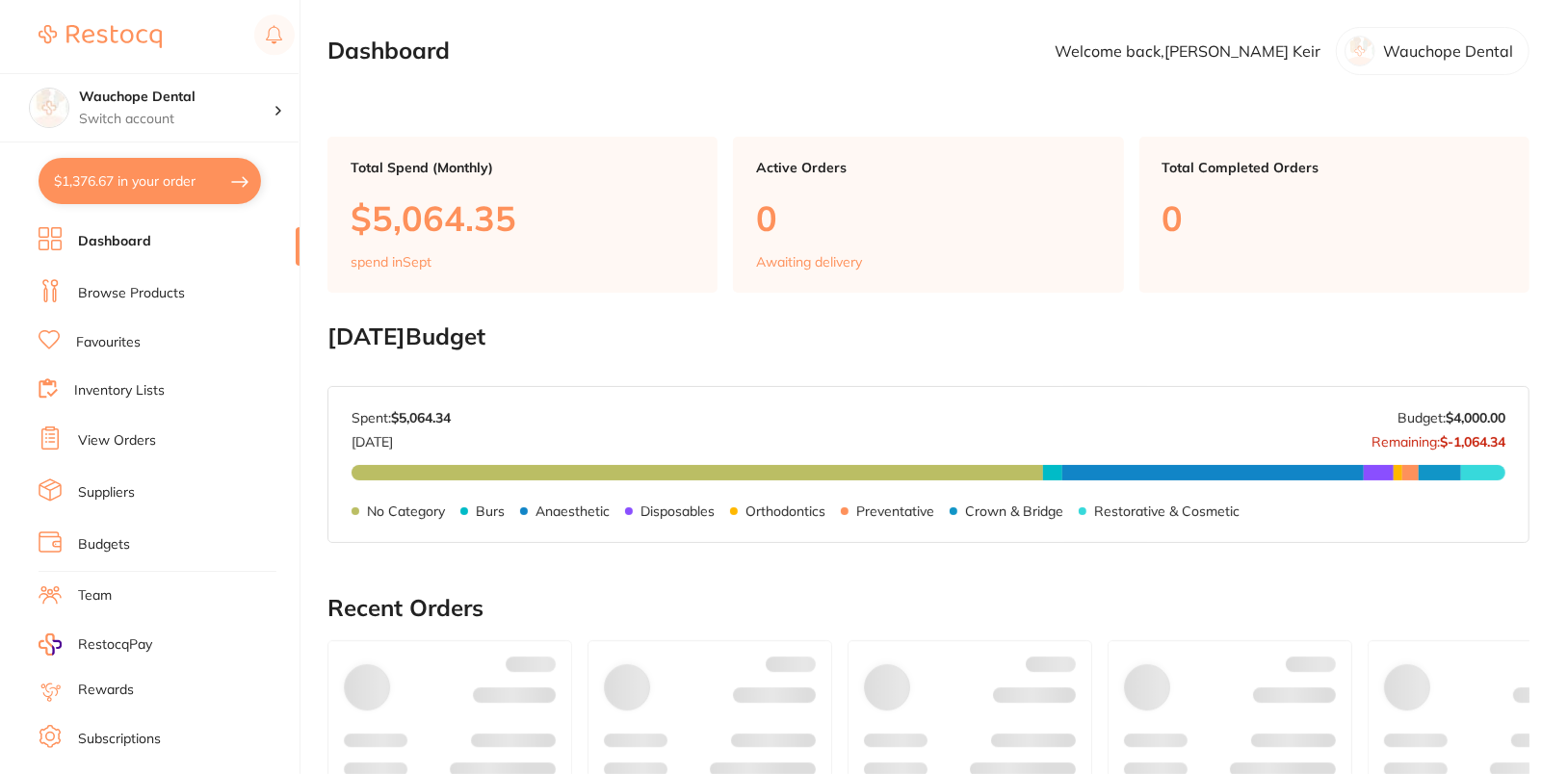
click at [107, 294] on link "Browse Products" at bounding box center [131, 294] width 107 height 20
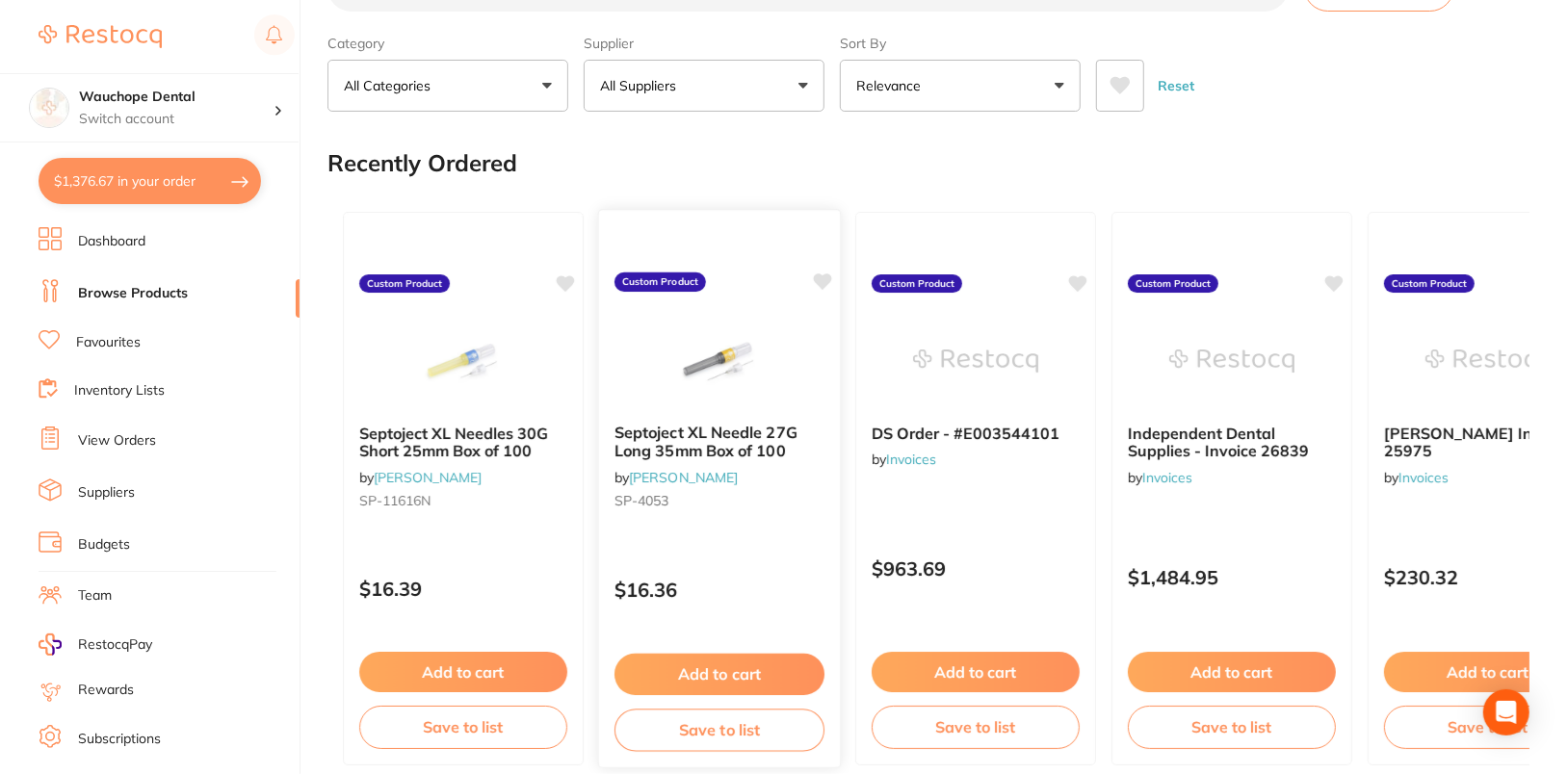
scroll to position [76, 0]
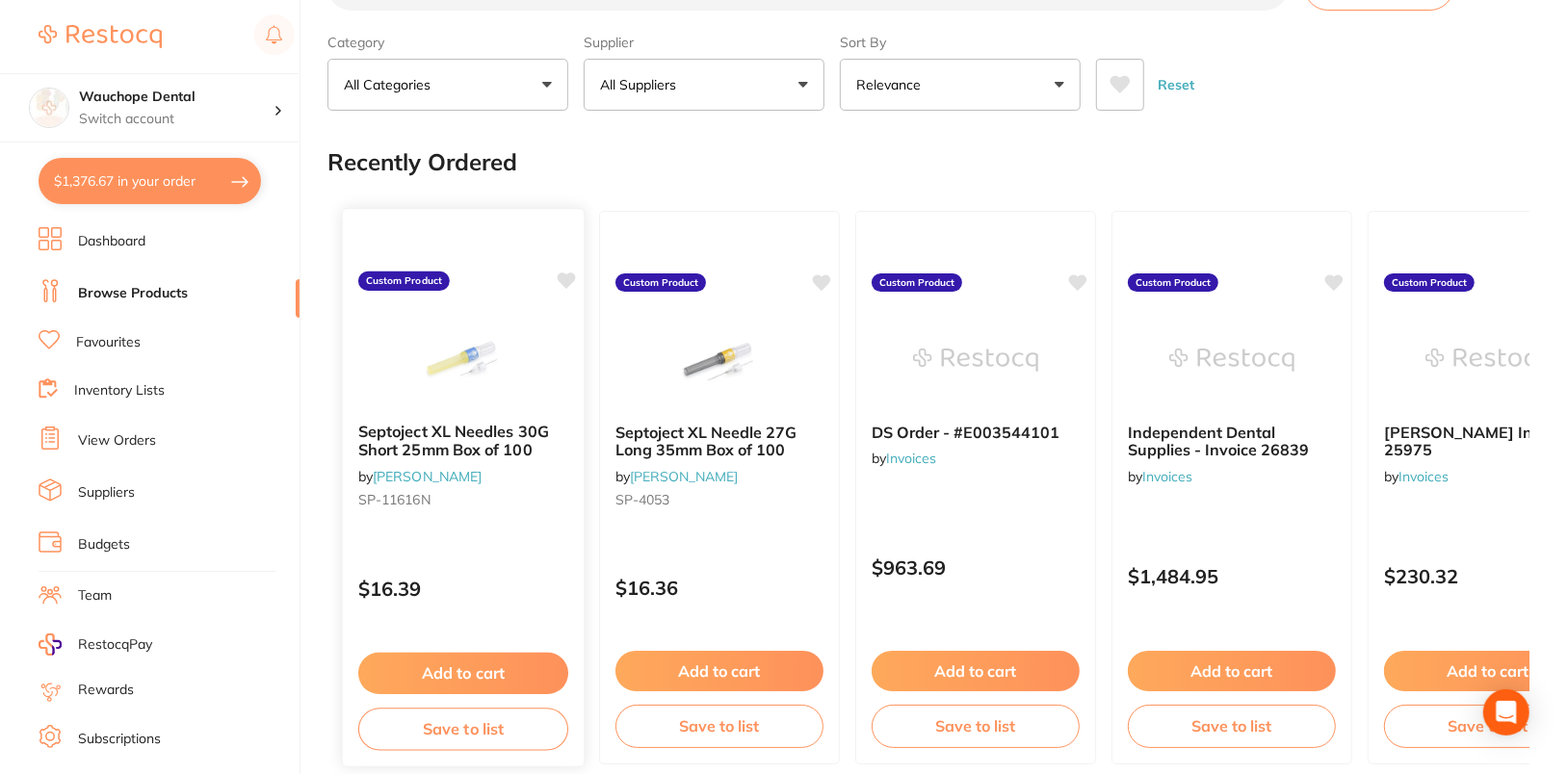
click at [548, 526] on div "Septoject XL Needles 30G Short 25mm Box of 100 by [PERSON_NAME] [PERSON_NAME]-1…" at bounding box center [463, 470] width 241 height 124
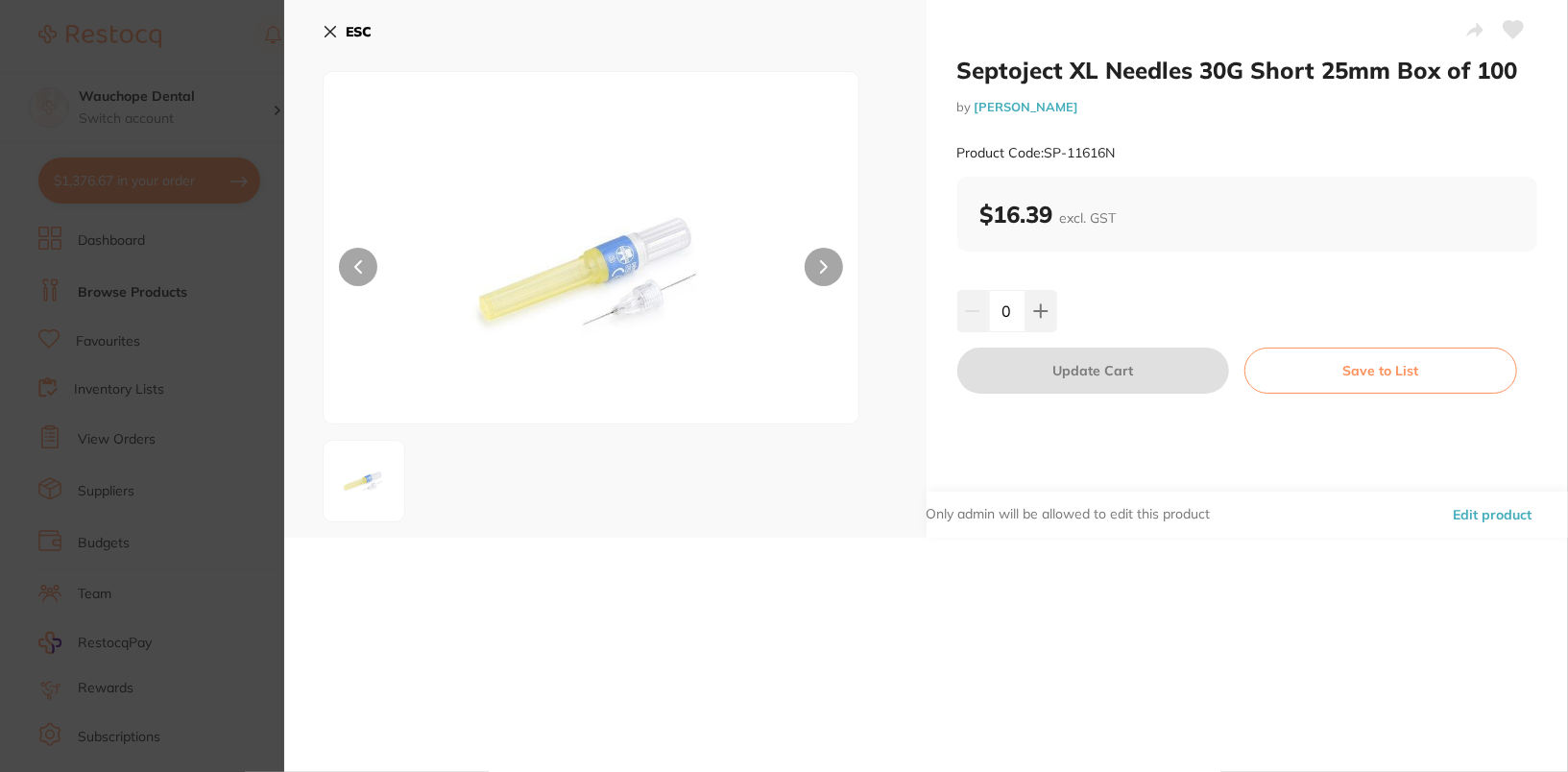
click at [1470, 517] on button "Edit product" at bounding box center [1492, 514] width 90 height 46
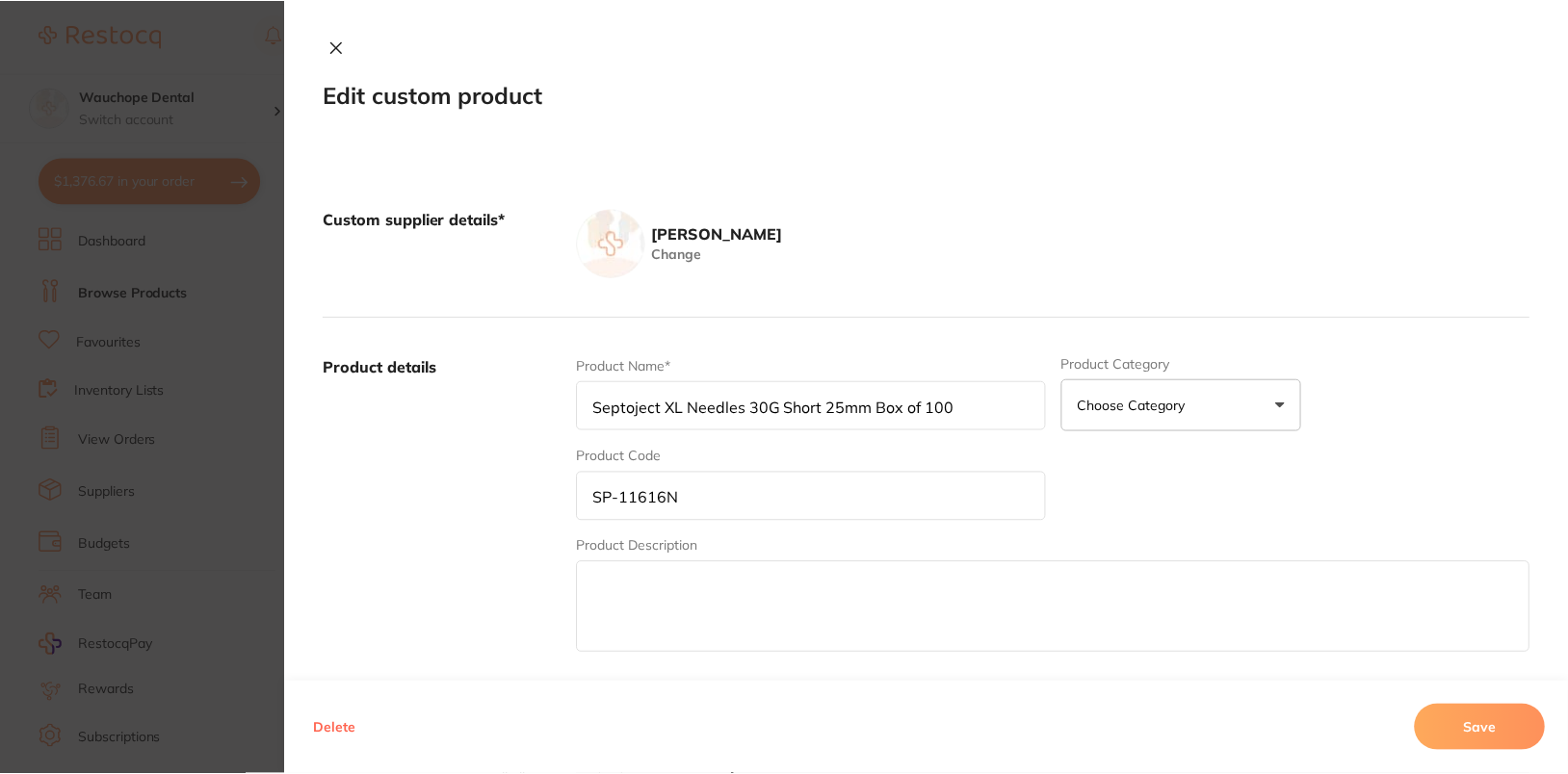
scroll to position [76, 0]
click at [329, 721] on button "Delete" at bounding box center [335, 728] width 54 height 46
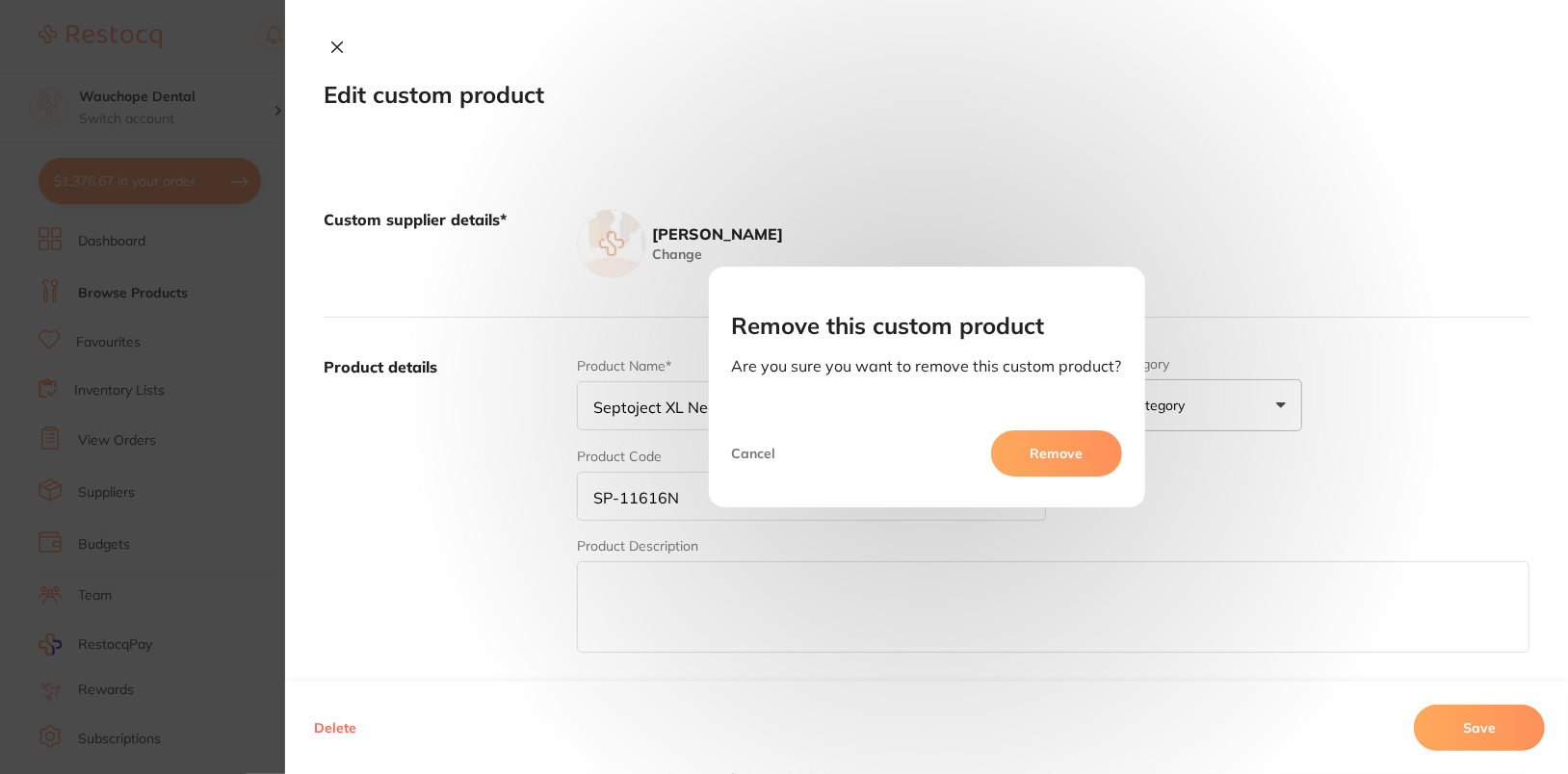
click at [1074, 465] on button "Remove" at bounding box center [1056, 453] width 131 height 46
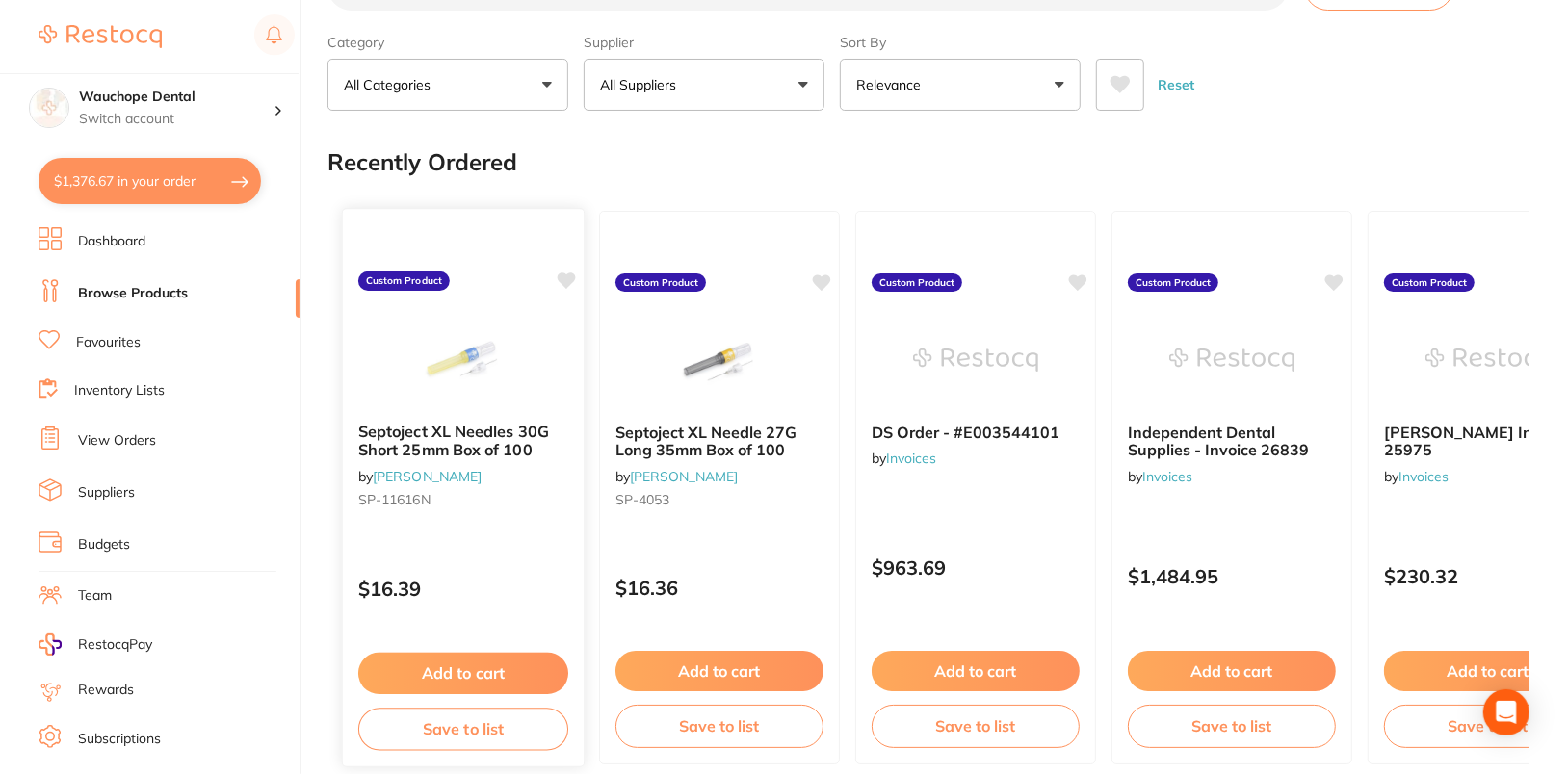
click at [448, 476] on link "[PERSON_NAME]" at bounding box center [426, 475] width 109 height 18
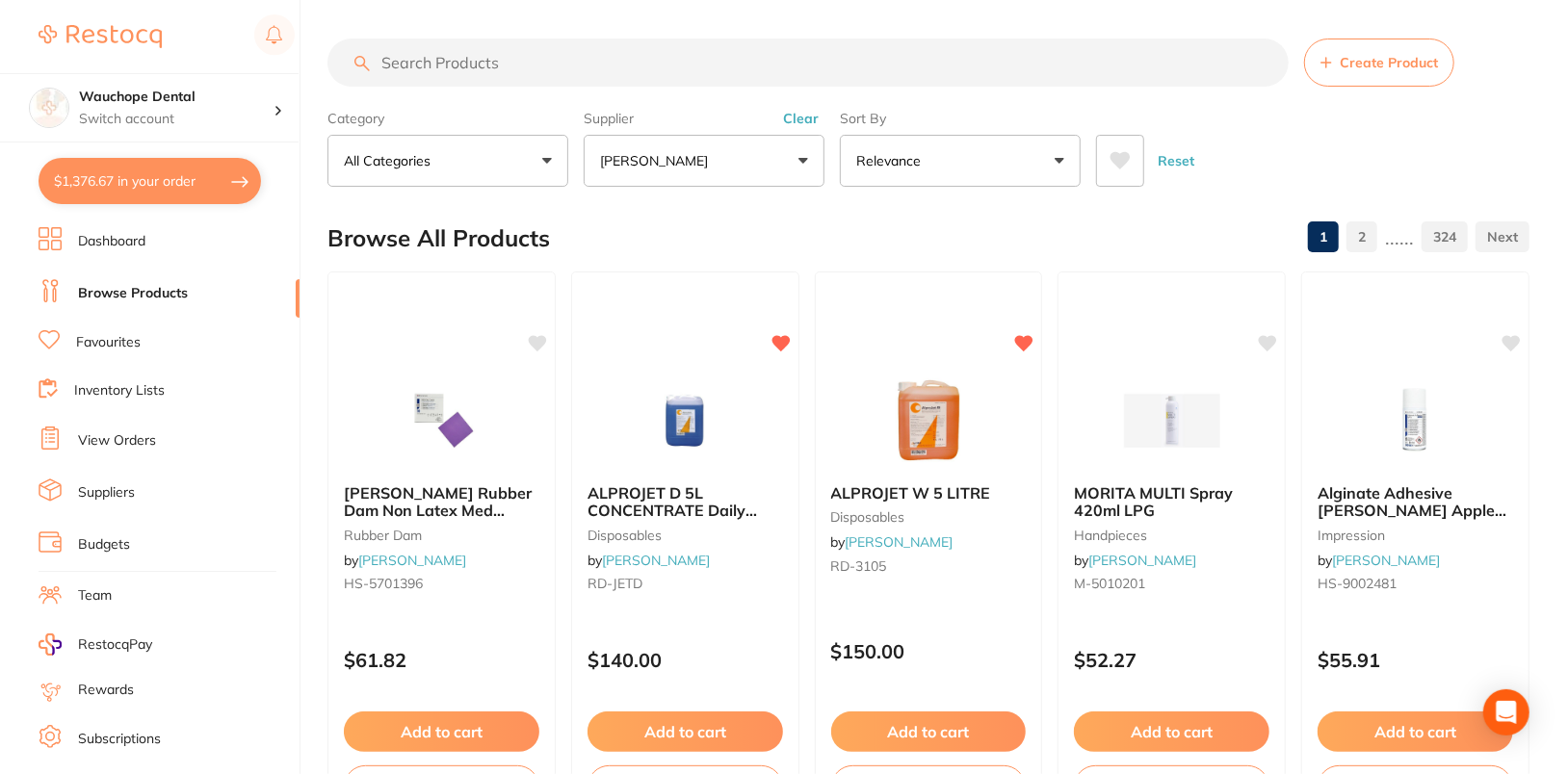
click at [808, 120] on button "Clear" at bounding box center [801, 119] width 47 height 18
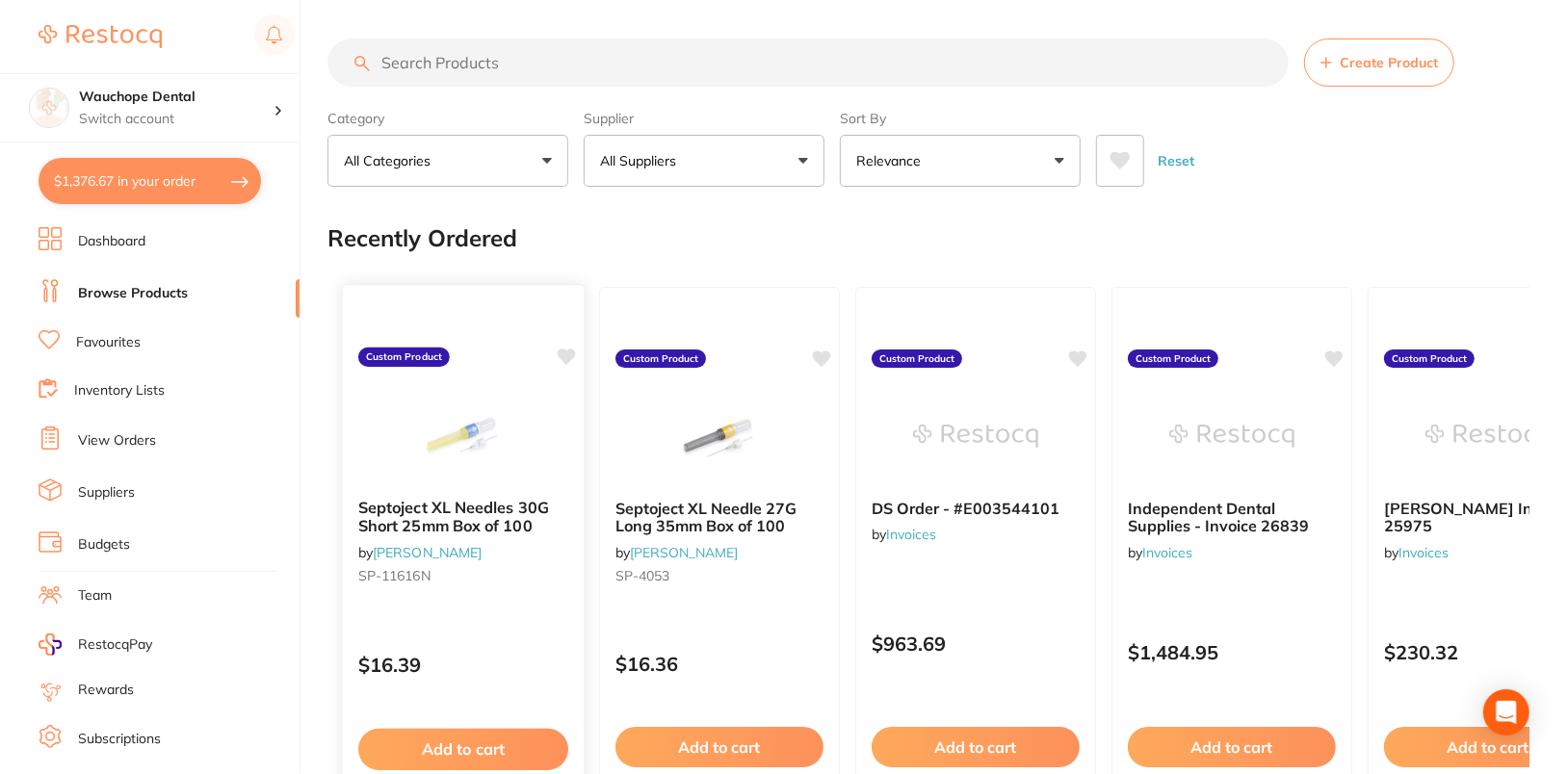
click at [499, 458] on img at bounding box center [463, 434] width 126 height 97
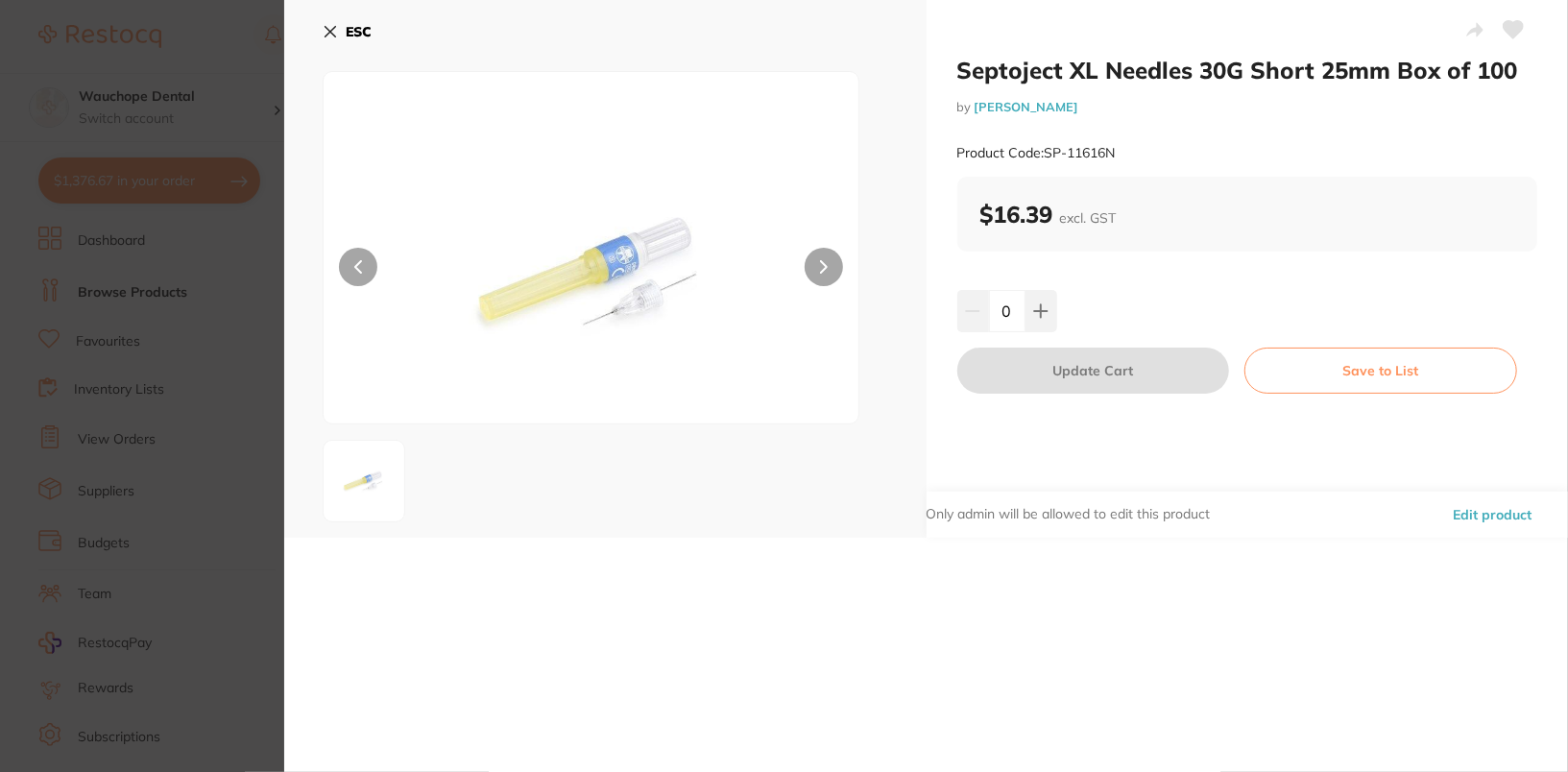
click at [1483, 515] on button "Edit product" at bounding box center [1492, 514] width 90 height 46
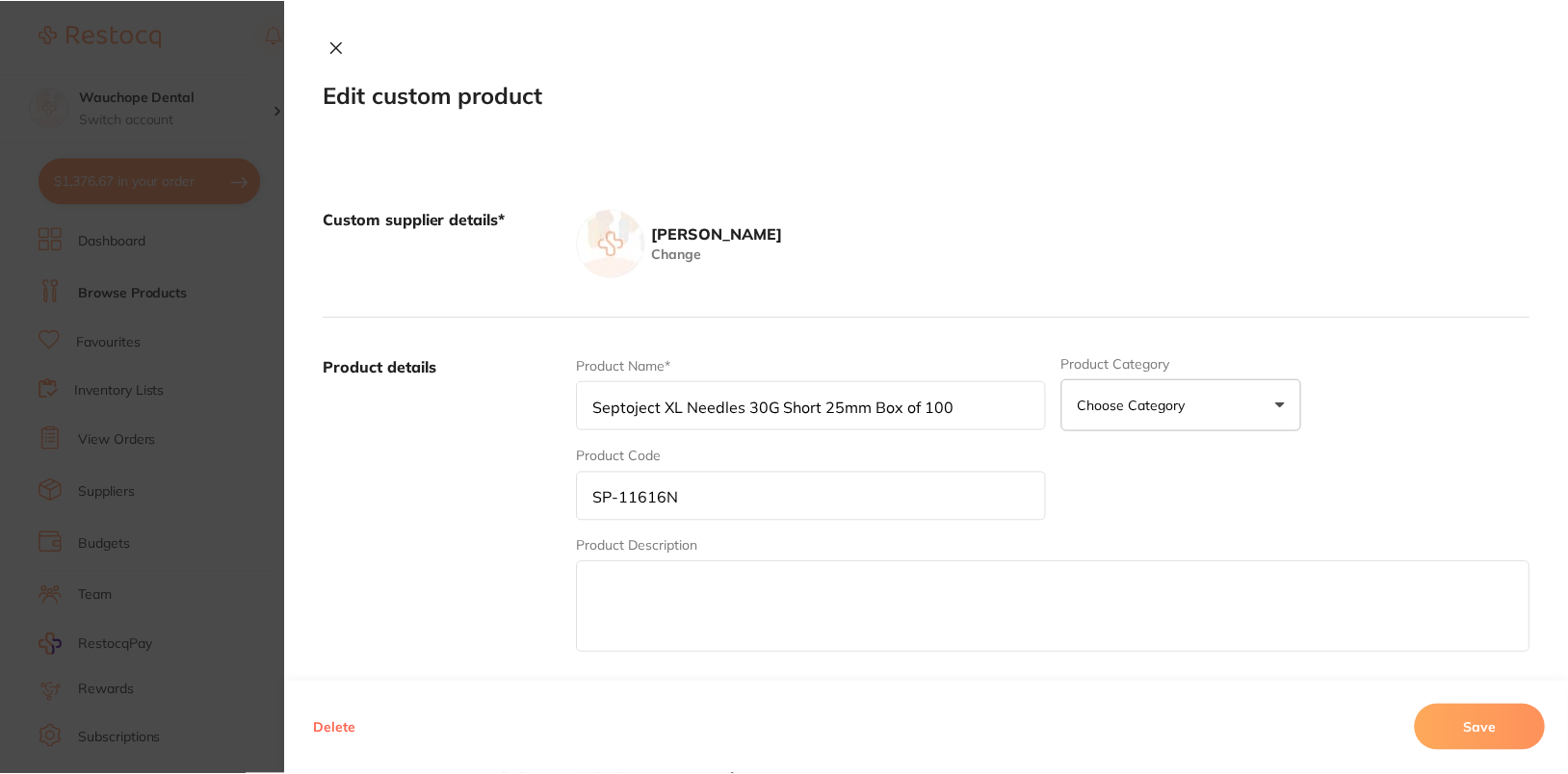
scroll to position [76, 0]
click at [336, 738] on button "Delete" at bounding box center [335, 728] width 54 height 46
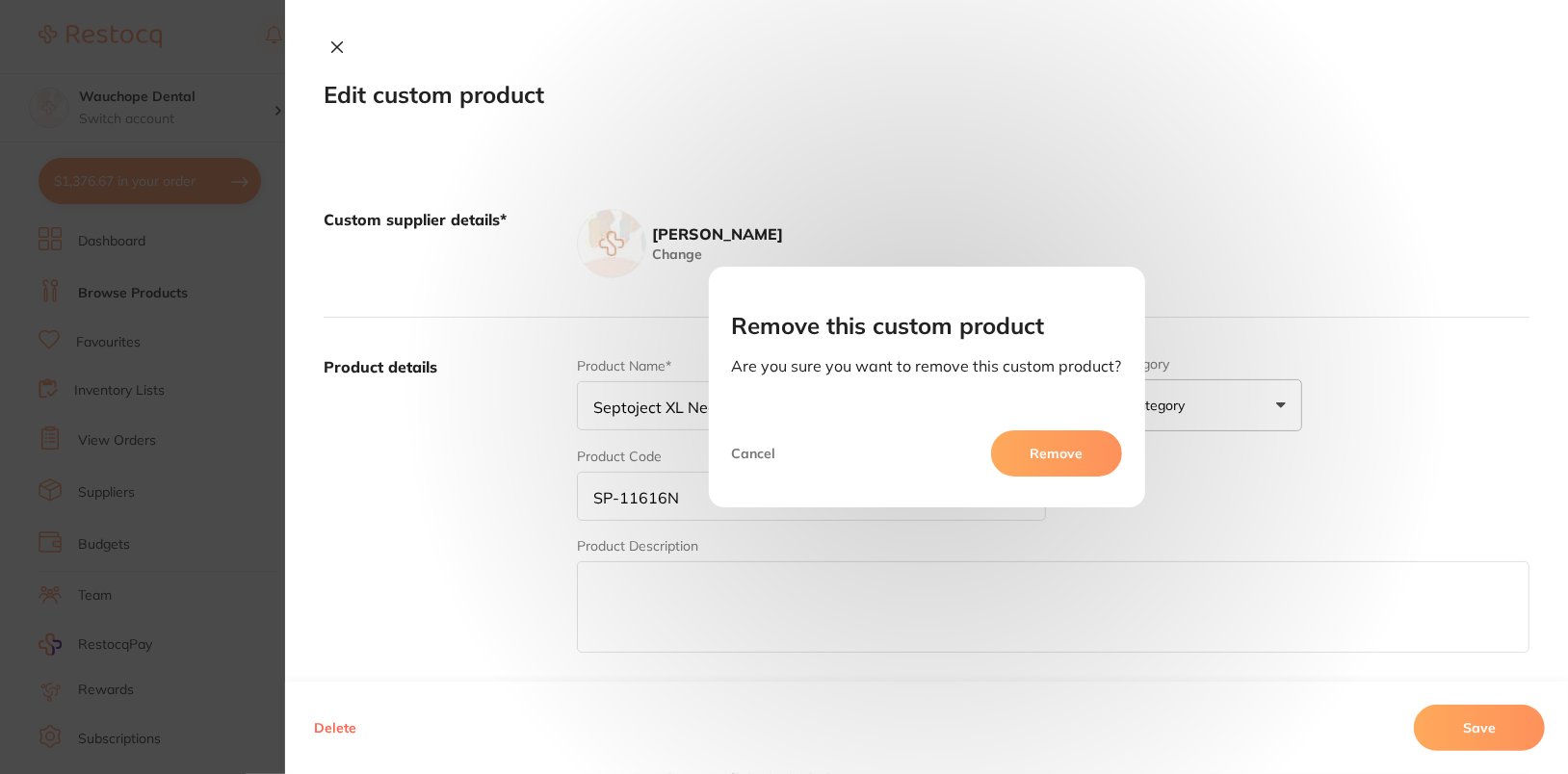
click at [1080, 435] on button "Remove" at bounding box center [1056, 453] width 131 height 46
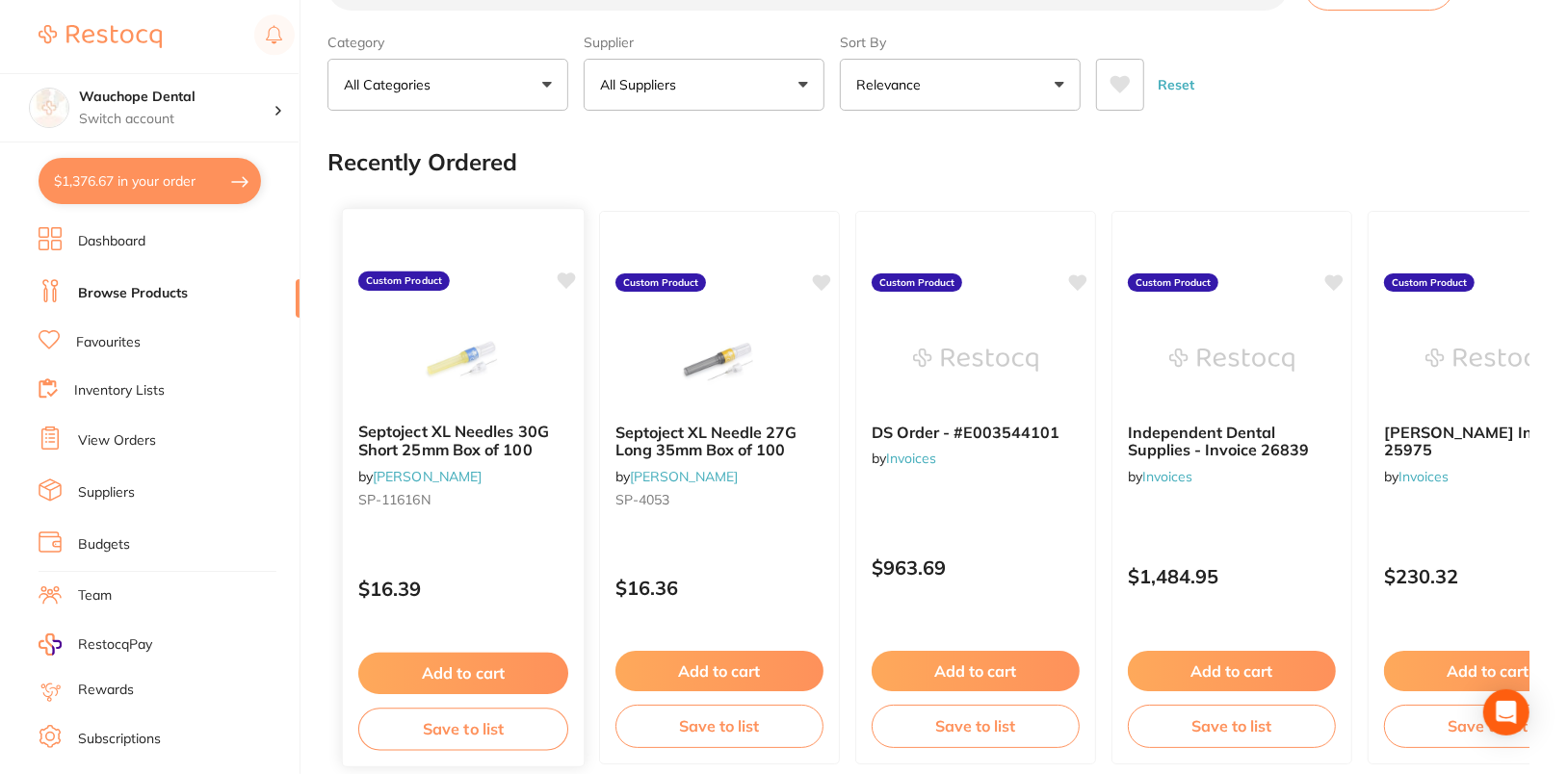
click at [490, 373] on img at bounding box center [463, 359] width 126 height 97
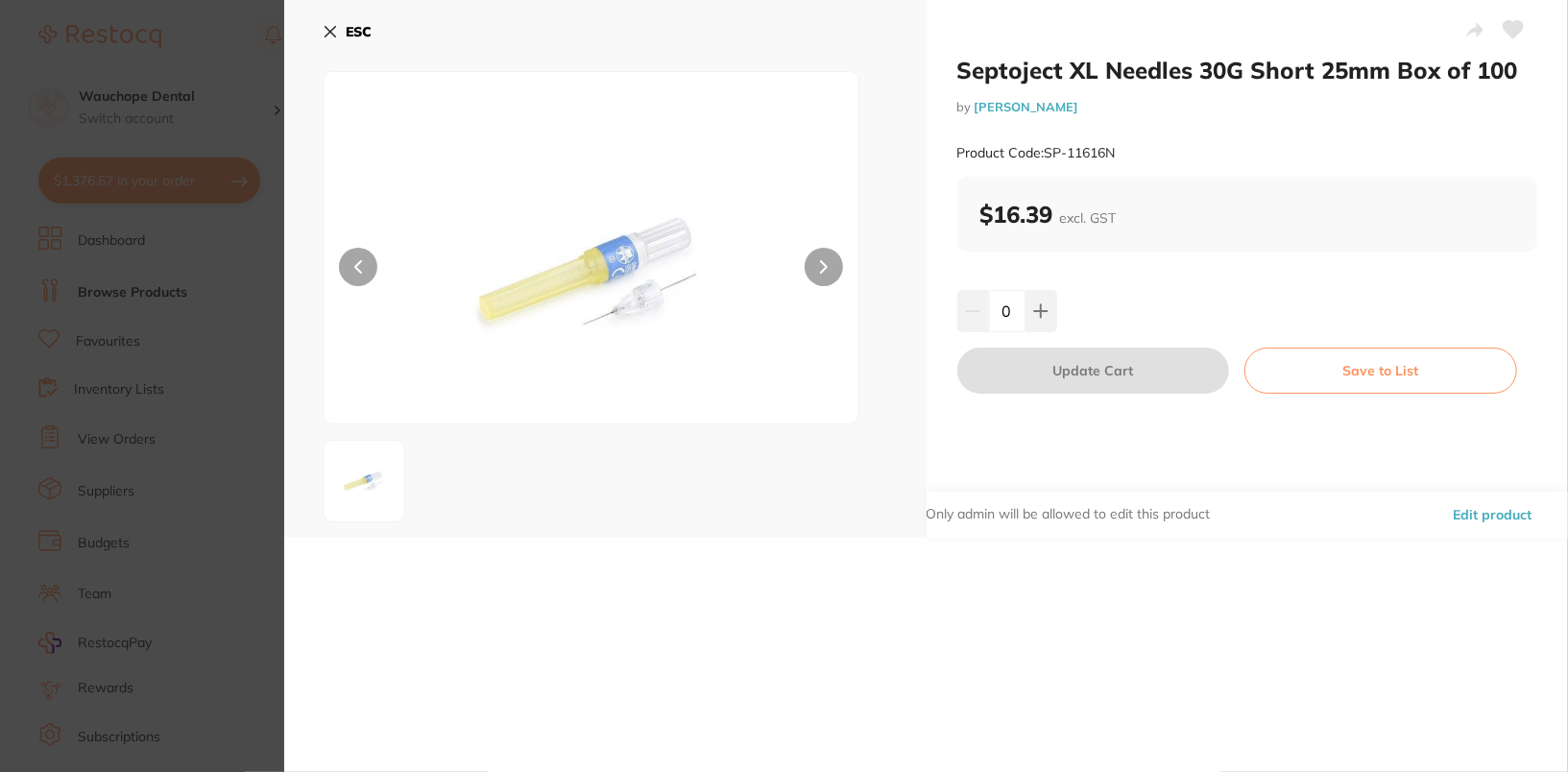
click at [1490, 513] on button "Edit product" at bounding box center [1492, 514] width 90 height 46
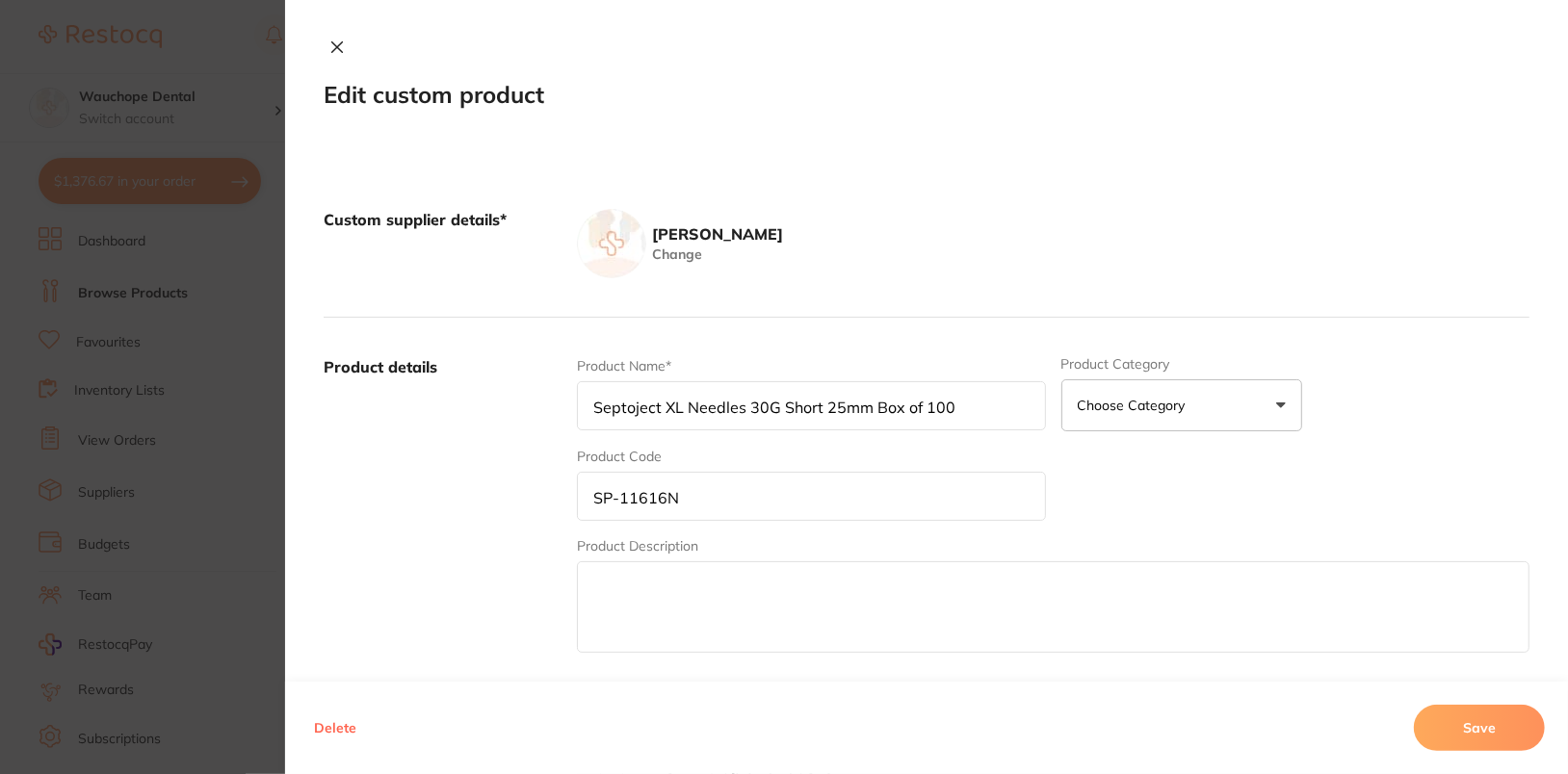
click at [324, 726] on button "Delete" at bounding box center [335, 728] width 54 height 46
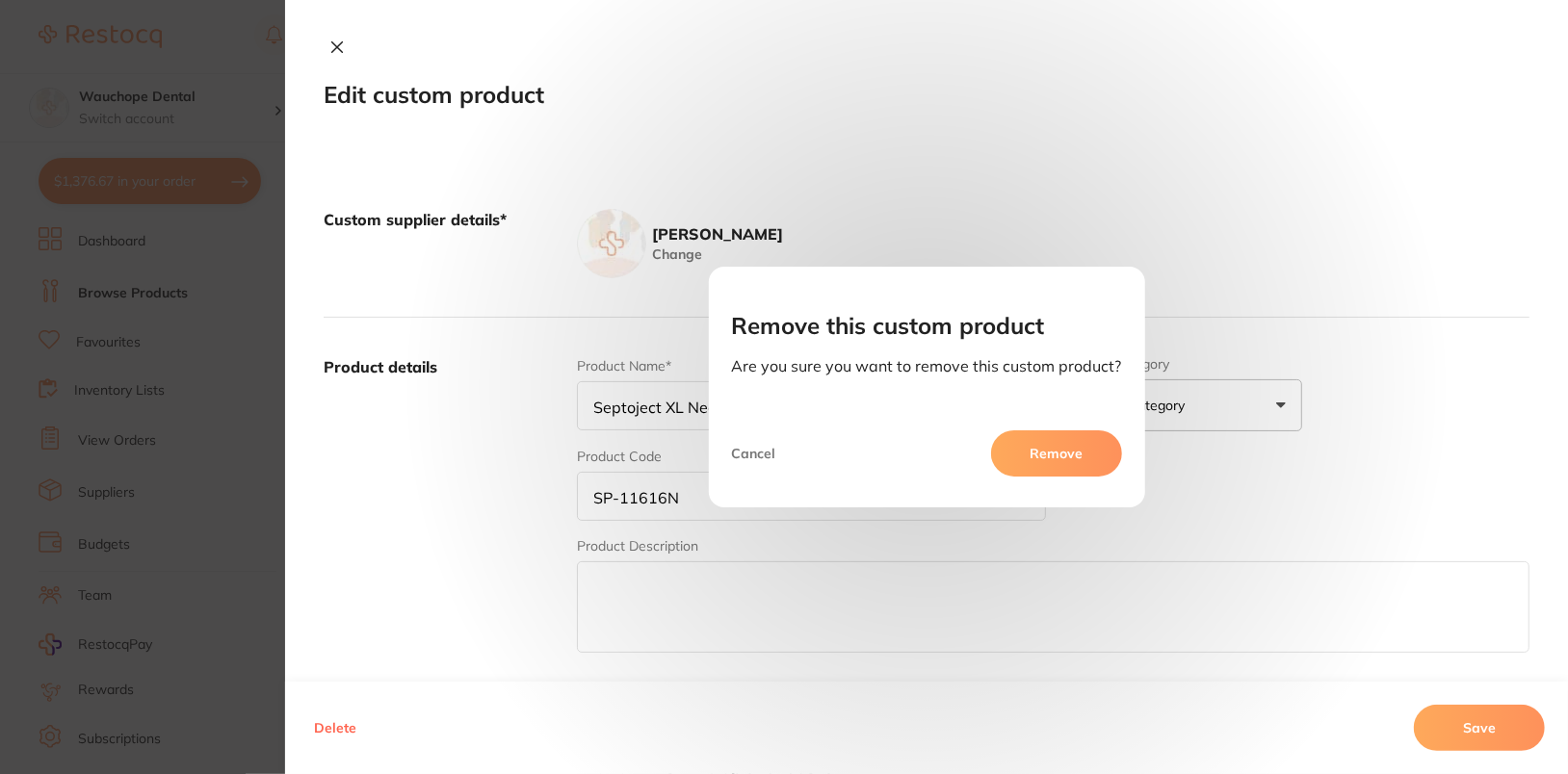
click at [1073, 443] on button "Remove" at bounding box center [1056, 453] width 131 height 46
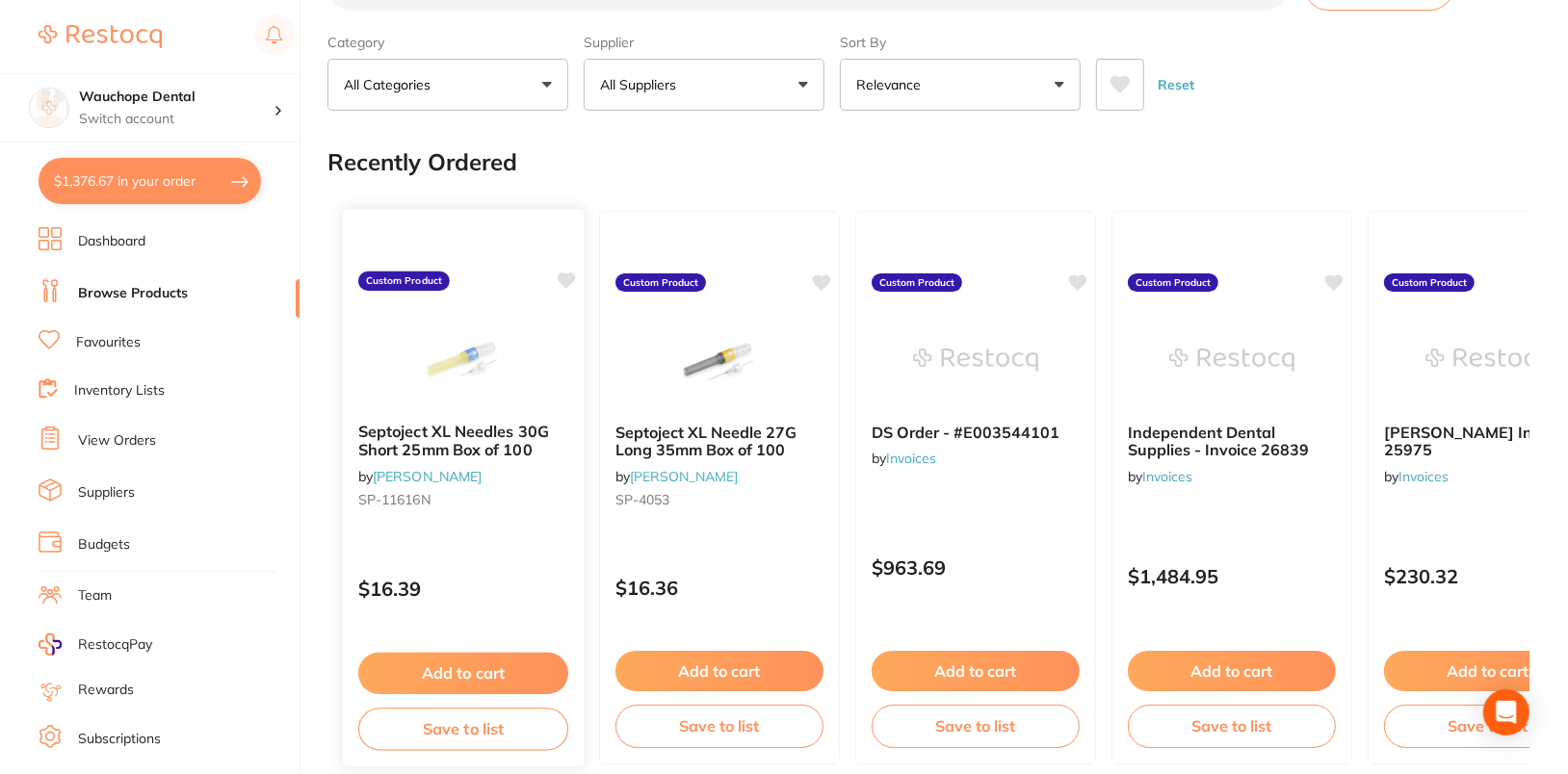
click at [500, 413] on div "Septoject XL Needles 30G Short 25mm Box of 100 by [PERSON_NAME] [PERSON_NAME]-1…" at bounding box center [463, 470] width 241 height 124
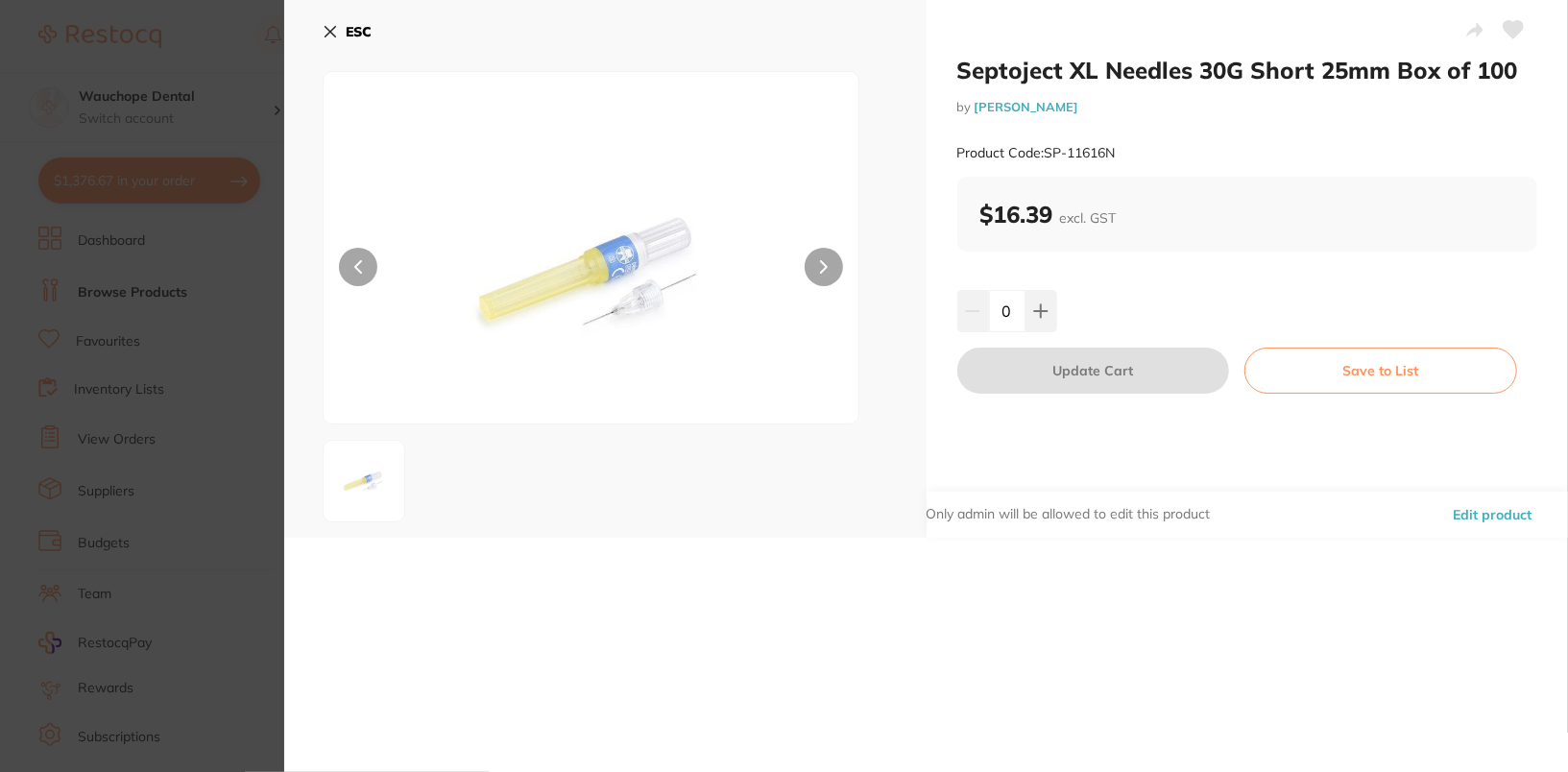
click at [1500, 511] on button "Edit product" at bounding box center [1492, 514] width 90 height 46
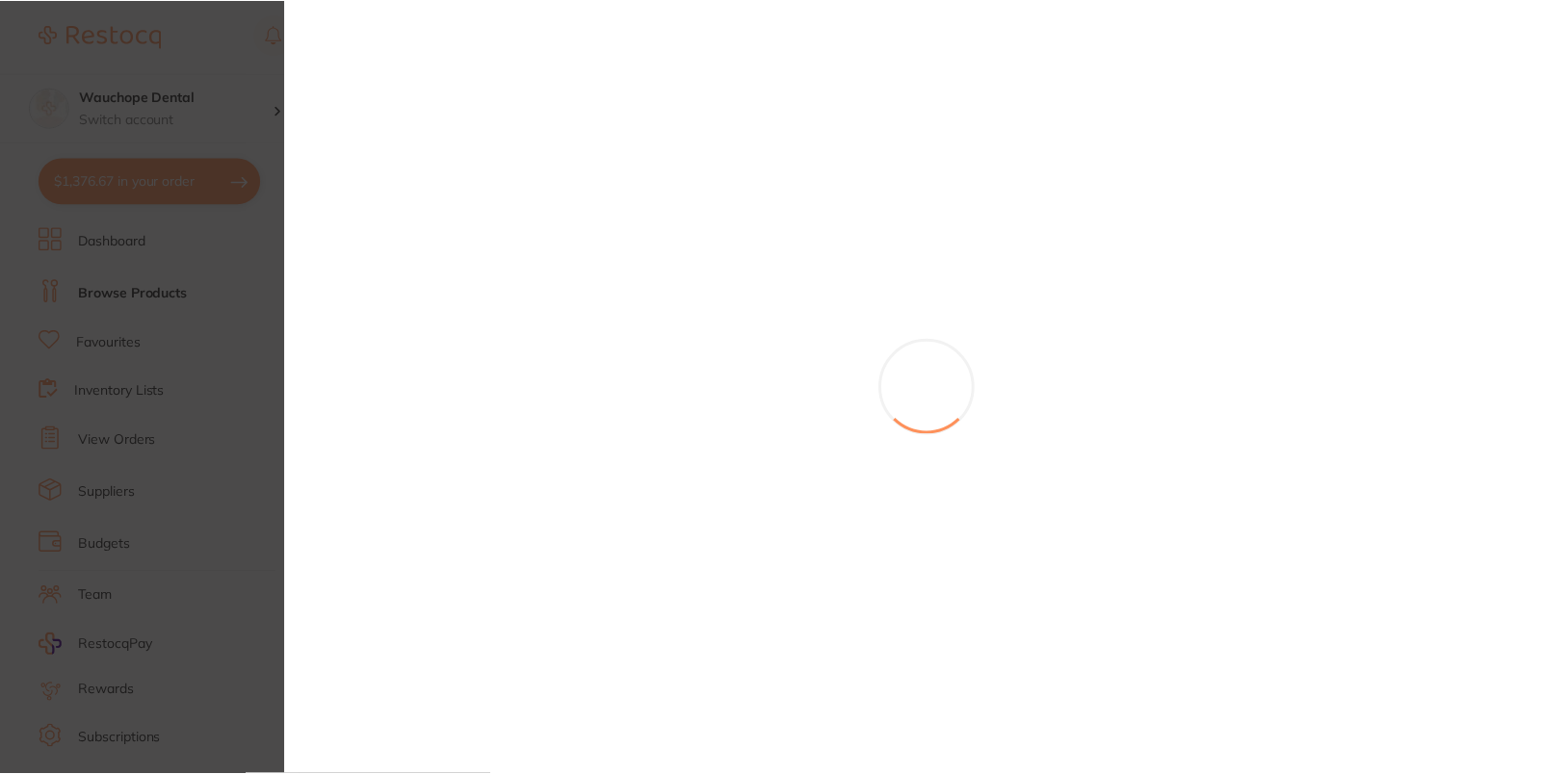
scroll to position [76, 0]
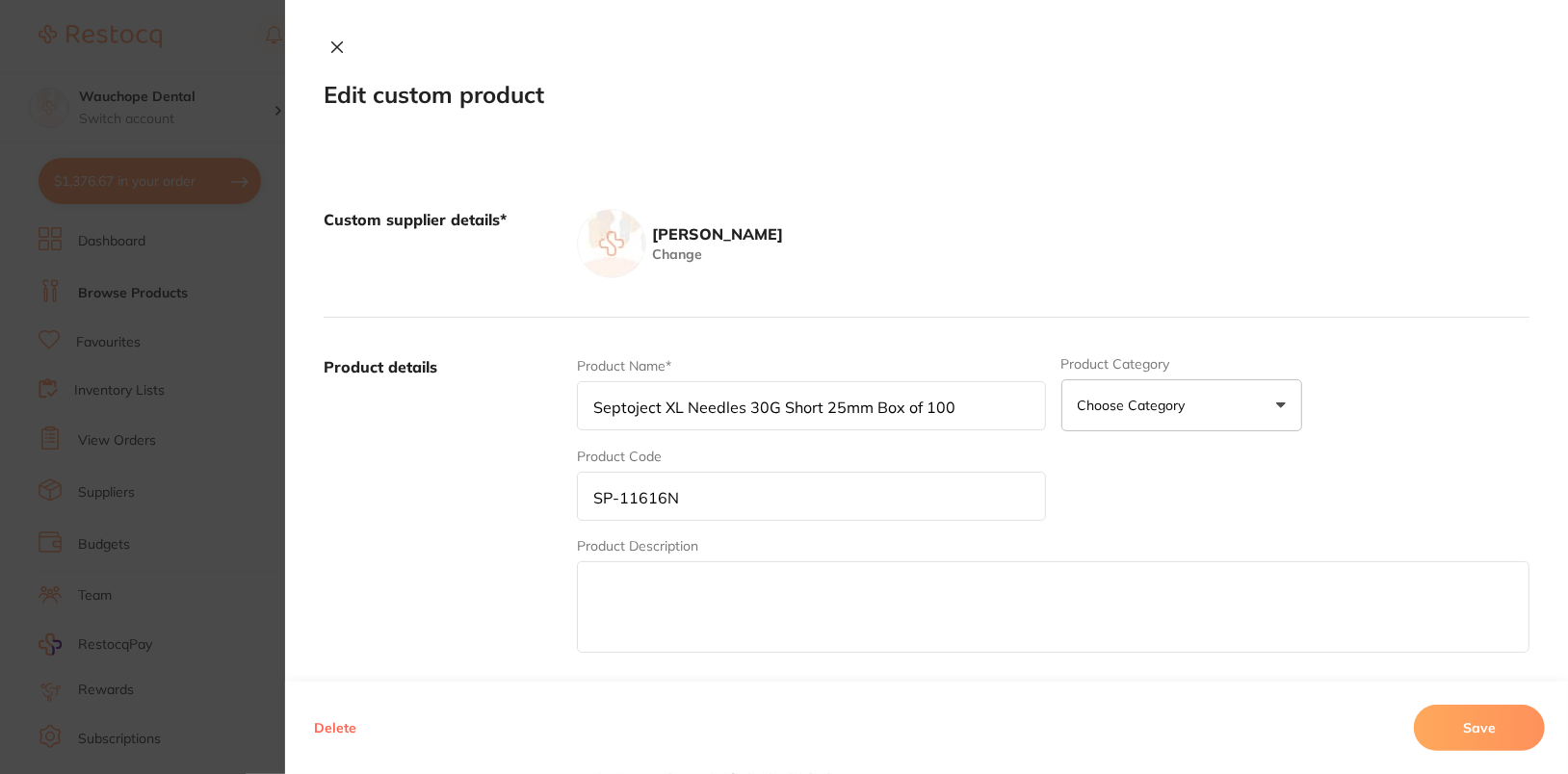
drag, startPoint x: 313, startPoint y: 740, endPoint x: 532, endPoint y: 692, distance: 224.2
click at [313, 740] on button "Delete" at bounding box center [335, 728] width 54 height 46
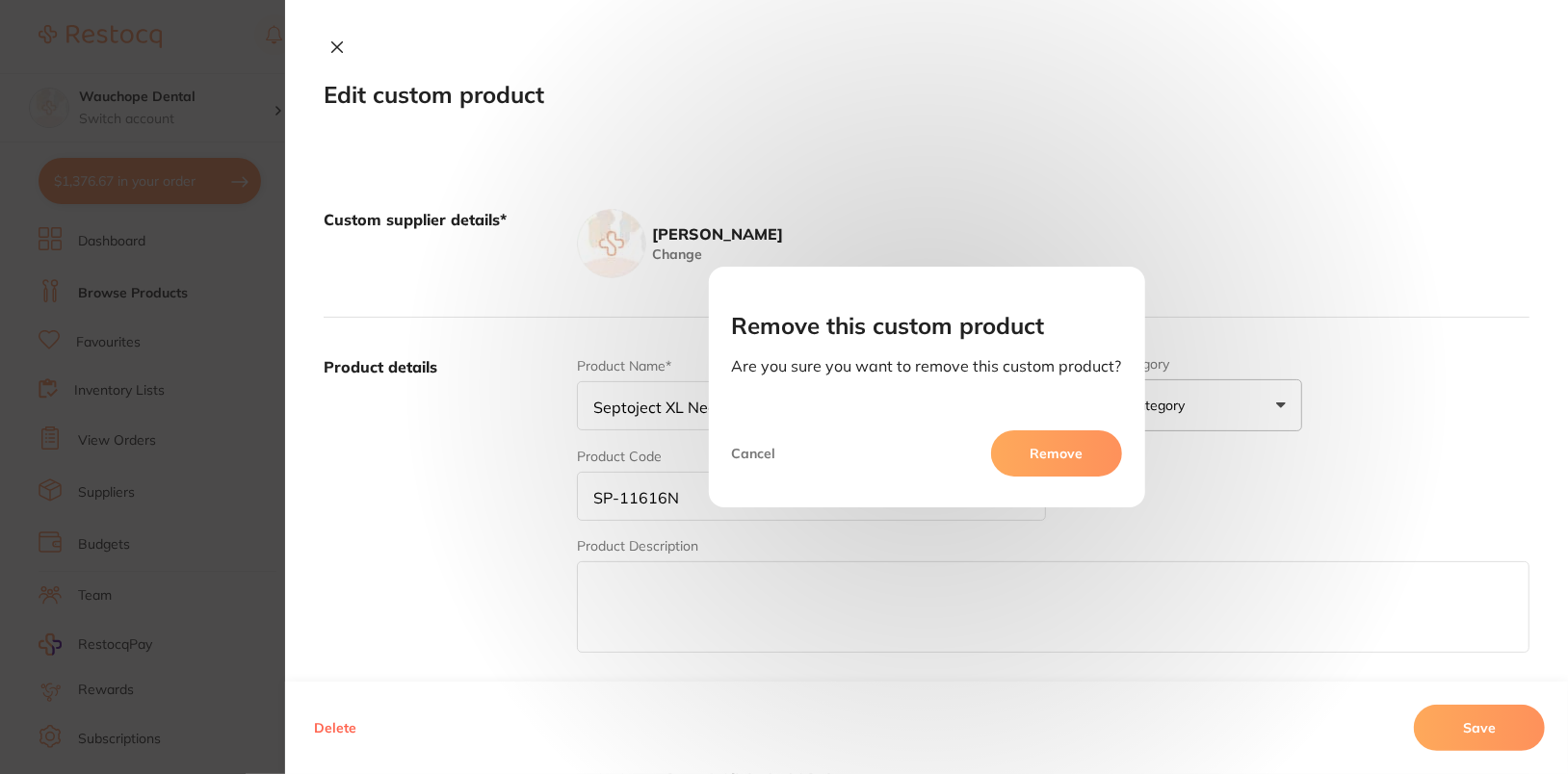
click at [1055, 481] on aside "Remove" at bounding box center [1051, 461] width 140 height 62
click at [1067, 462] on button "Remove" at bounding box center [1056, 453] width 131 height 46
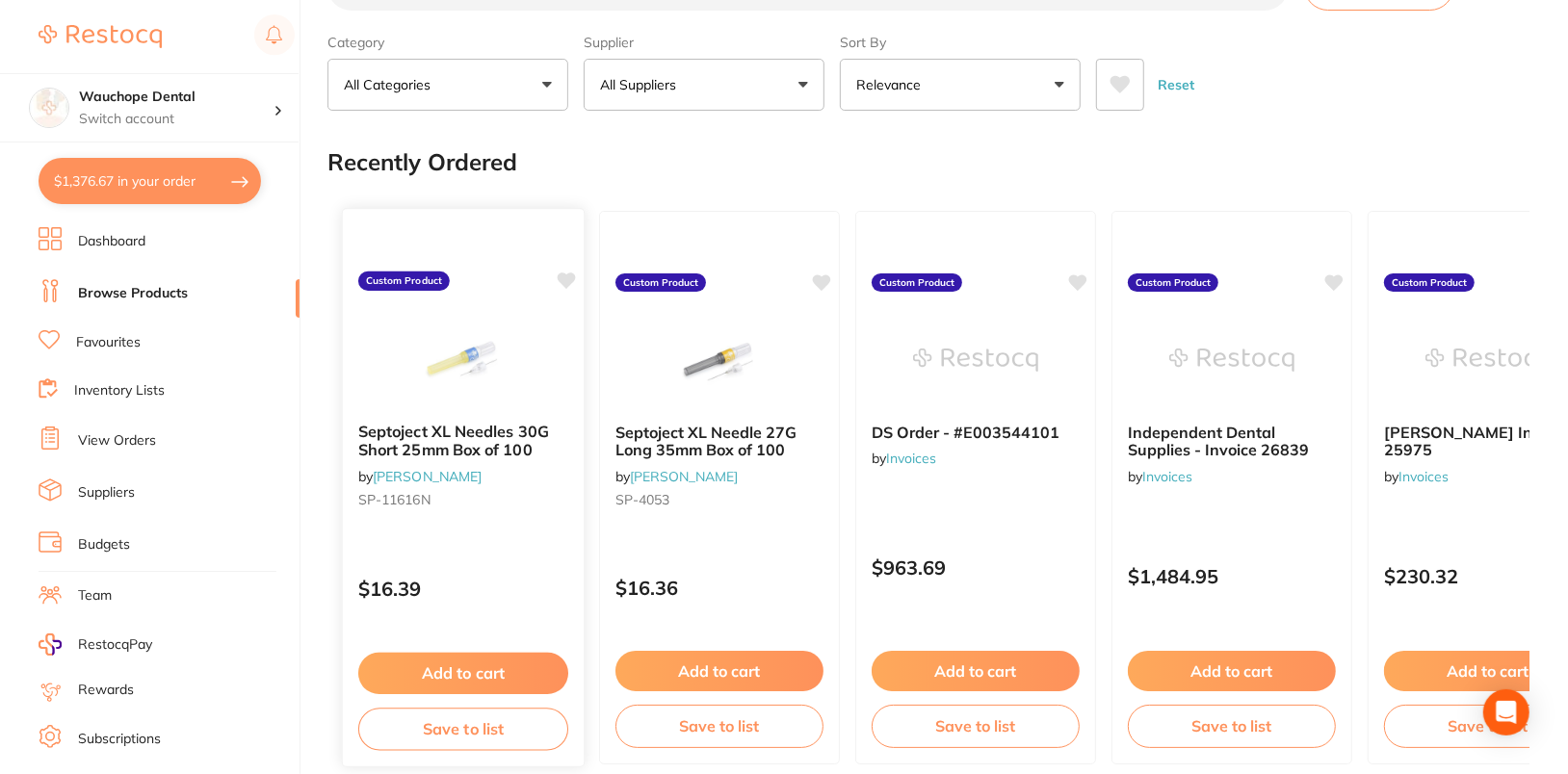
click at [481, 395] on img at bounding box center [463, 359] width 126 height 97
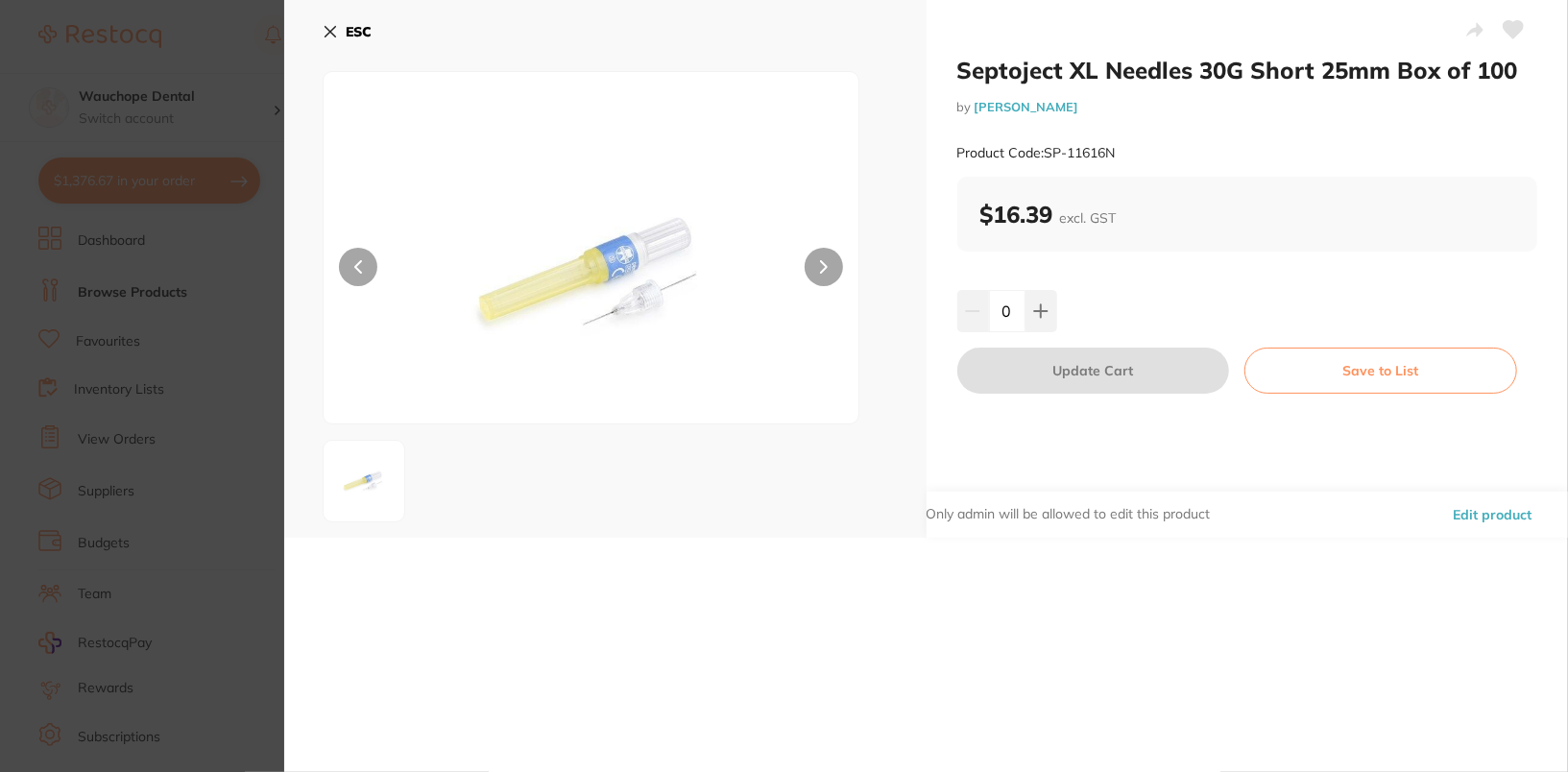
click at [1511, 506] on button "Edit product" at bounding box center [1492, 514] width 90 height 46
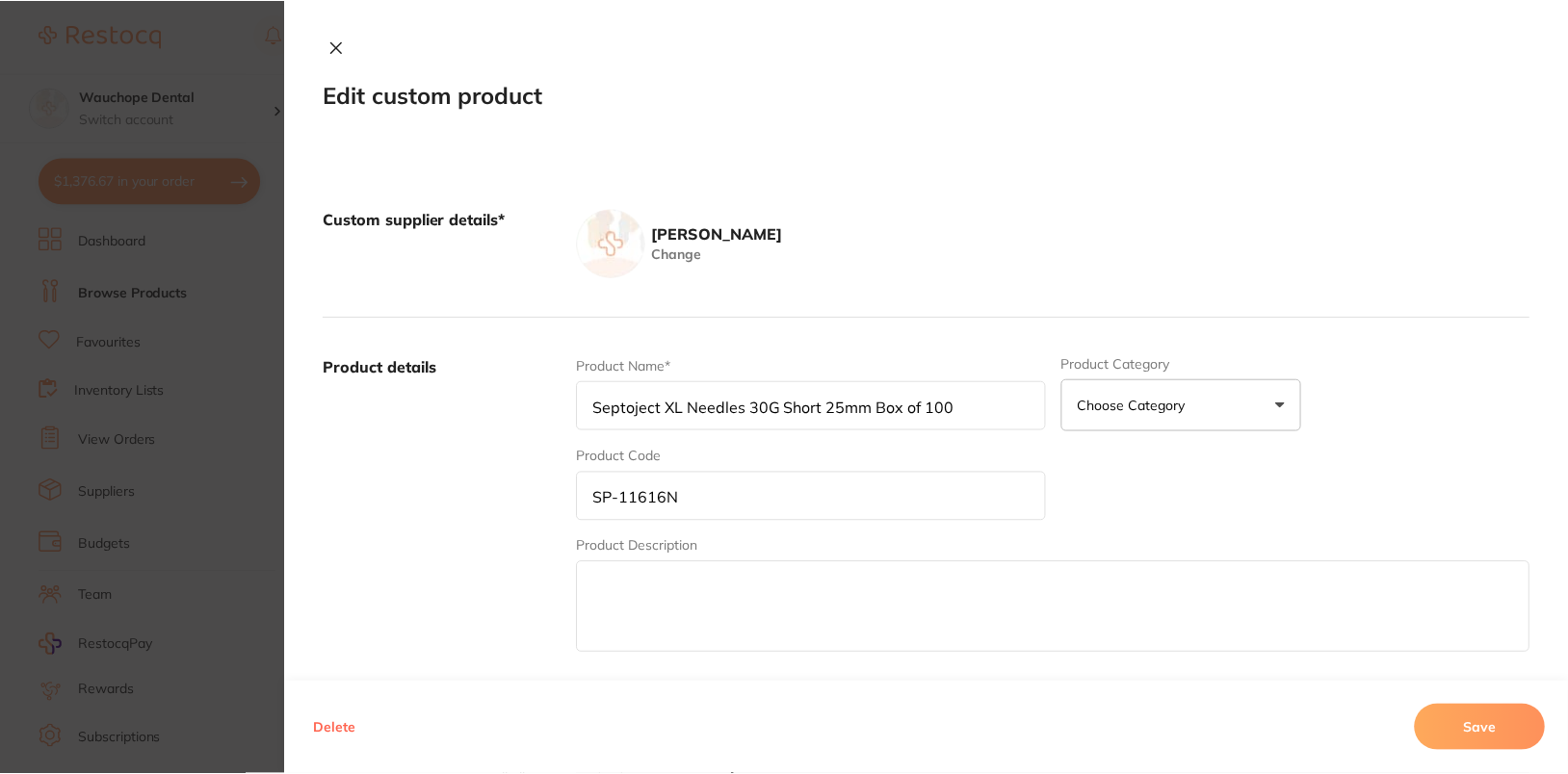
scroll to position [76, 0]
click at [1484, 519] on div "Product Name* Septoject XL Needles 30G Short 25mm Box of 100 Product Category C…" at bounding box center [1052, 507] width 952 height 301
click at [323, 718] on button "Delete" at bounding box center [335, 728] width 54 height 46
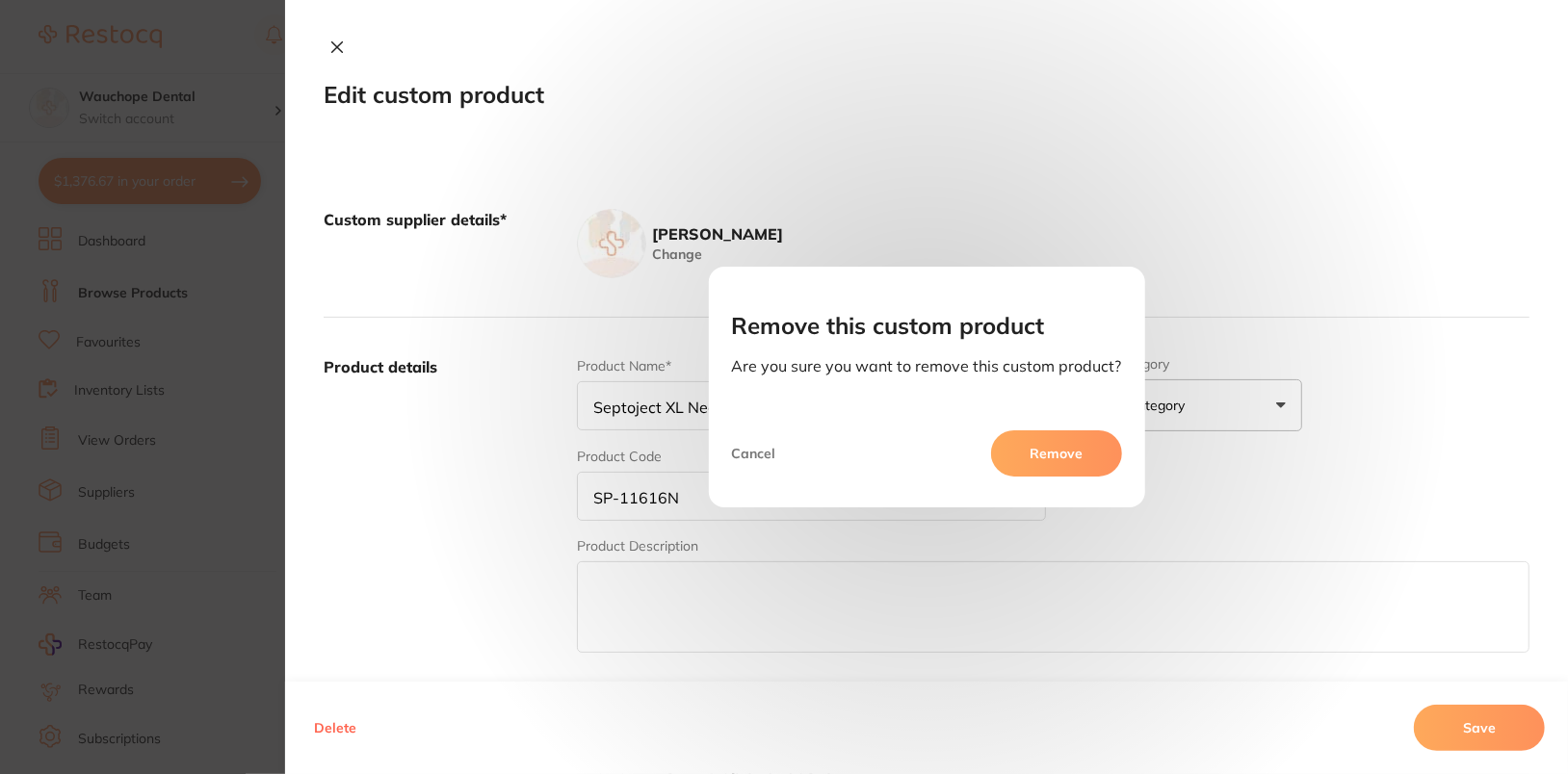
click at [1106, 453] on button "Remove" at bounding box center [1056, 453] width 131 height 46
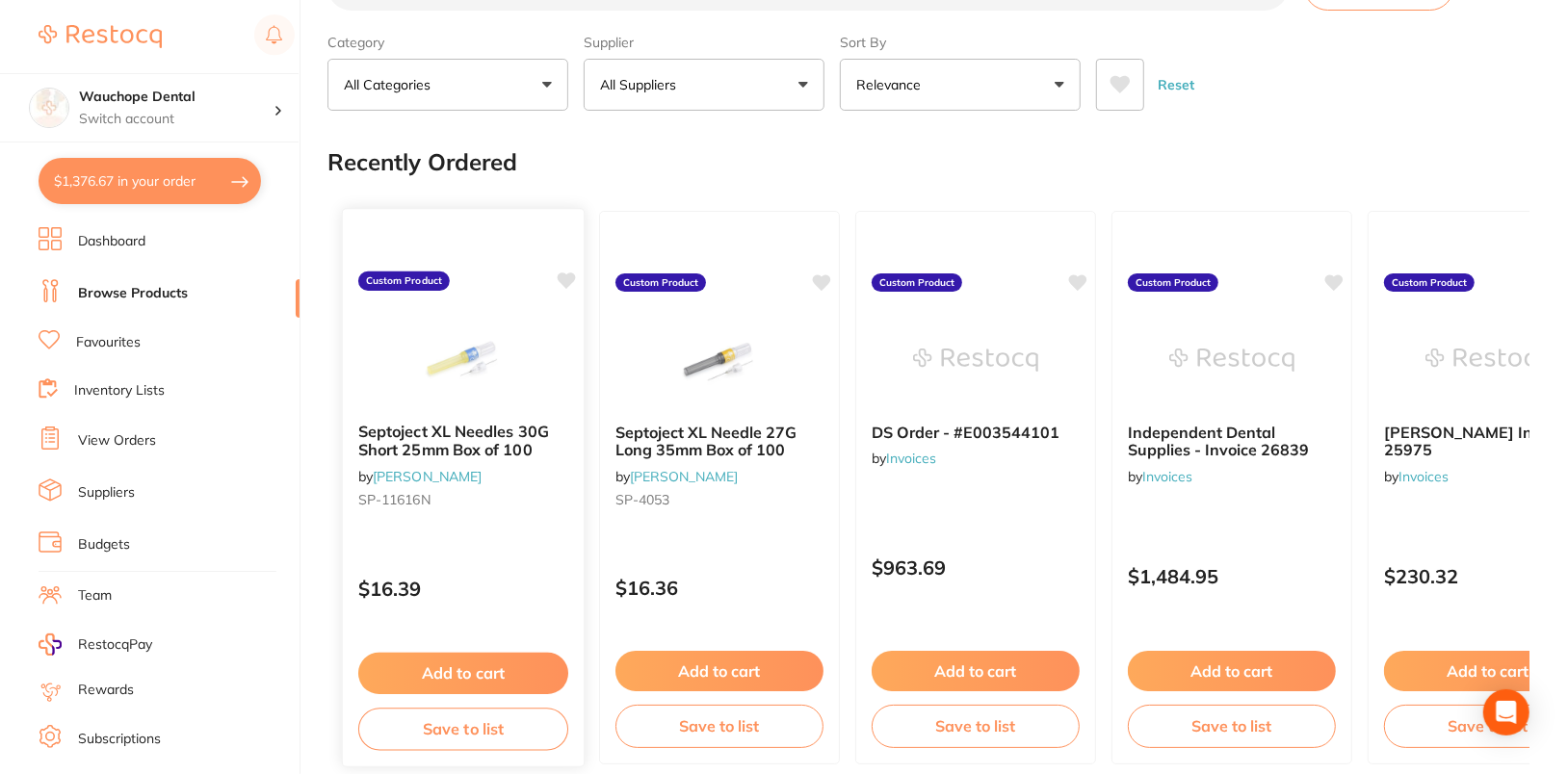
click at [467, 483] on div "Septoject XL Needles 30G Short 25mm Box of 100 by [PERSON_NAME] [PERSON_NAME]-1…" at bounding box center [463, 470] width 241 height 124
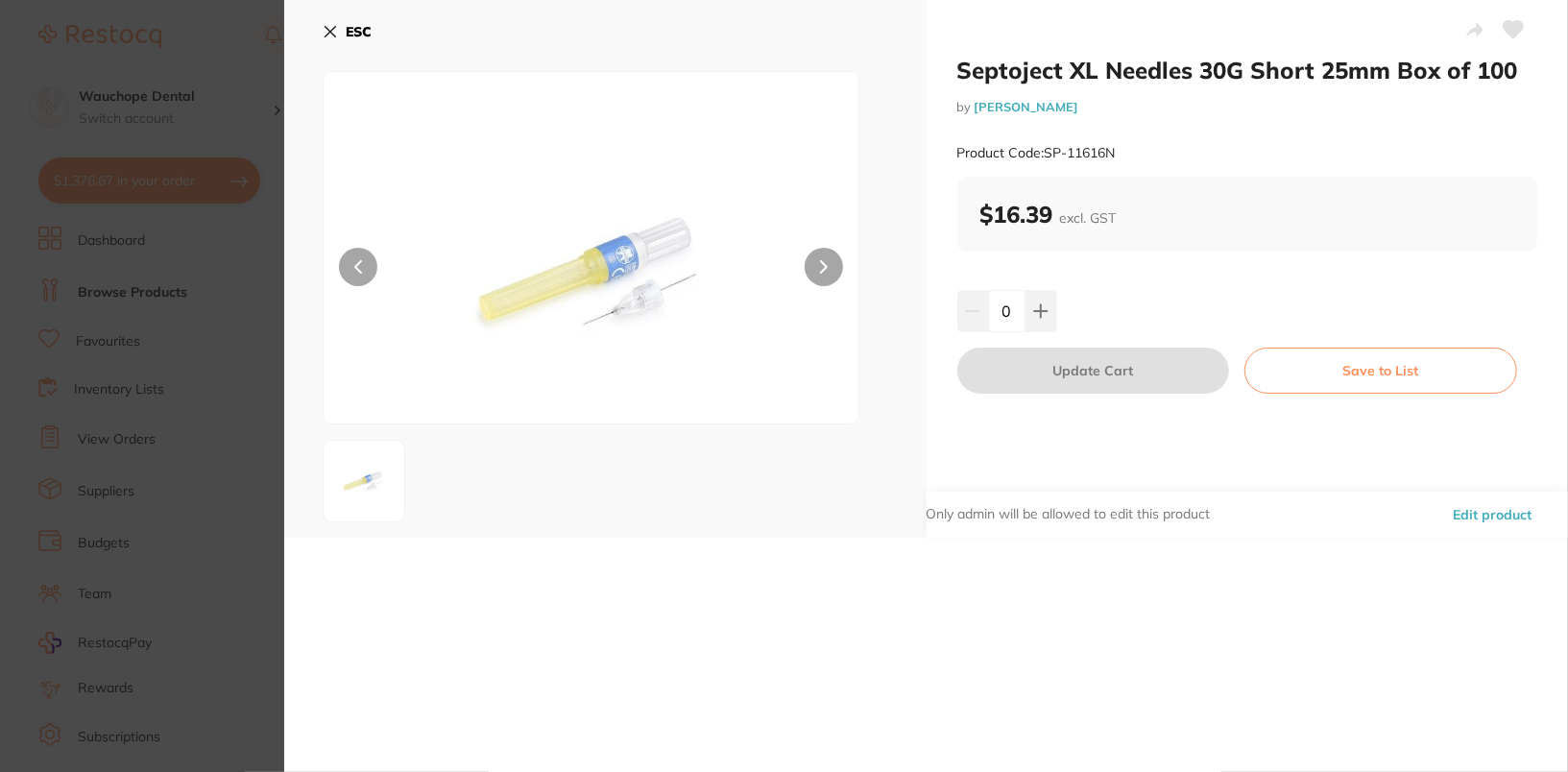
click at [1492, 507] on button "Edit product" at bounding box center [1492, 514] width 90 height 46
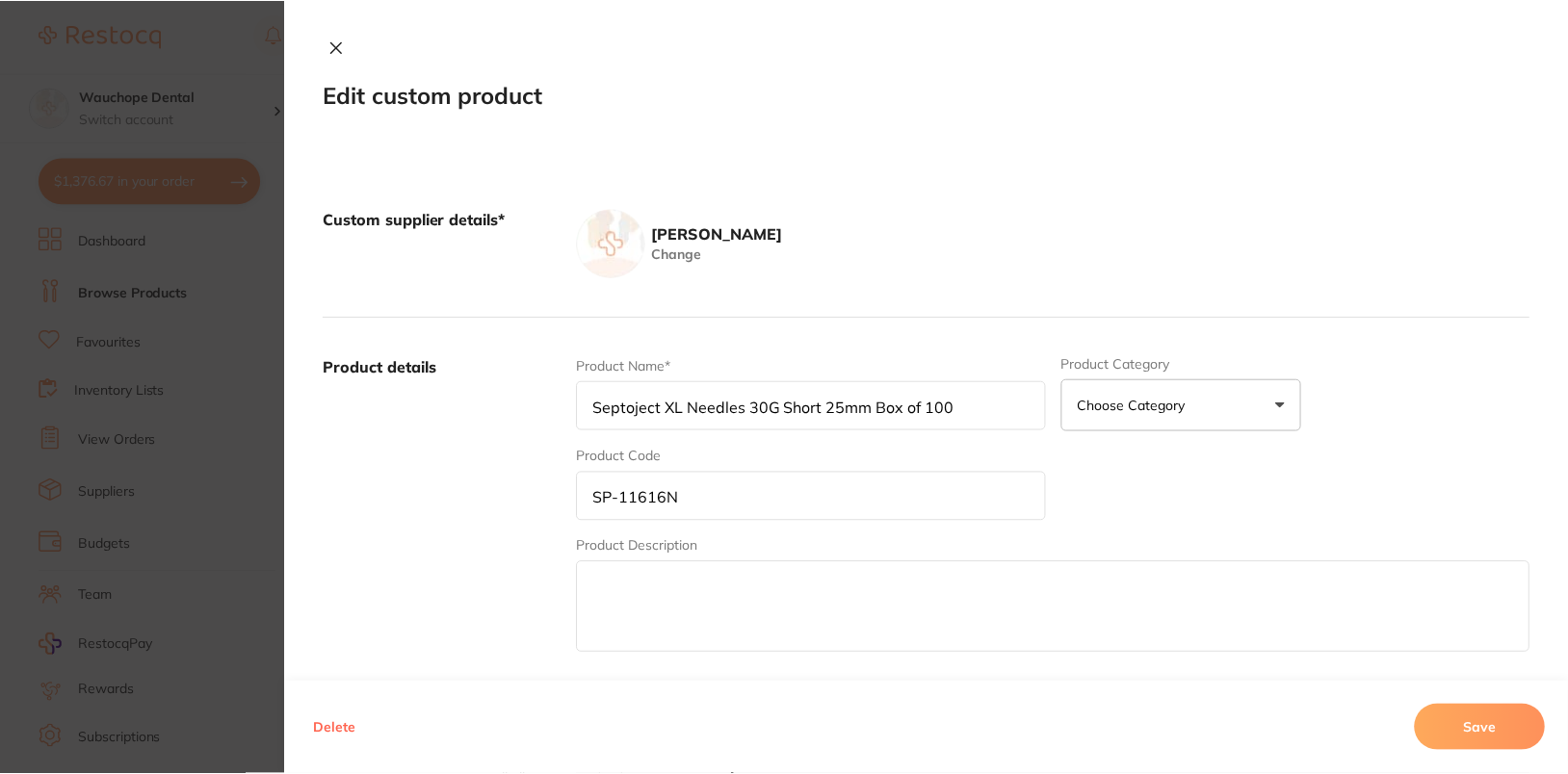
scroll to position [76, 0]
click at [323, 733] on button "Delete" at bounding box center [335, 728] width 54 height 46
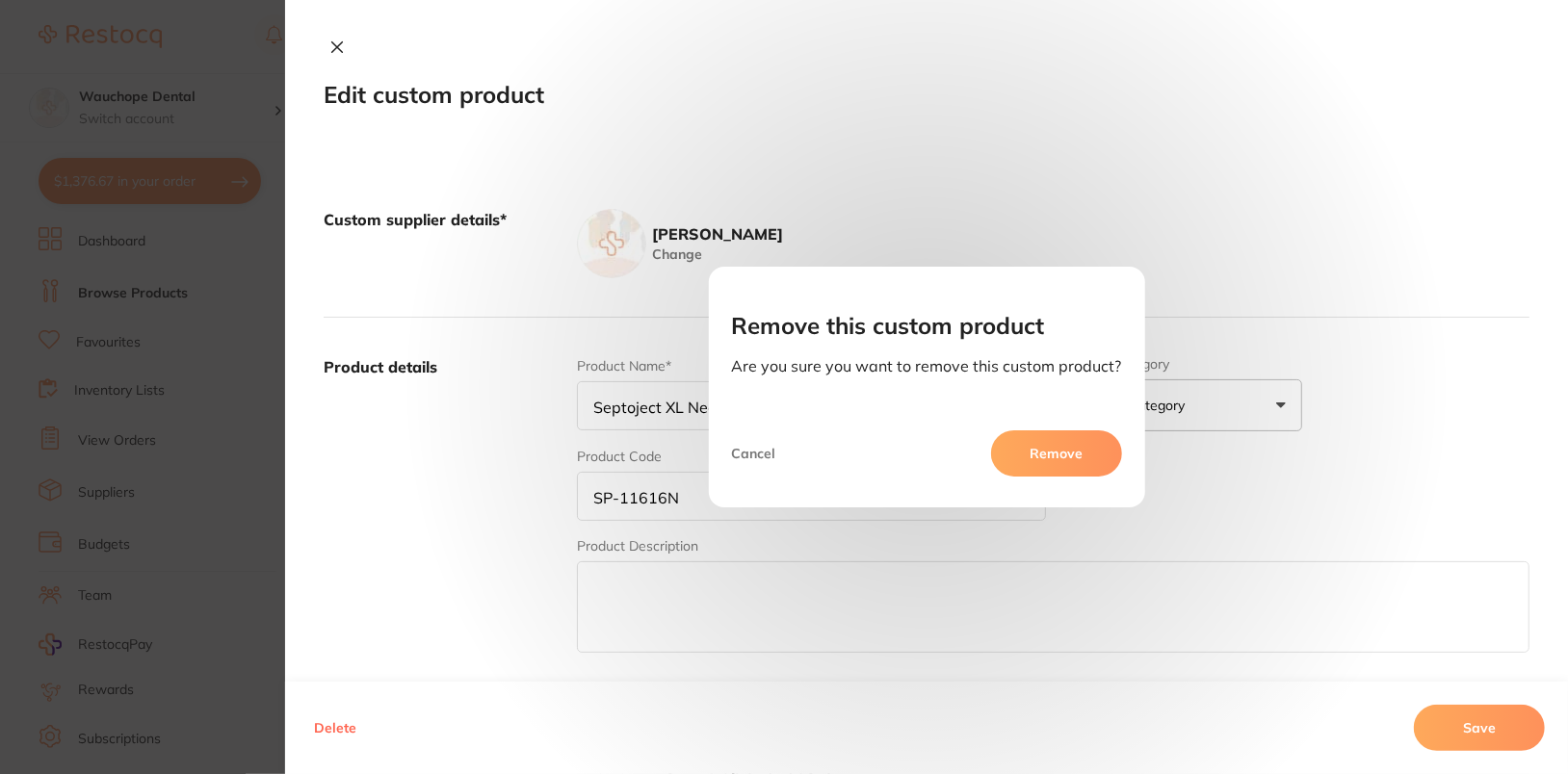
click at [1068, 459] on button "Remove" at bounding box center [1056, 453] width 131 height 46
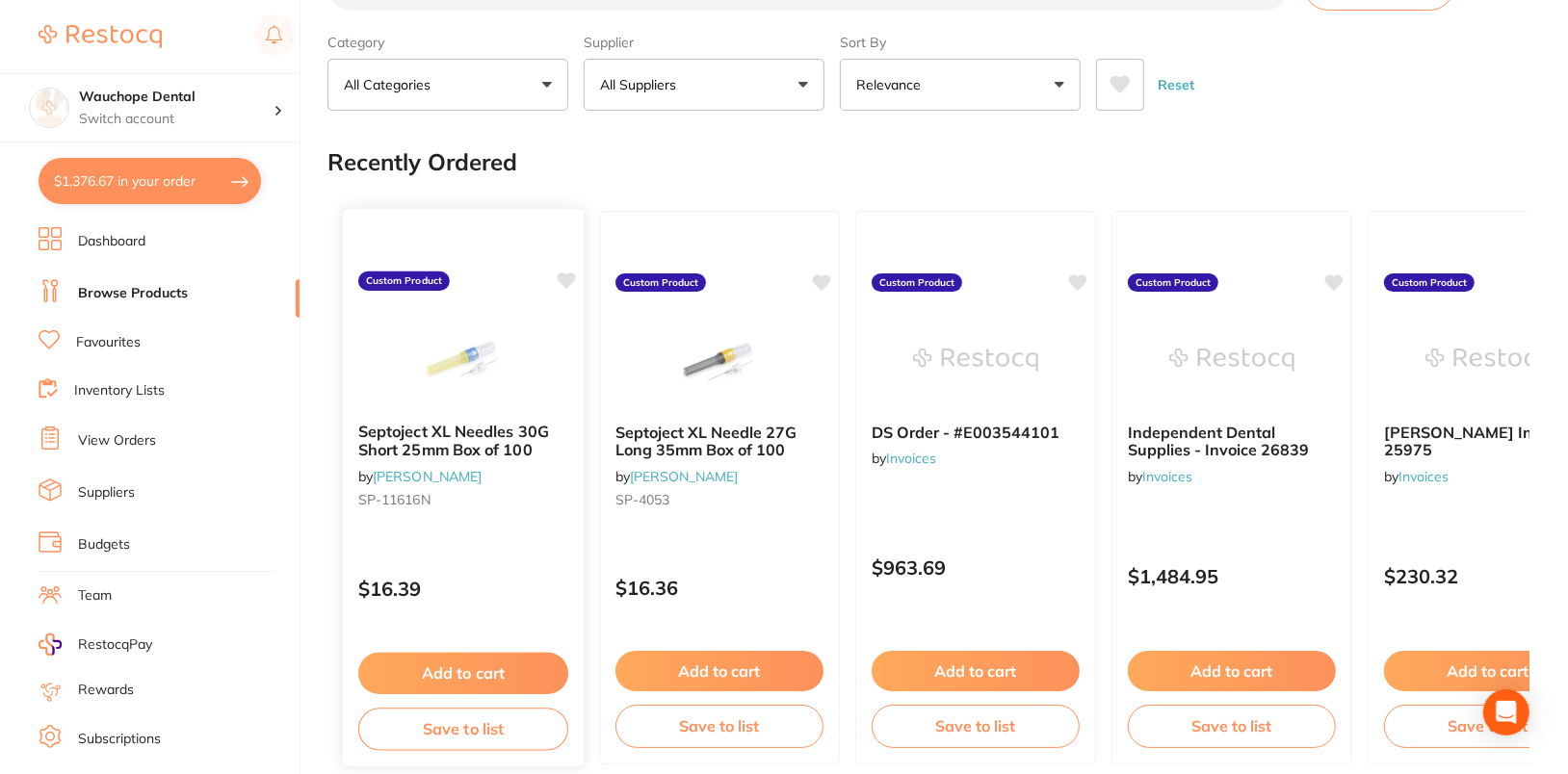
click at [471, 446] on b "Septoject XL Needles 30G Short 25mm Box of 100" at bounding box center [464, 440] width 210 height 35
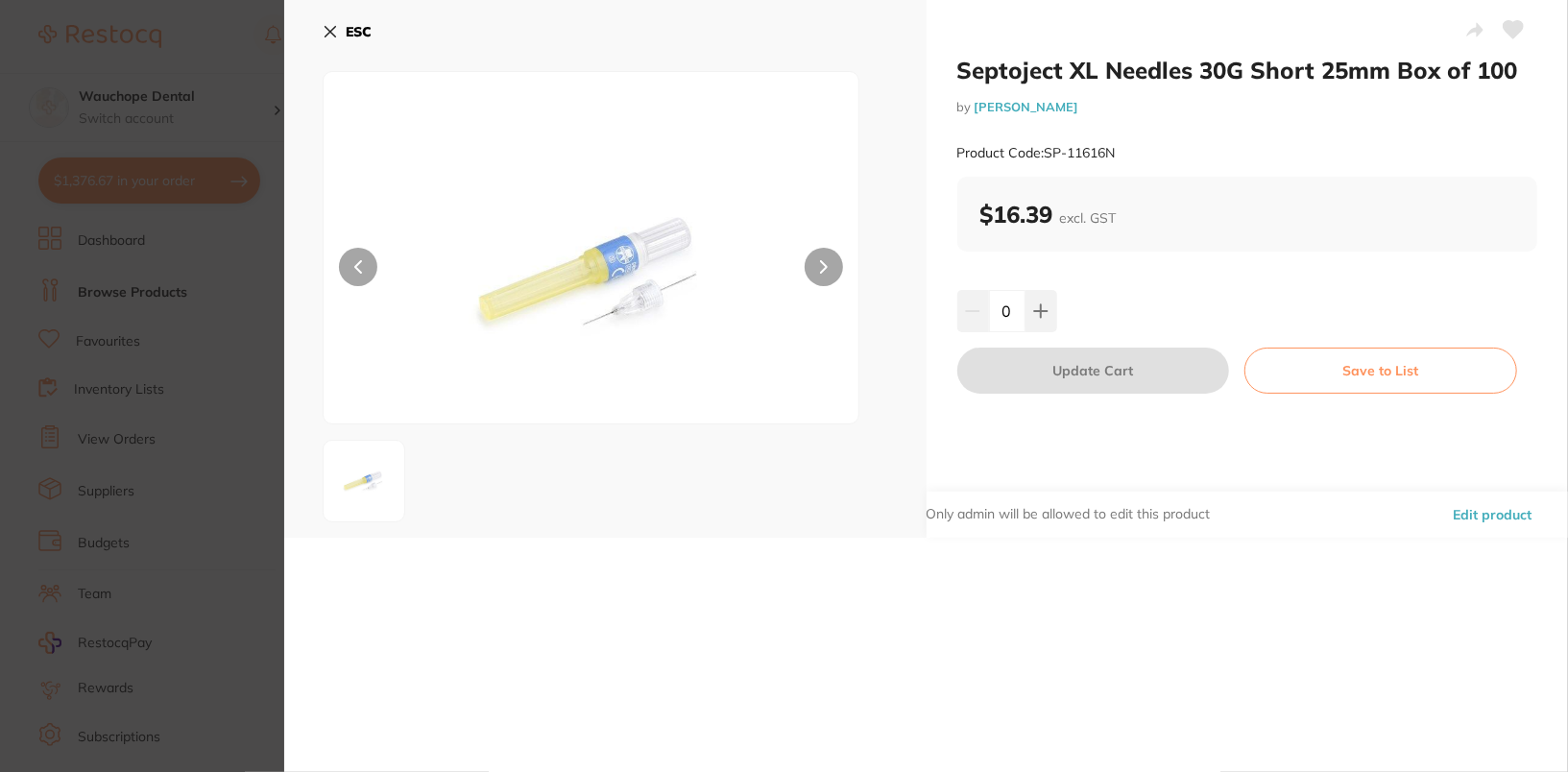
click at [1491, 522] on button "Edit product" at bounding box center [1492, 514] width 90 height 46
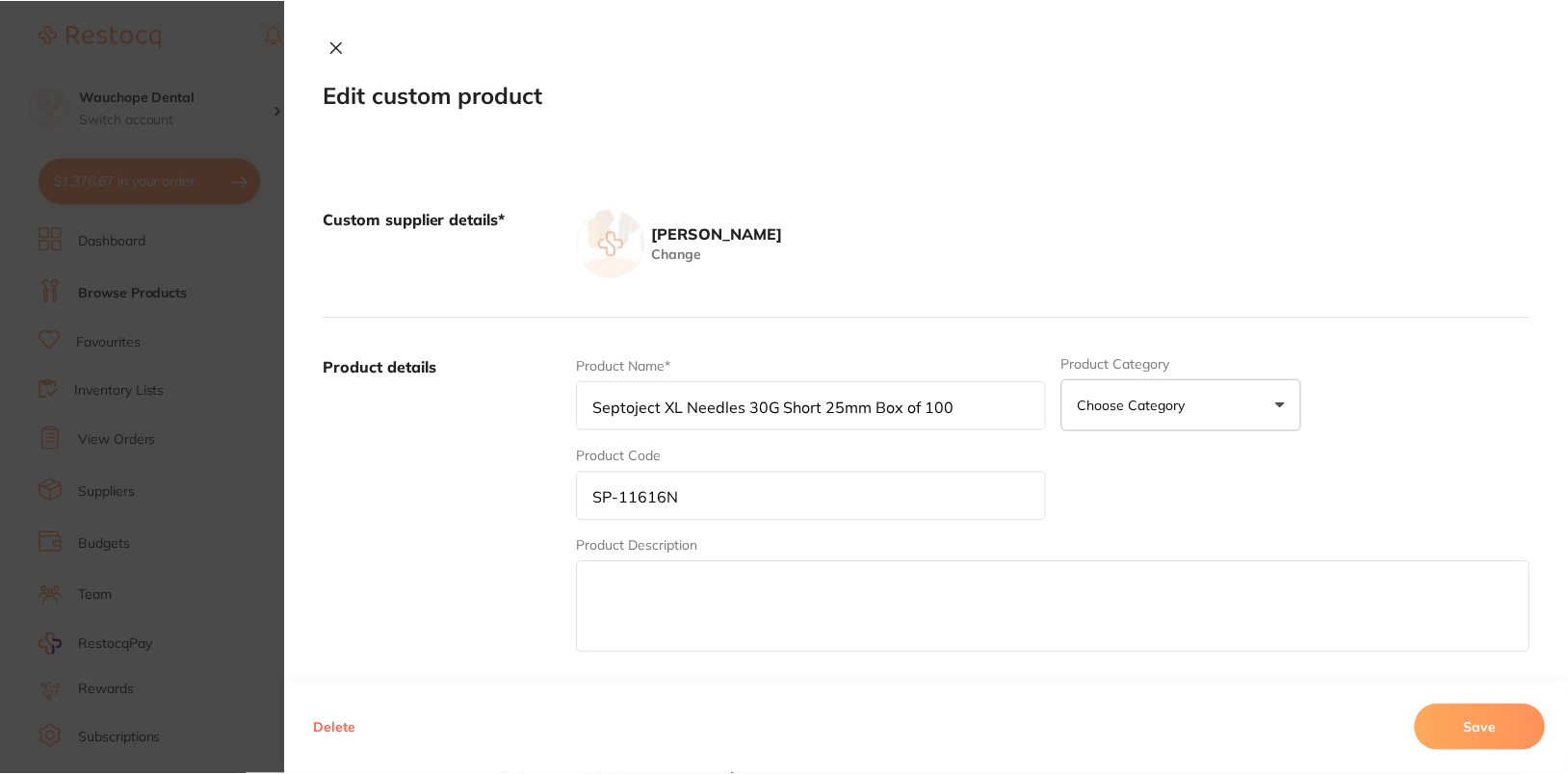
scroll to position [76, 0]
click at [339, 727] on button "Delete" at bounding box center [335, 728] width 54 height 46
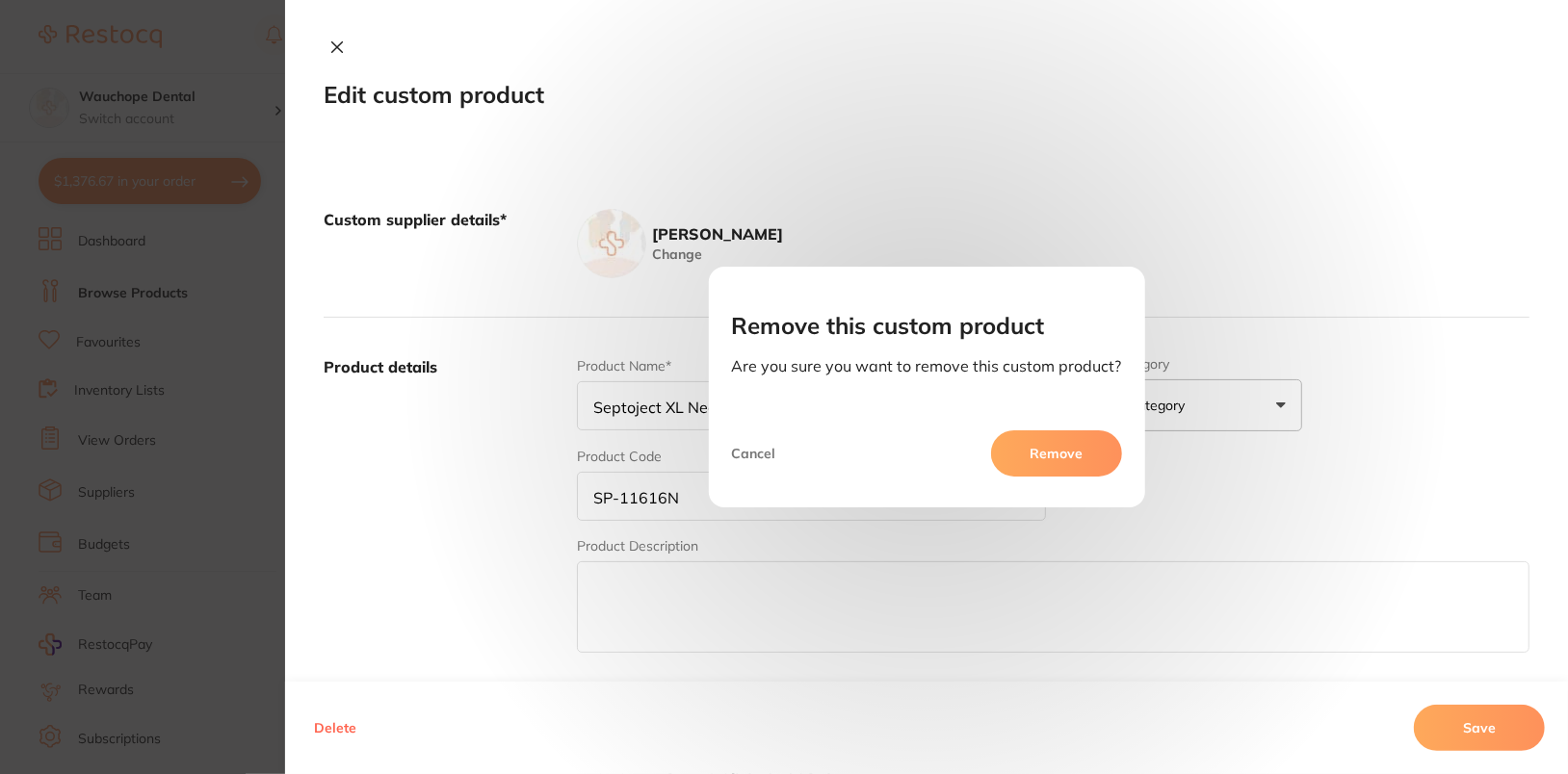
click at [1072, 448] on button "Remove" at bounding box center [1056, 453] width 131 height 46
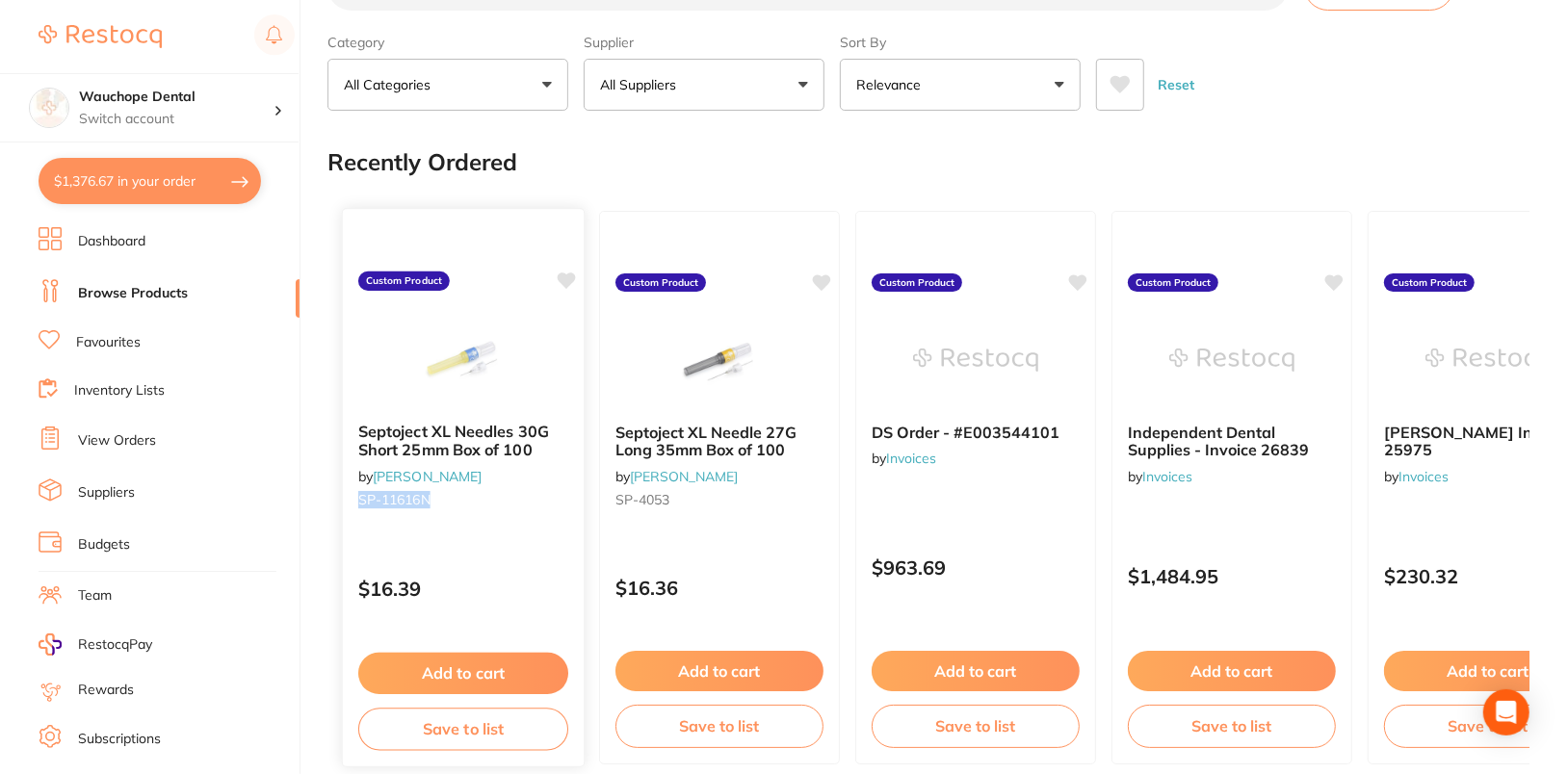
drag, startPoint x: 352, startPoint y: 498, endPoint x: 448, endPoint y: 504, distance: 96.2
click at [448, 504] on div "Septoject XL Needles 30G Short 25mm Box of 100 by [PERSON_NAME] [PERSON_NAME]-1…" at bounding box center [463, 470] width 241 height 124
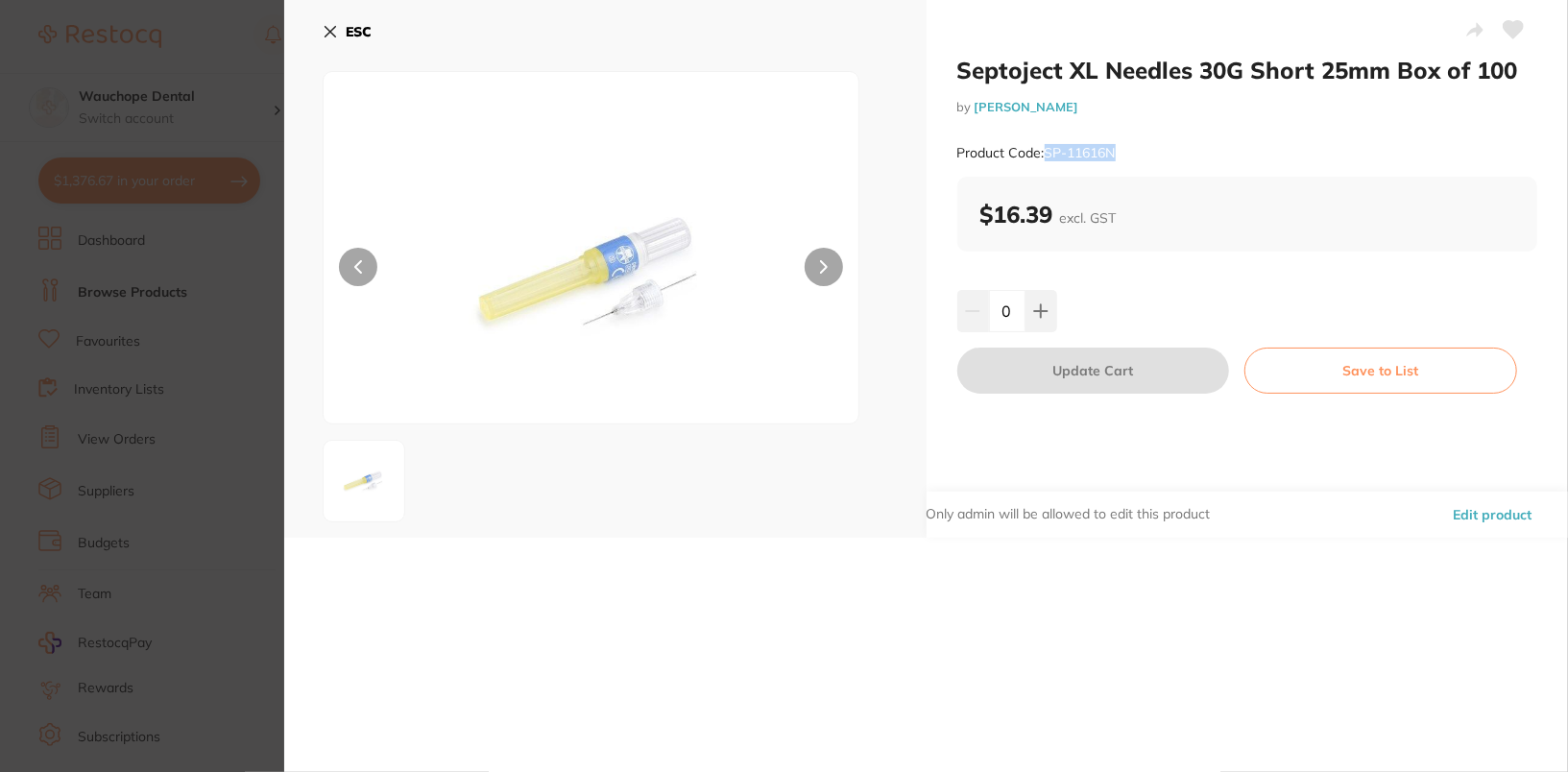
drag, startPoint x: 1047, startPoint y: 151, endPoint x: 1161, endPoint y: 165, distance: 114.9
click at [1161, 165] on div "Product Code: SP-11616N" at bounding box center [1247, 153] width 581 height 47
copy small "SP-11616N"
click at [359, 25] on b "ESC" at bounding box center [358, 32] width 25 height 18
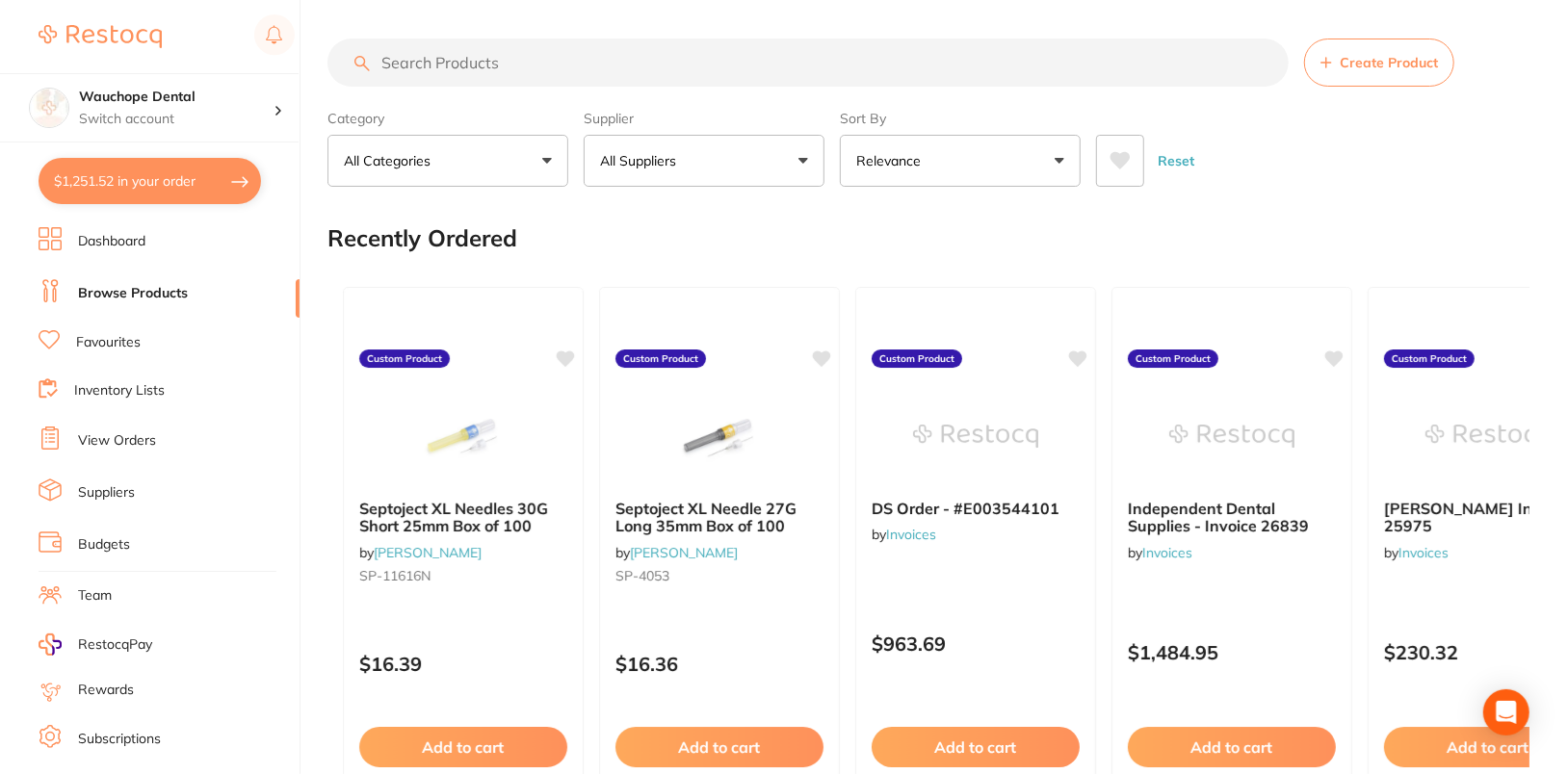
click at [782, 58] on input "search" at bounding box center [808, 62] width 961 height 48
paste input "SP-11616N"
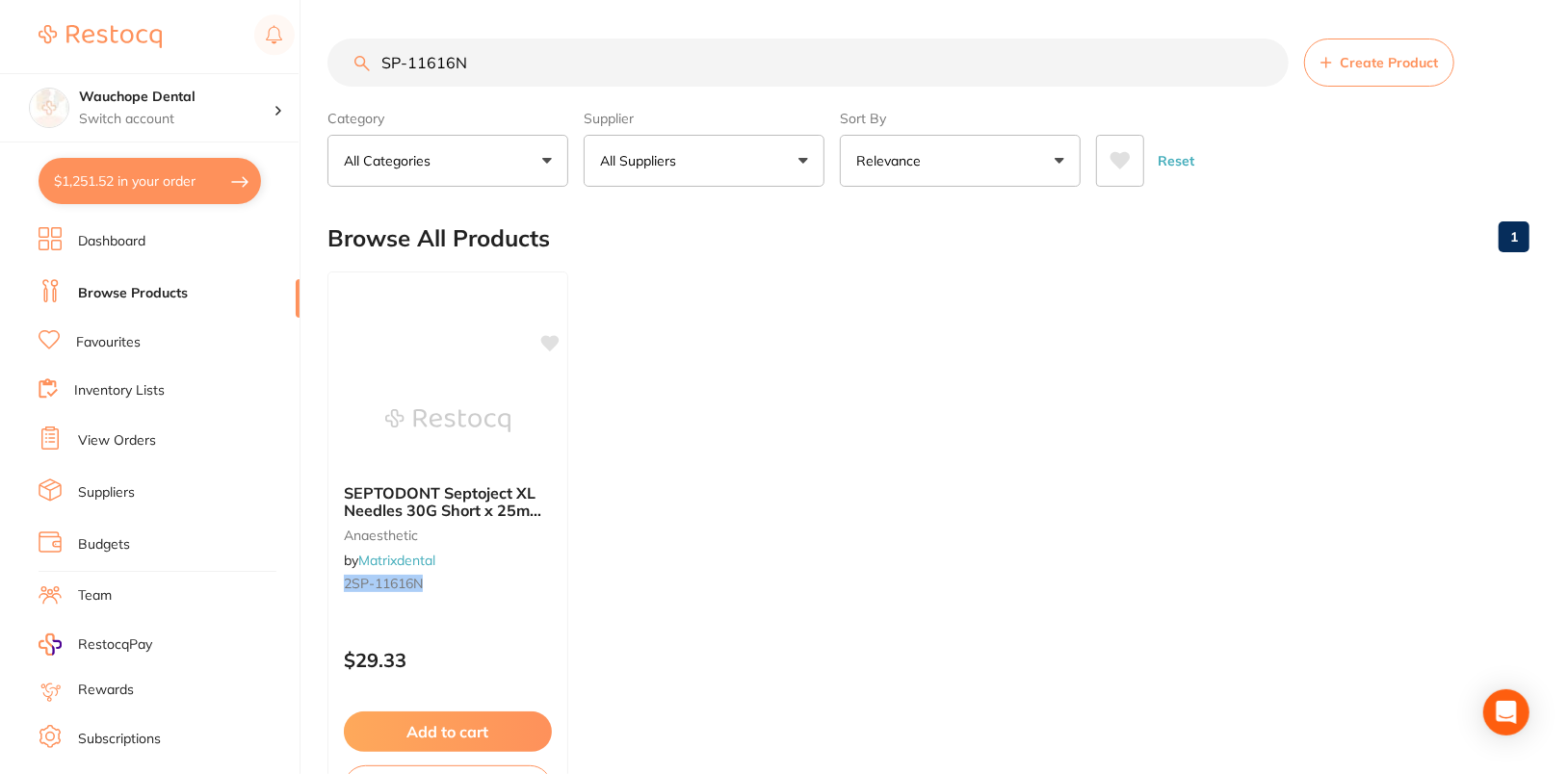
type input "SP-11616N"
click at [124, 244] on link "Dashboard" at bounding box center [111, 242] width 68 height 20
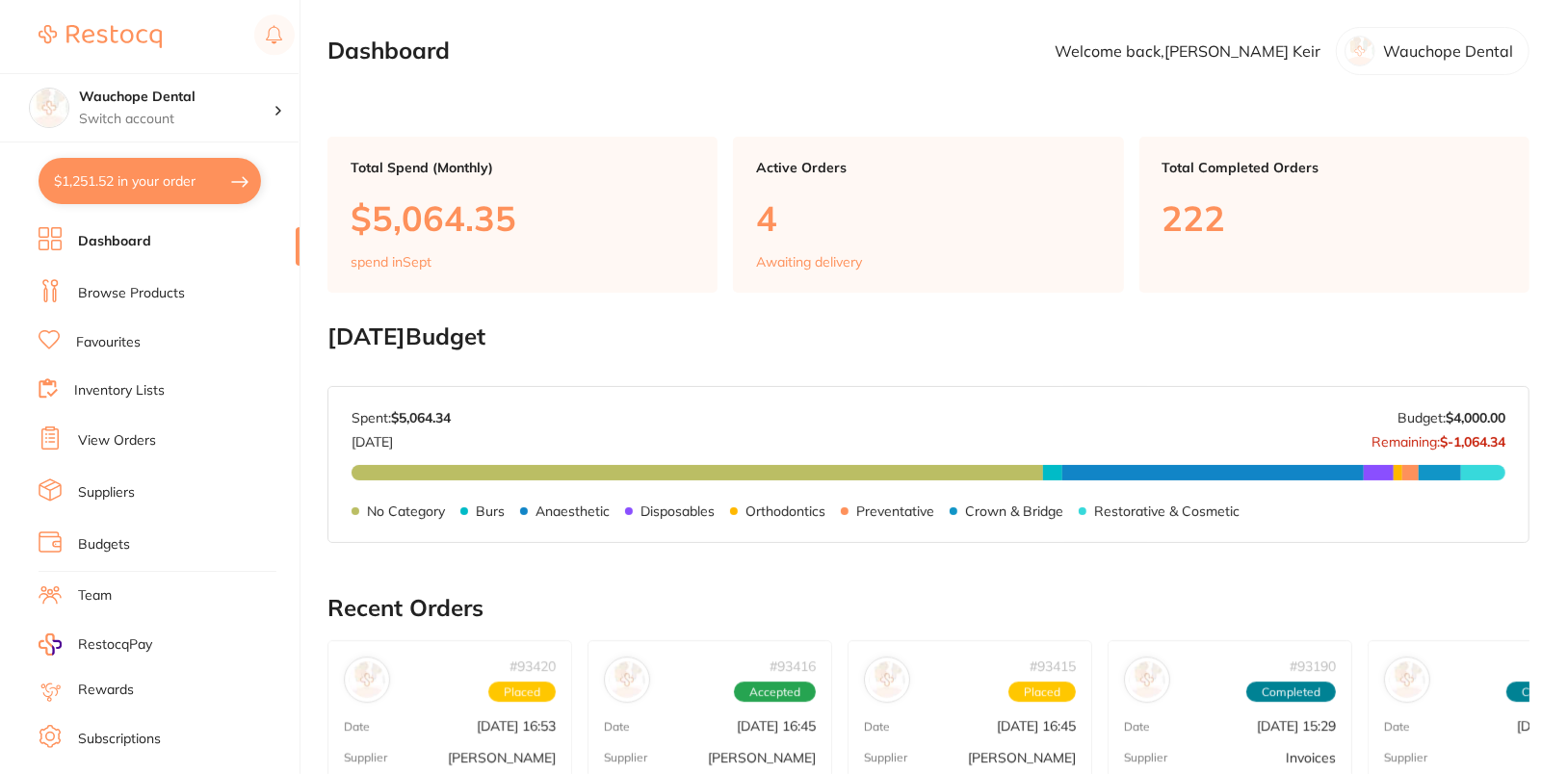
click at [122, 293] on link "Browse Products" at bounding box center [131, 294] width 107 height 20
